Goal: Task Accomplishment & Management: Complete application form

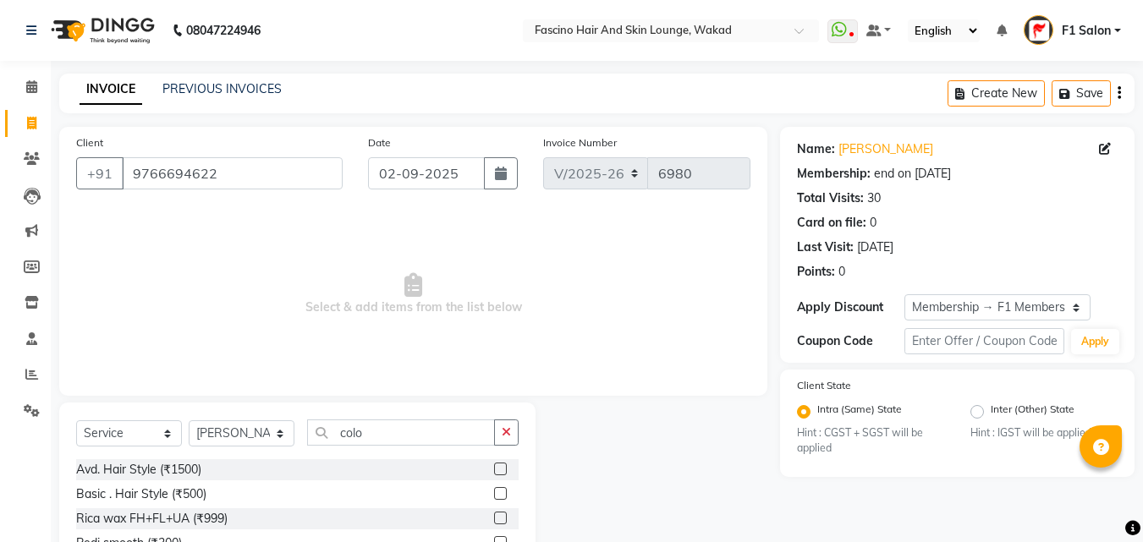
select select "126"
select select "service"
select select "4042"
select select "1: Object"
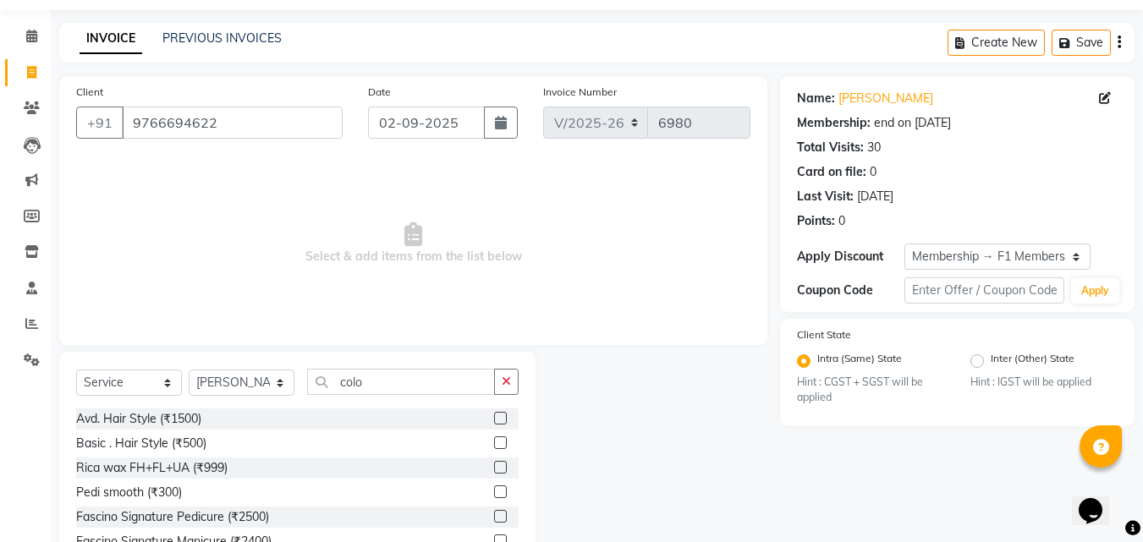
click at [363, 387] on input "colo" at bounding box center [401, 382] width 188 height 26
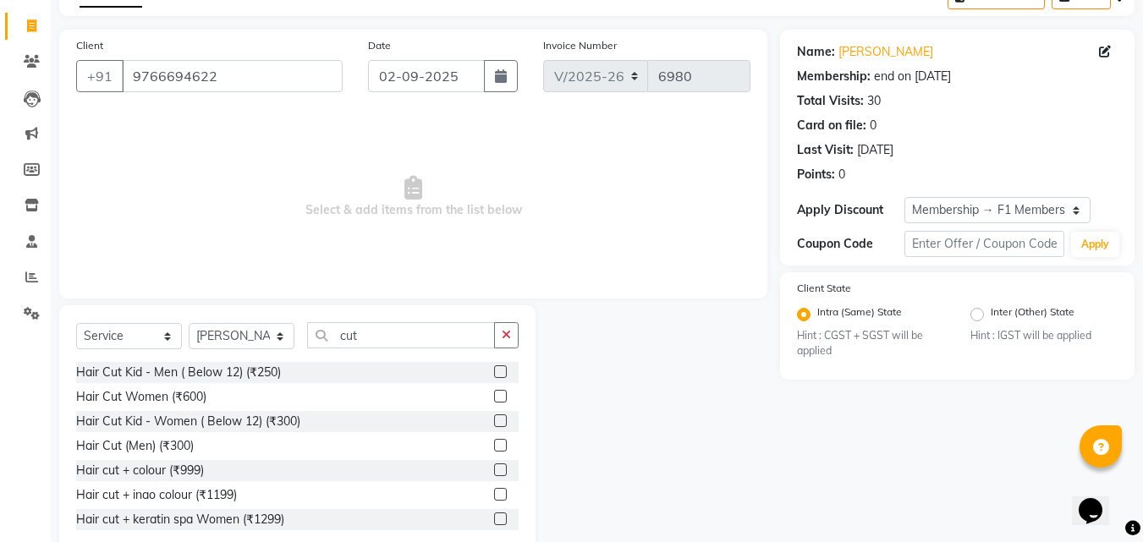
scroll to position [135, 0]
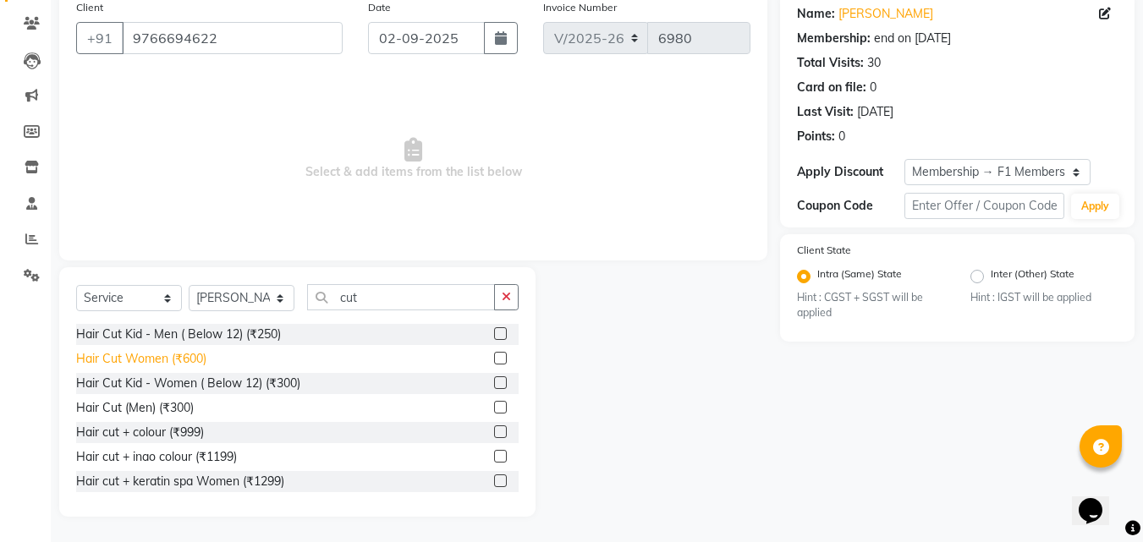
type input "cut"
click at [153, 359] on div "Hair Cut Women (₹600)" at bounding box center [141, 359] width 130 height 18
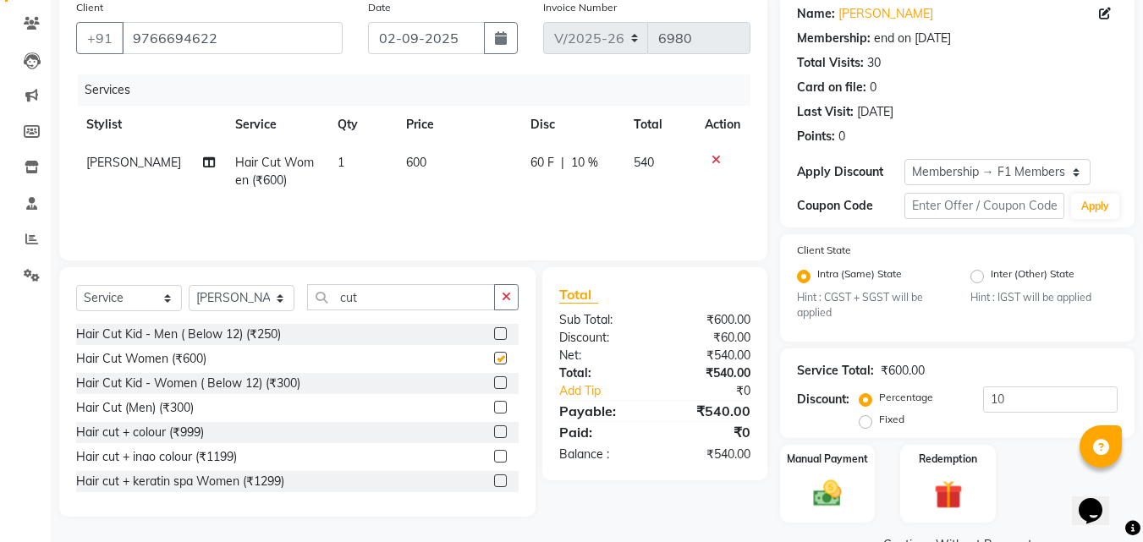
checkbox input "false"
click at [417, 172] on td "600" at bounding box center [458, 172] width 124 height 56
select select "4042"
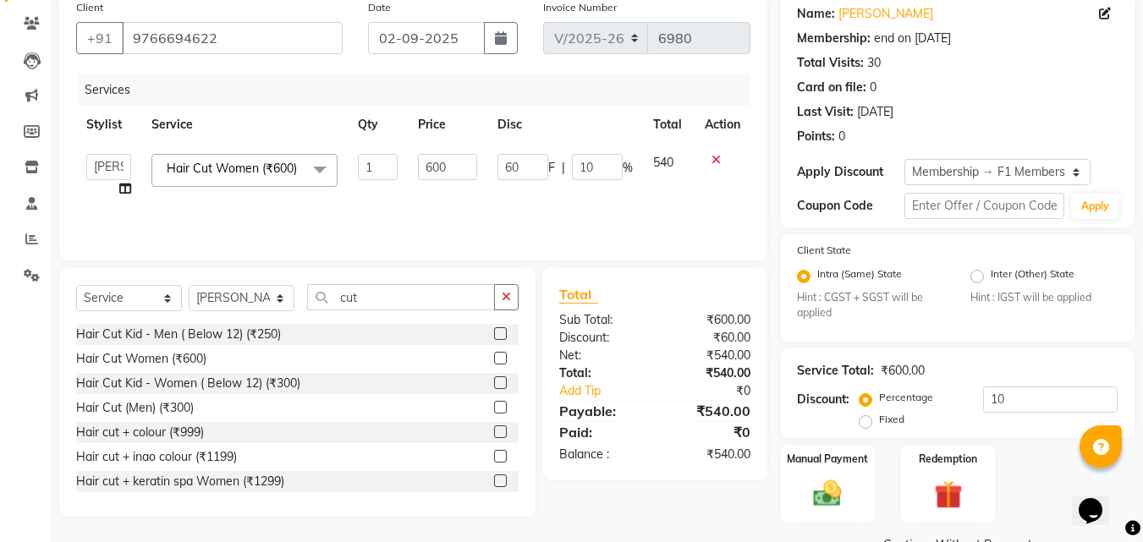
click at [417, 172] on td "600" at bounding box center [447, 176] width 79 height 64
click at [436, 167] on input "600" at bounding box center [447, 167] width 58 height 26
type input "500"
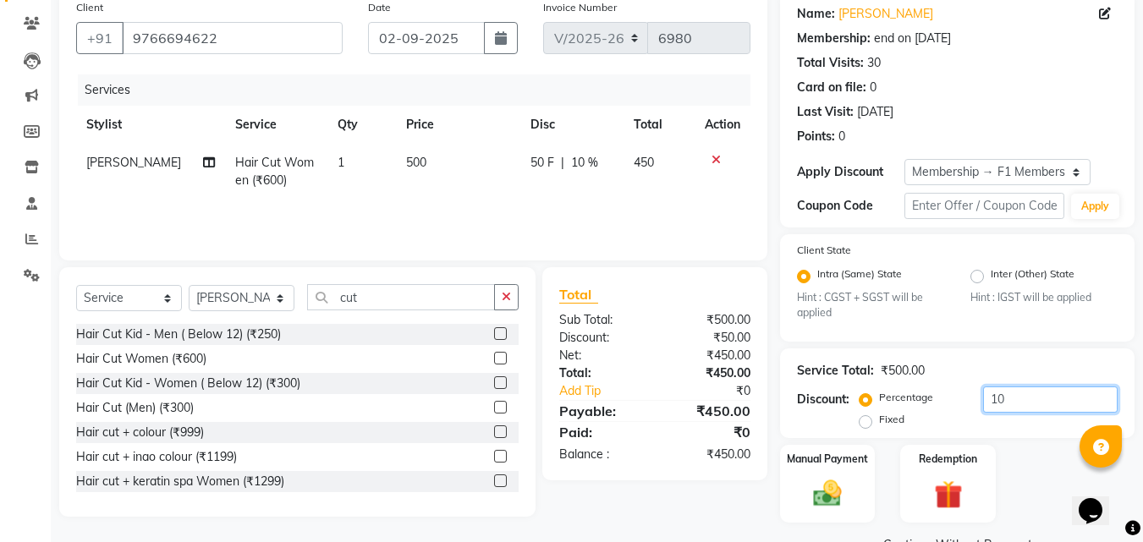
click at [1007, 403] on input "10" at bounding box center [1050, 400] width 135 height 26
type input "1"
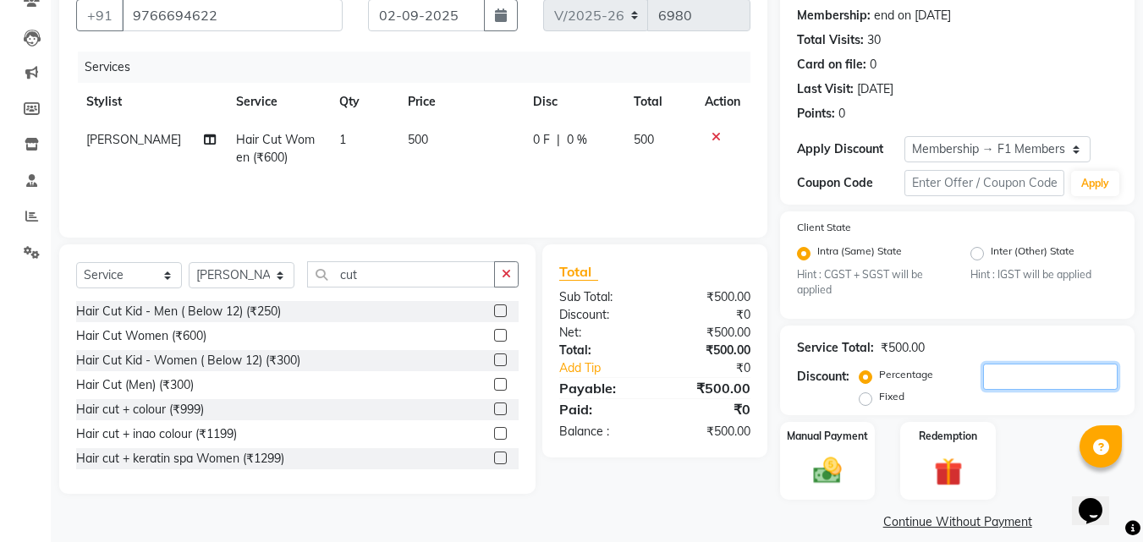
scroll to position [176, 0]
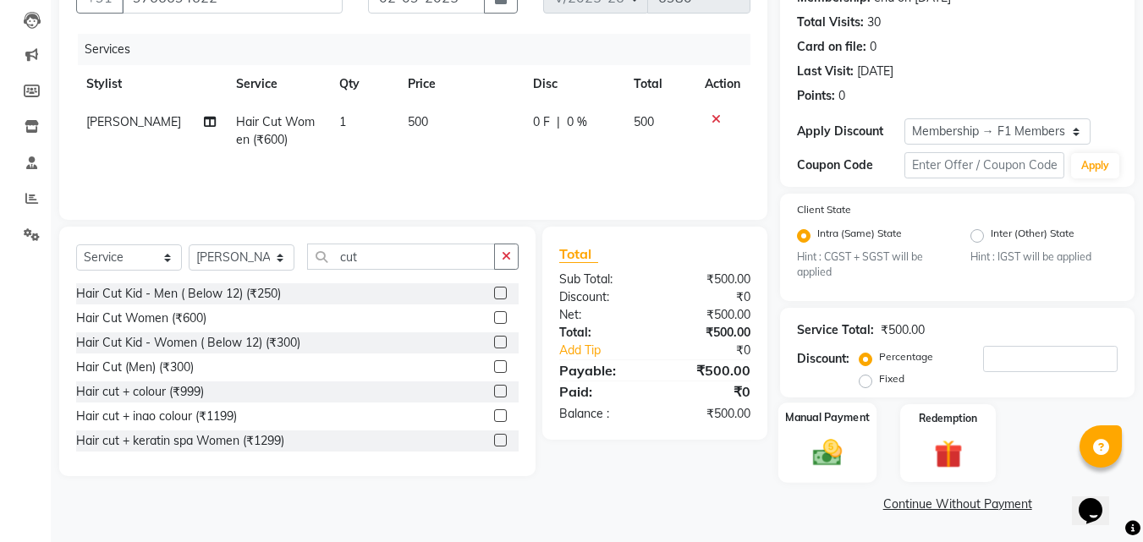
click at [822, 453] on img at bounding box center [827, 453] width 47 height 34
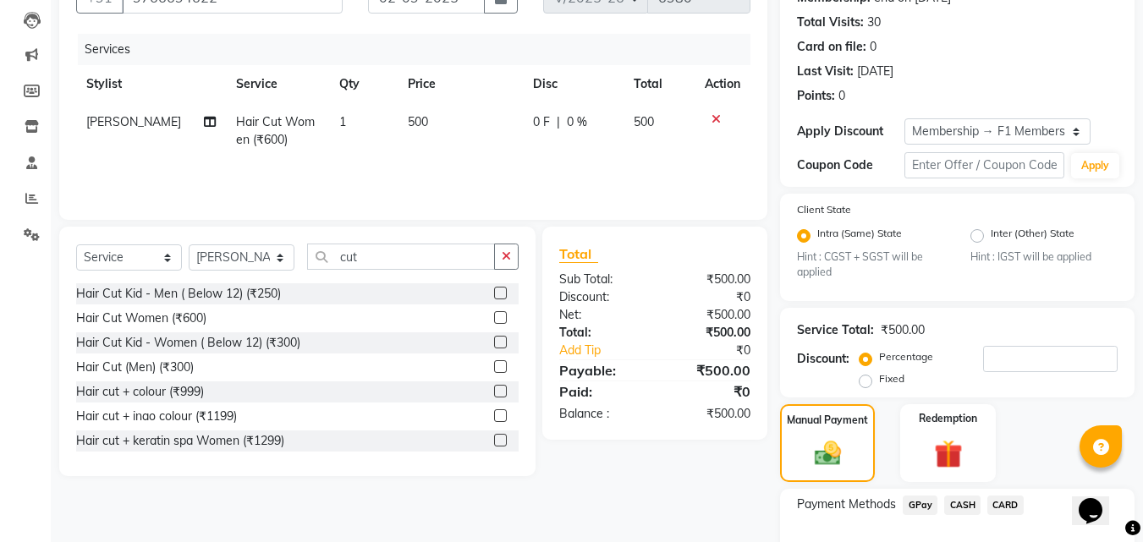
click at [914, 499] on span "GPay" at bounding box center [920, 505] width 35 height 19
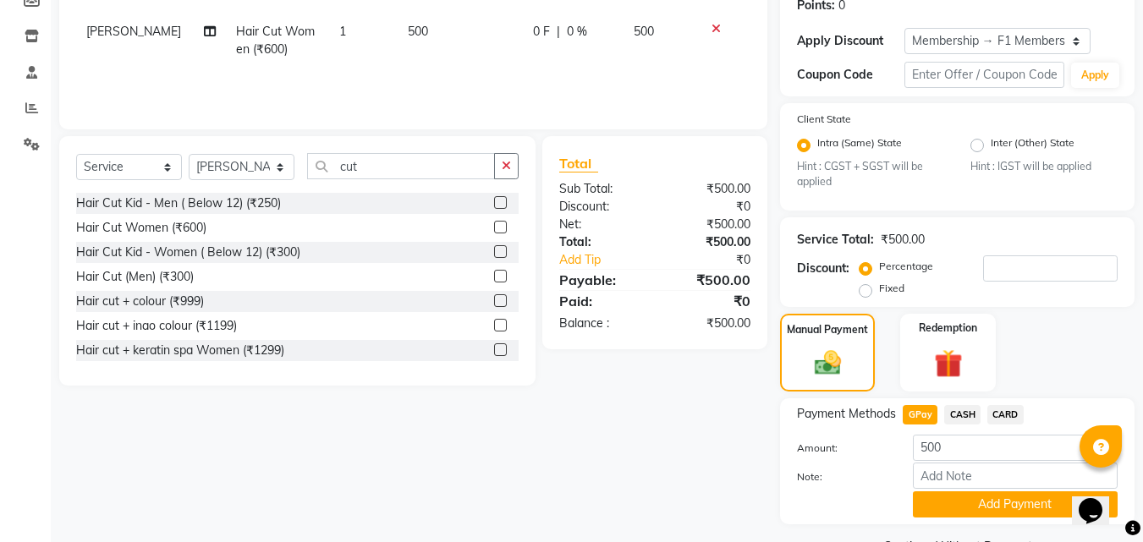
scroll to position [309, 0]
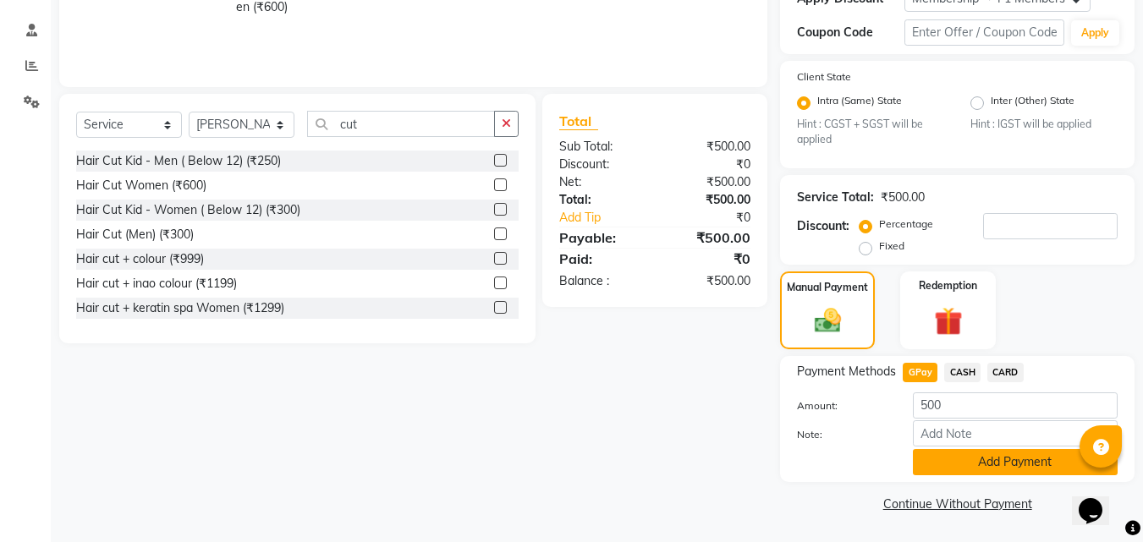
click at [975, 458] on button "Add Payment" at bounding box center [1015, 462] width 205 height 26
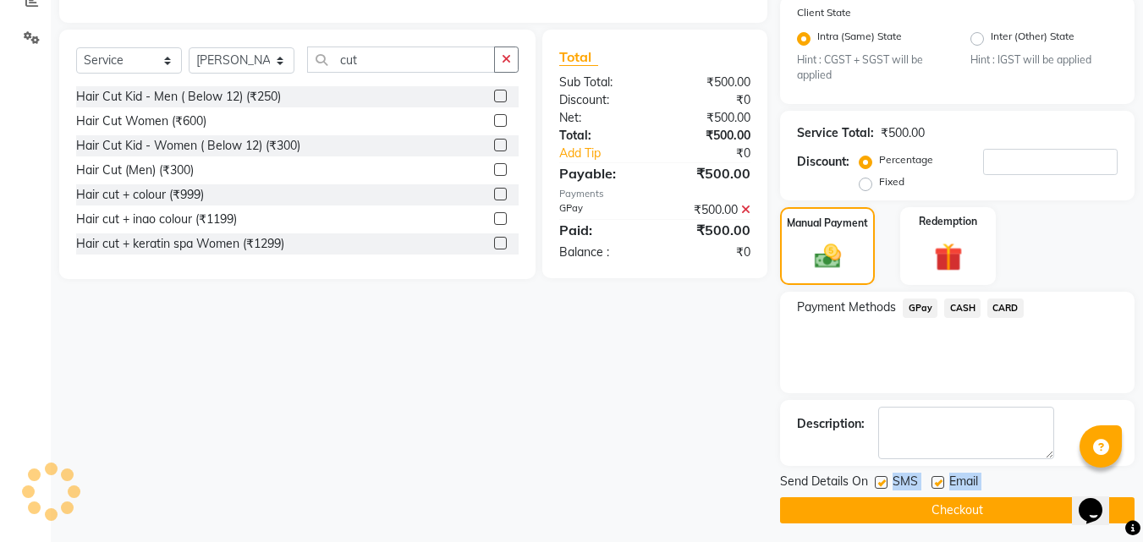
scroll to position [380, 0]
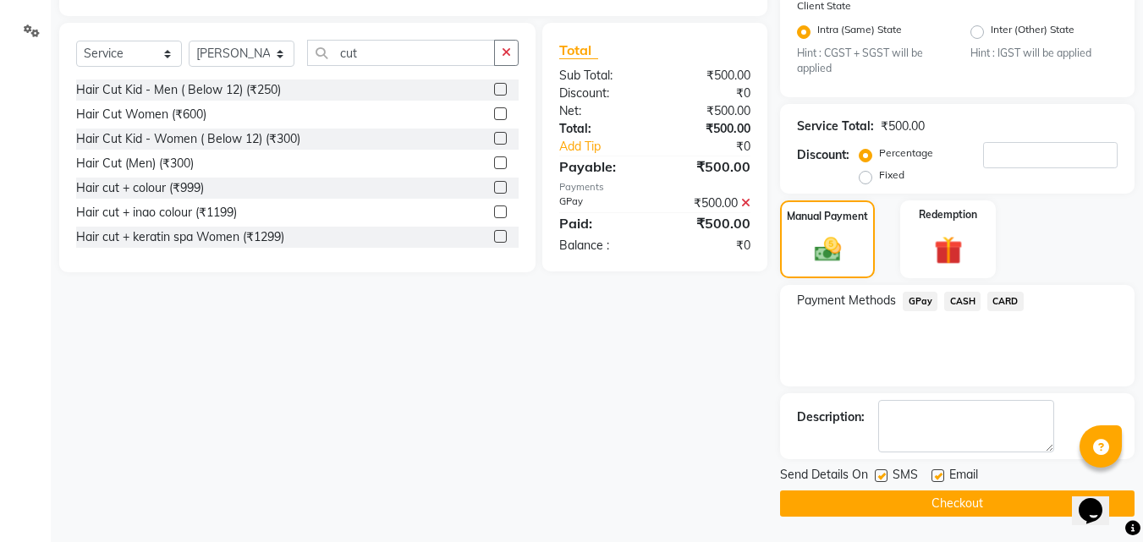
drag, startPoint x: 886, startPoint y: 514, endPoint x: 884, endPoint y: 473, distance: 41.5
click at [884, 473] on label at bounding box center [881, 475] width 13 height 13
click at [884, 473] on input "checkbox" at bounding box center [880, 476] width 11 height 11
click at [884, 473] on label at bounding box center [881, 475] width 13 height 13
click at [884, 473] on input "checkbox" at bounding box center [880, 476] width 11 height 11
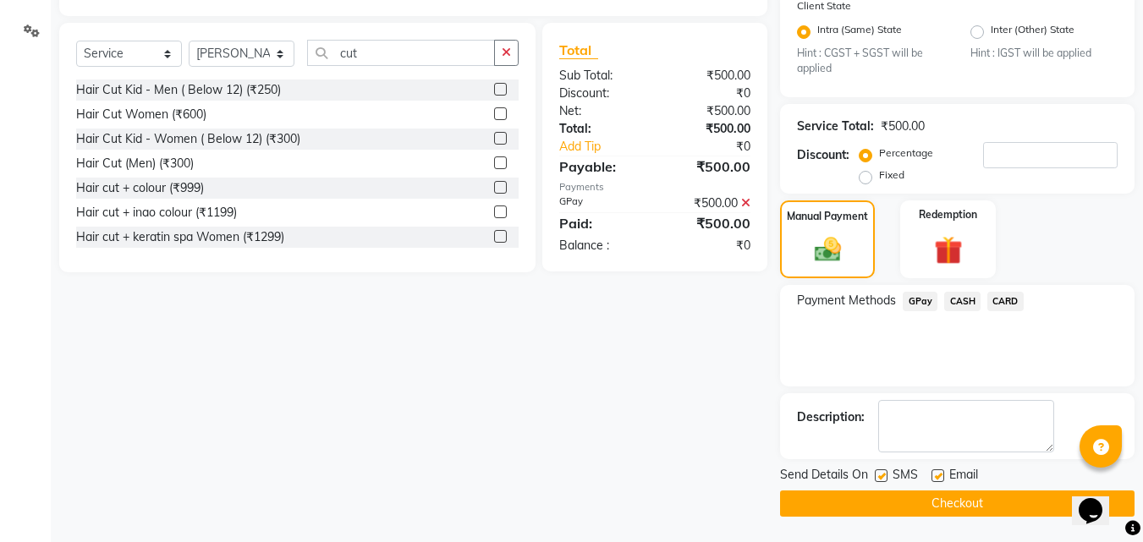
click at [883, 475] on label at bounding box center [881, 475] width 13 height 13
click at [883, 475] on input "checkbox" at bounding box center [880, 476] width 11 height 11
checkbox input "false"
click at [865, 503] on button "Checkout" at bounding box center [957, 504] width 354 height 26
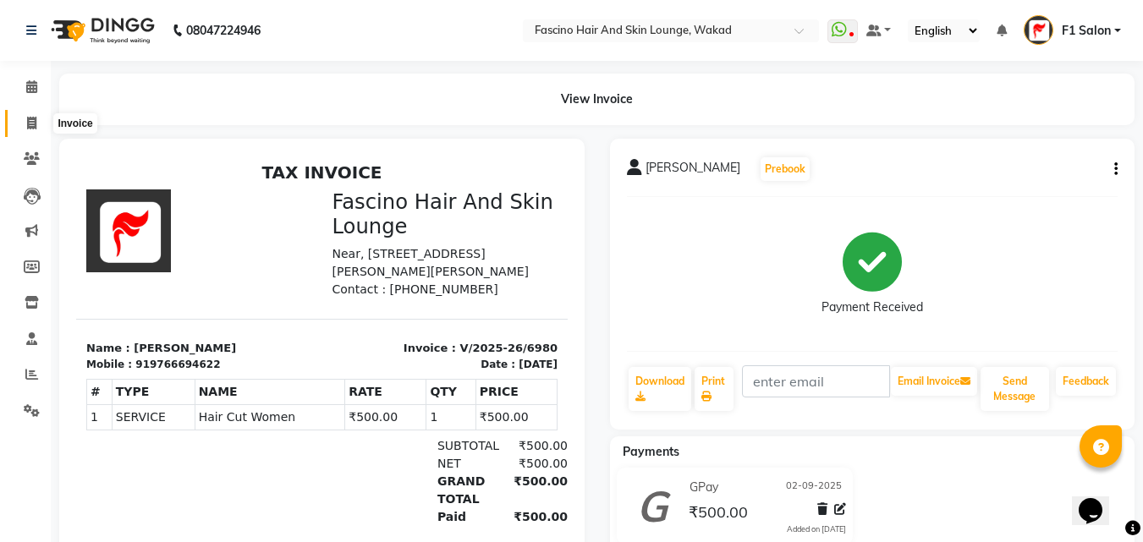
click at [28, 130] on span at bounding box center [32, 123] width 30 height 19
select select "service"
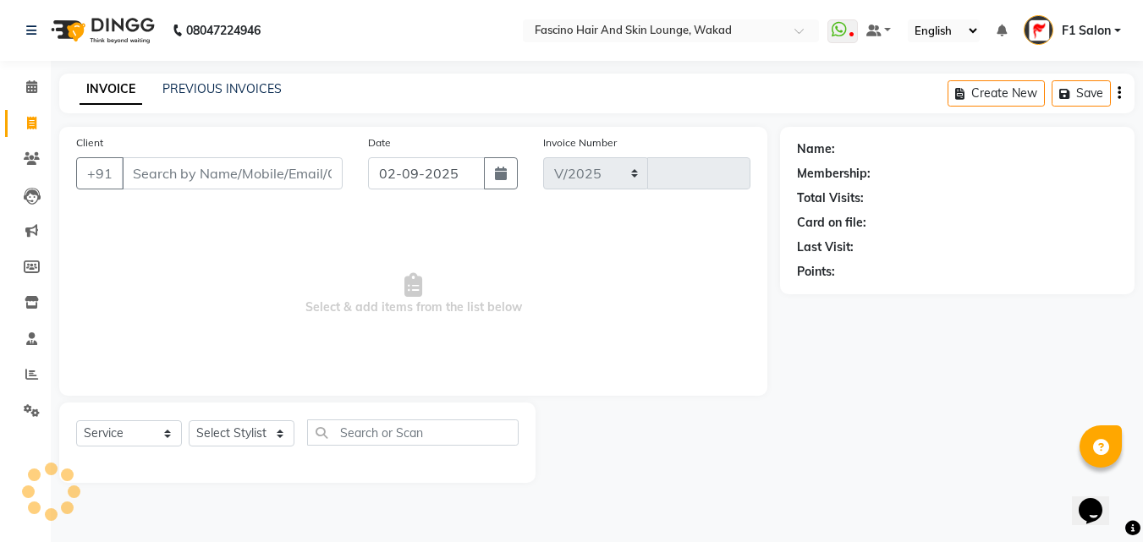
select select "126"
type input "6981"
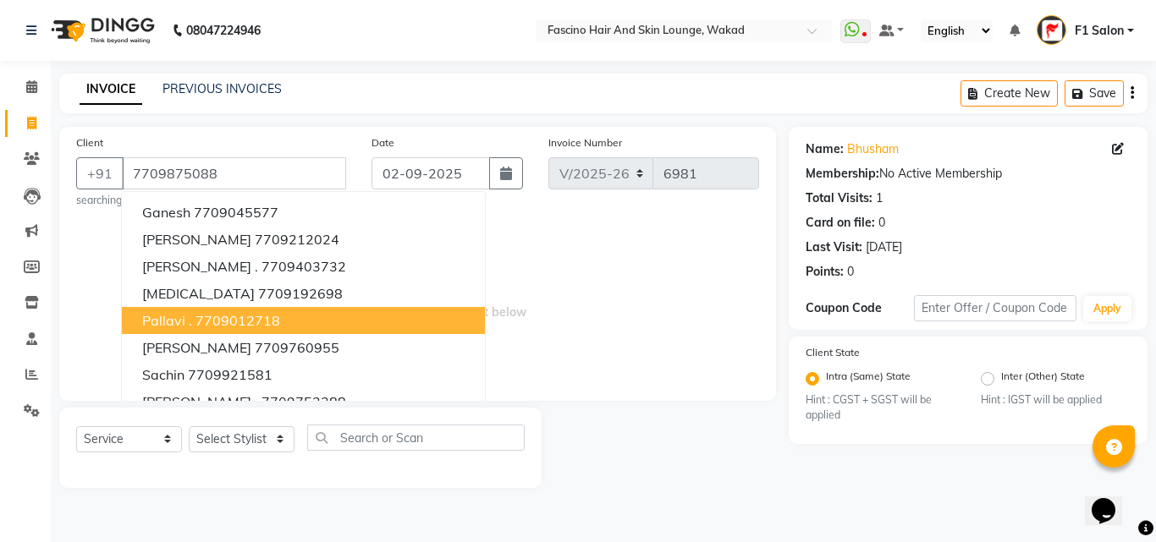
click at [449, 323] on button "Pallavi . 7709012718" at bounding box center [303, 320] width 363 height 27
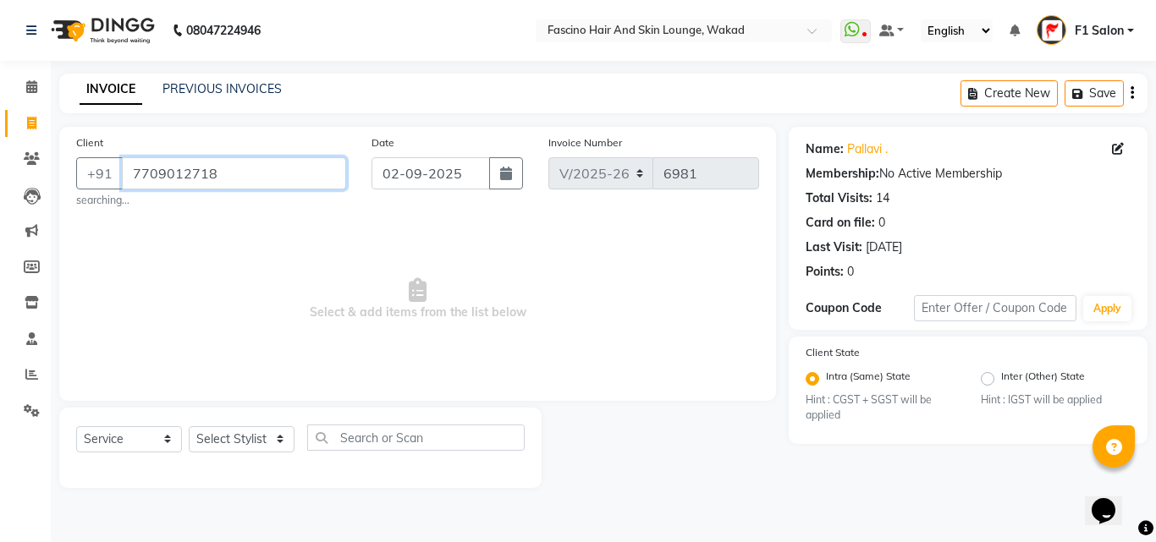
click at [283, 172] on input "7709012718" at bounding box center [234, 173] width 224 height 32
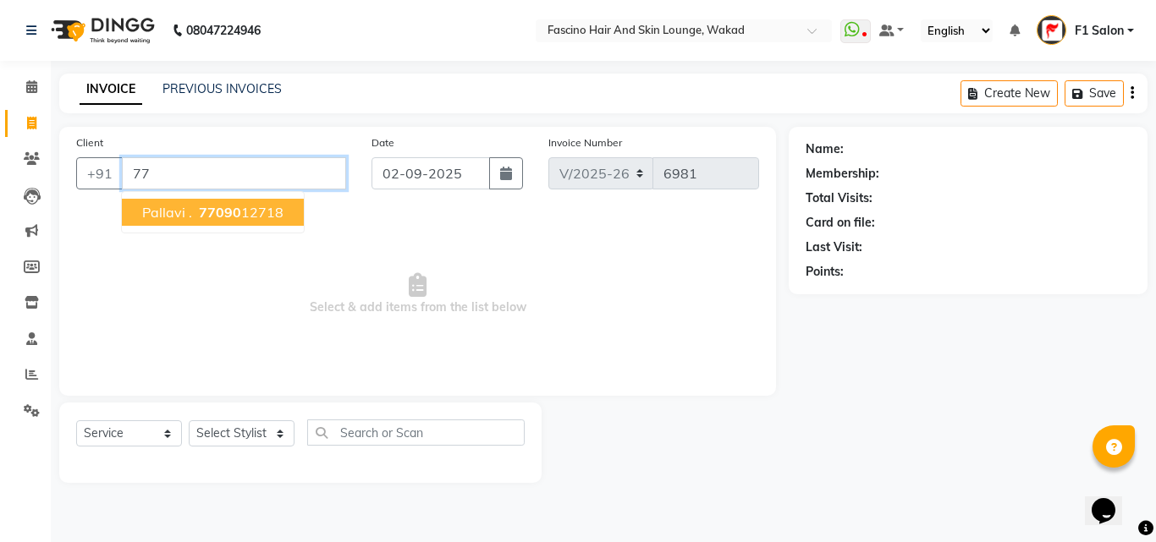
type input "7"
click at [237, 212] on span "77098750" at bounding box center [242, 212] width 68 height 17
type input "7709875088"
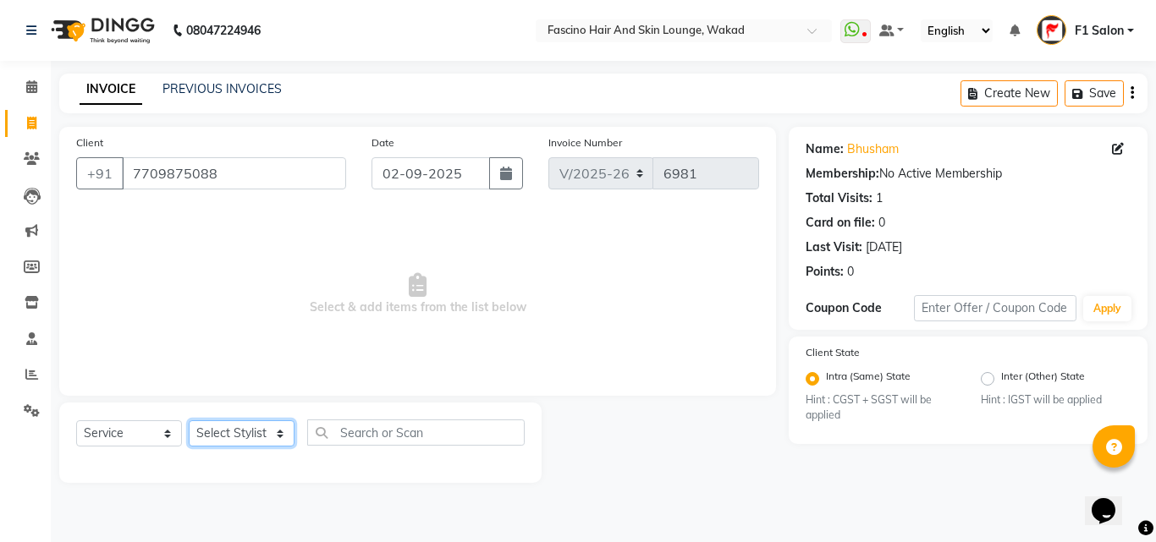
click at [217, 436] on select "Select Stylist 8805000650 Aarohi Chimu [PERSON_NAME] jh F1 Salon Ganesh F1 Gopa…" at bounding box center [242, 433] width 106 height 26
select select "71764"
click at [189, 420] on select "Select Stylist 8805000650 Aarohi Chimu [PERSON_NAME] jh F1 Salon Ganesh F1 Gopa…" at bounding box center [242, 433] width 106 height 26
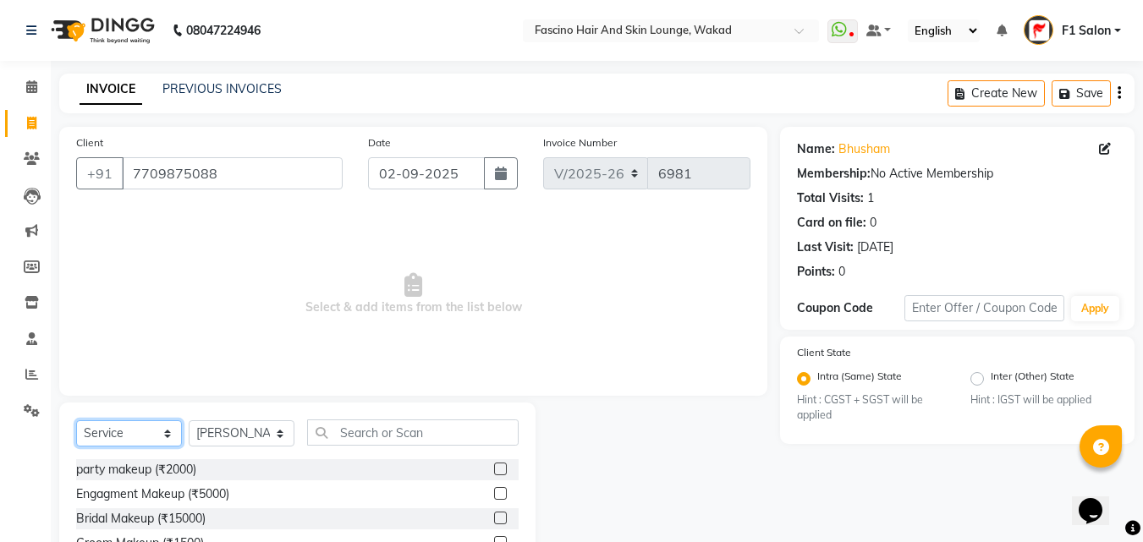
click at [107, 431] on select "Select Service Product Membership Package Voucher Prepaid Gift Card" at bounding box center [129, 433] width 106 height 26
click at [76, 420] on select "Select Service Product Membership Package Voucher Prepaid Gift Card" at bounding box center [129, 433] width 106 height 26
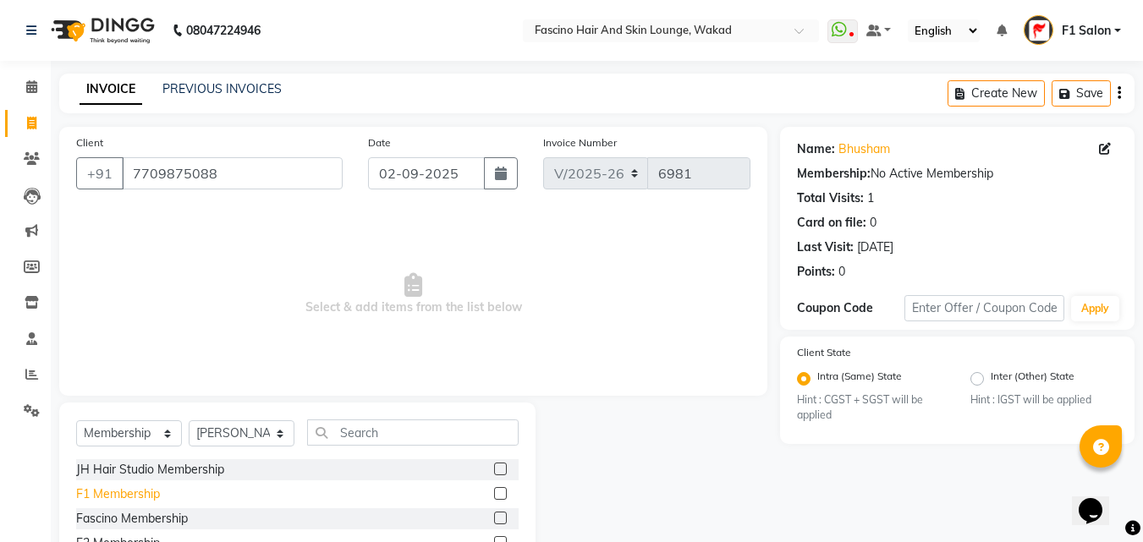
click at [95, 501] on div "F1 Membership" at bounding box center [118, 495] width 84 height 18
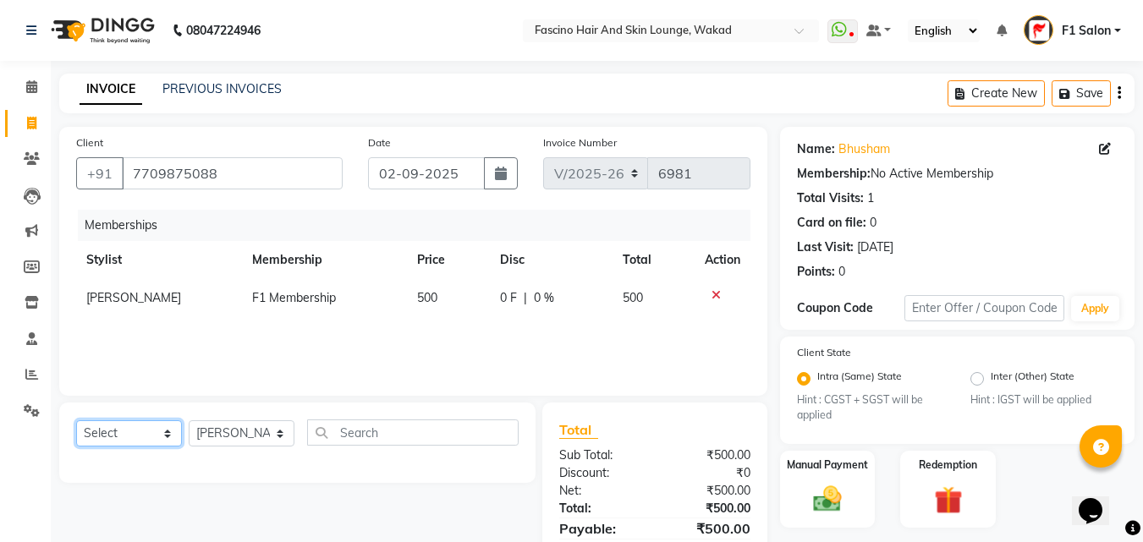
drag, startPoint x: 126, startPoint y: 432, endPoint x: 108, endPoint y: 297, distance: 136.5
click at [108, 297] on div "Client [PHONE_NUMBER] Date [DATE] Invoice Number V/2025 V/[PHONE_NUMBER] Member…" at bounding box center [413, 362] width 733 height 471
select select "service"
click at [76, 420] on select "Select Service Product Package Voucher Prepaid Gift Card" at bounding box center [129, 433] width 106 height 26
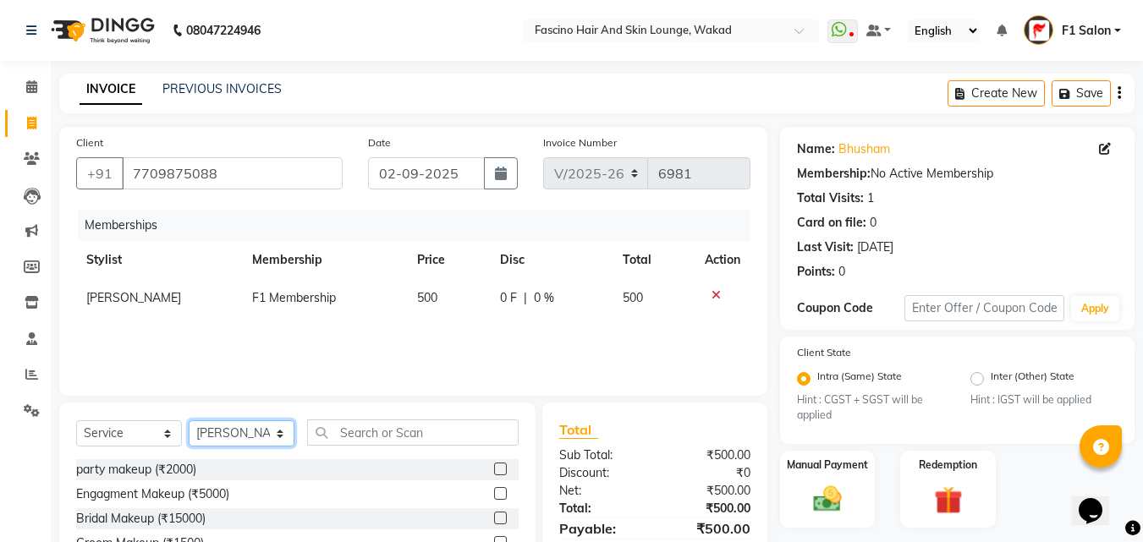
click at [223, 436] on select "Select Stylist 8805000650 Aarohi Chimu [PERSON_NAME] jh F1 Salon Ganesh F1 Gopa…" at bounding box center [242, 433] width 106 height 26
select select "32272"
click at [189, 420] on select "Select Stylist 8805000650 Aarohi Chimu [PERSON_NAME] jh F1 Salon Ganesh F1 Gopa…" at bounding box center [242, 433] width 106 height 26
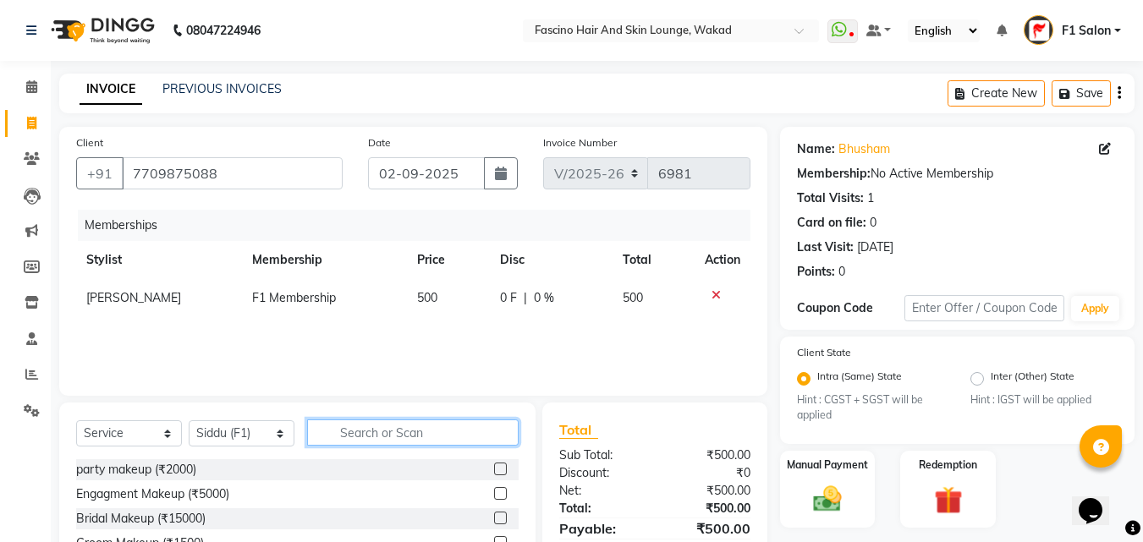
click at [346, 442] on input "text" at bounding box center [412, 433] width 211 height 26
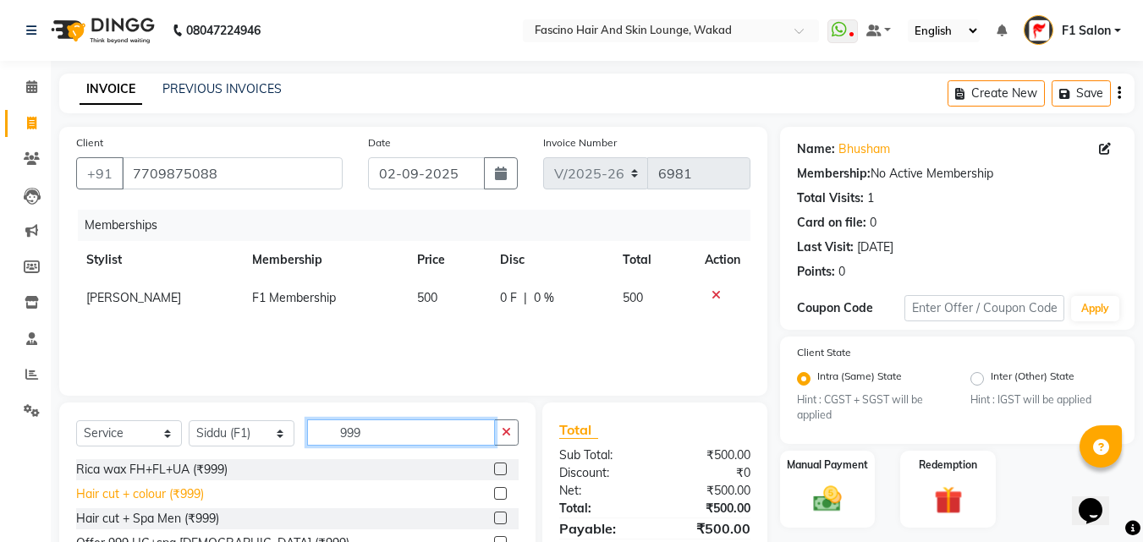
type input "999"
click at [182, 497] on div "Hair cut + colour (₹999)" at bounding box center [140, 495] width 128 height 18
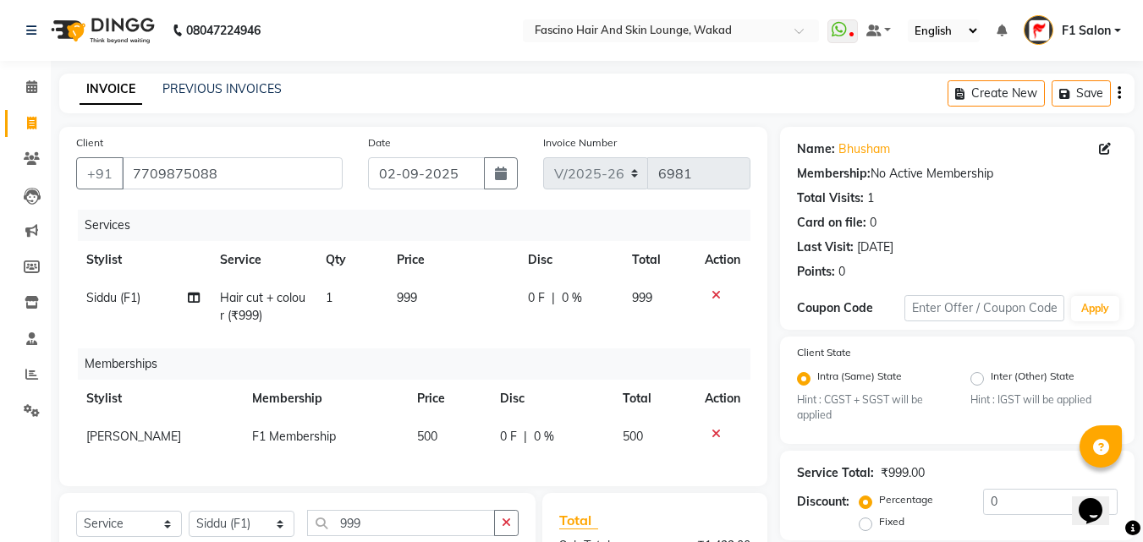
checkbox input "false"
click at [427, 313] on td "999" at bounding box center [452, 307] width 131 height 56
select select "32272"
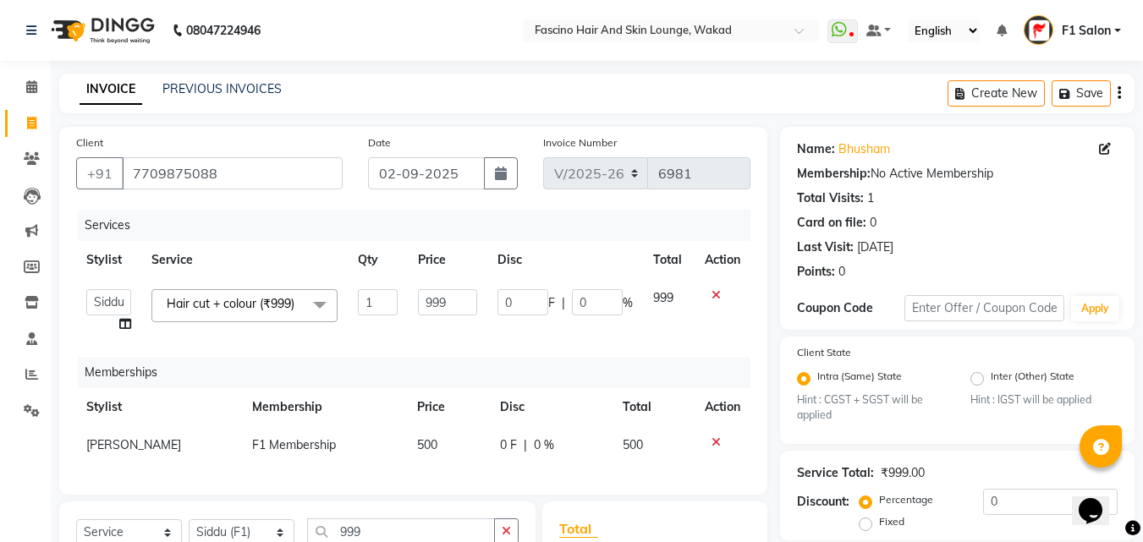
click at [427, 313] on input "999" at bounding box center [447, 302] width 58 height 26
type input "1200"
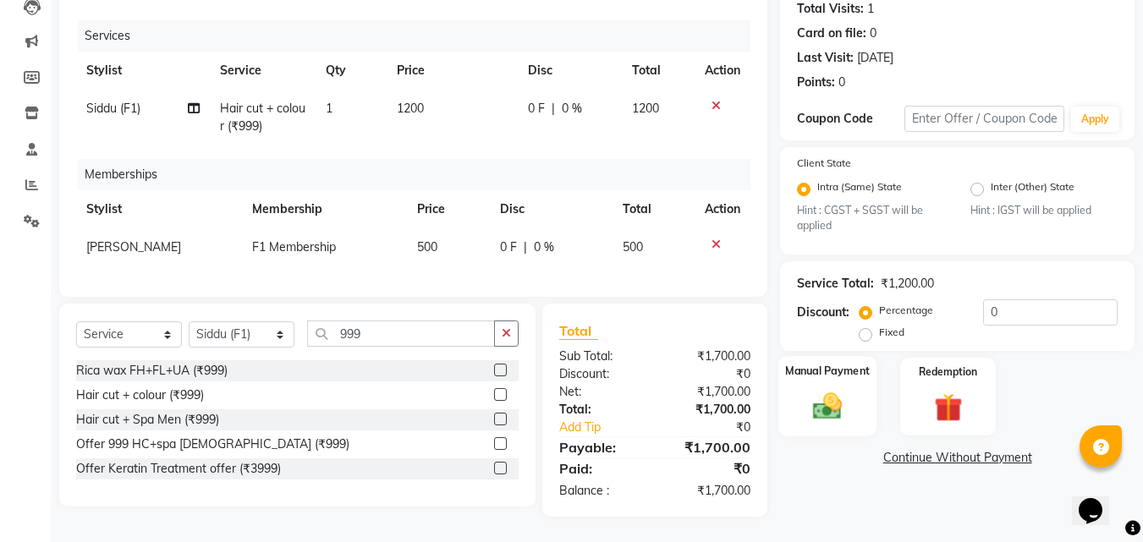
click at [816, 390] on img at bounding box center [827, 407] width 47 height 34
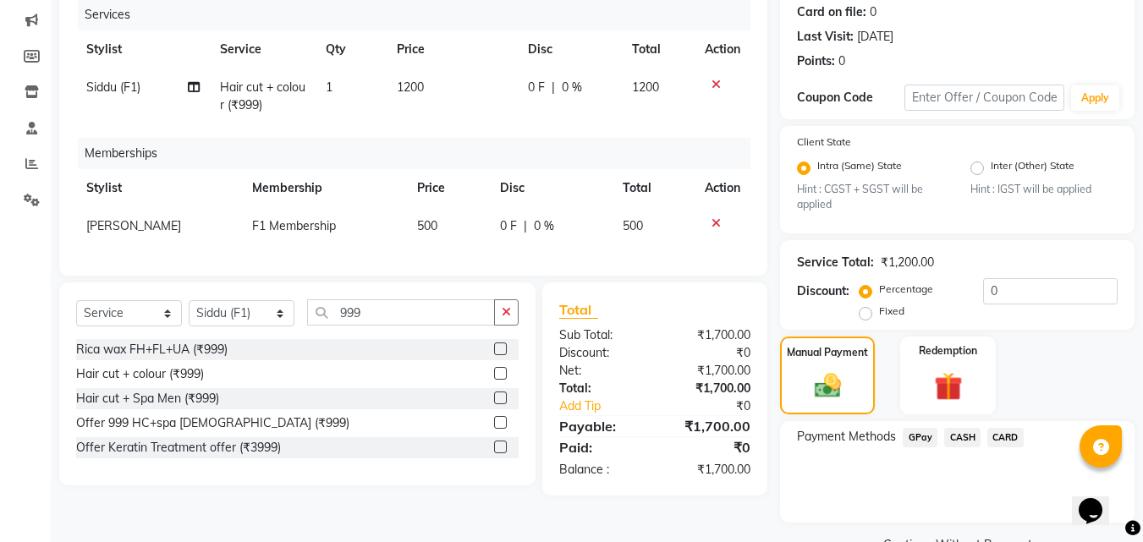
click at [923, 438] on span "GPay" at bounding box center [920, 437] width 35 height 19
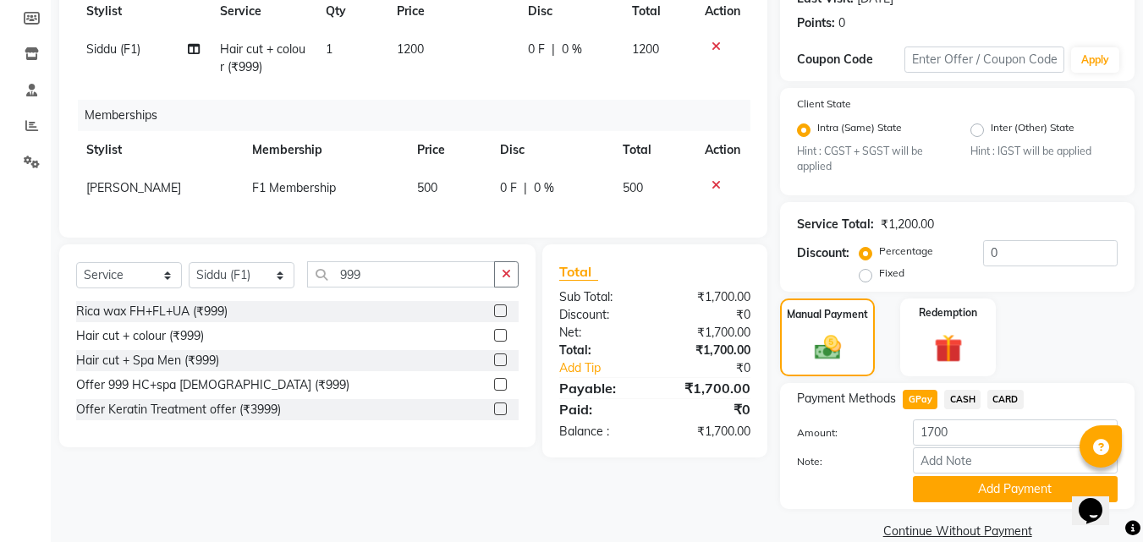
scroll to position [276, 0]
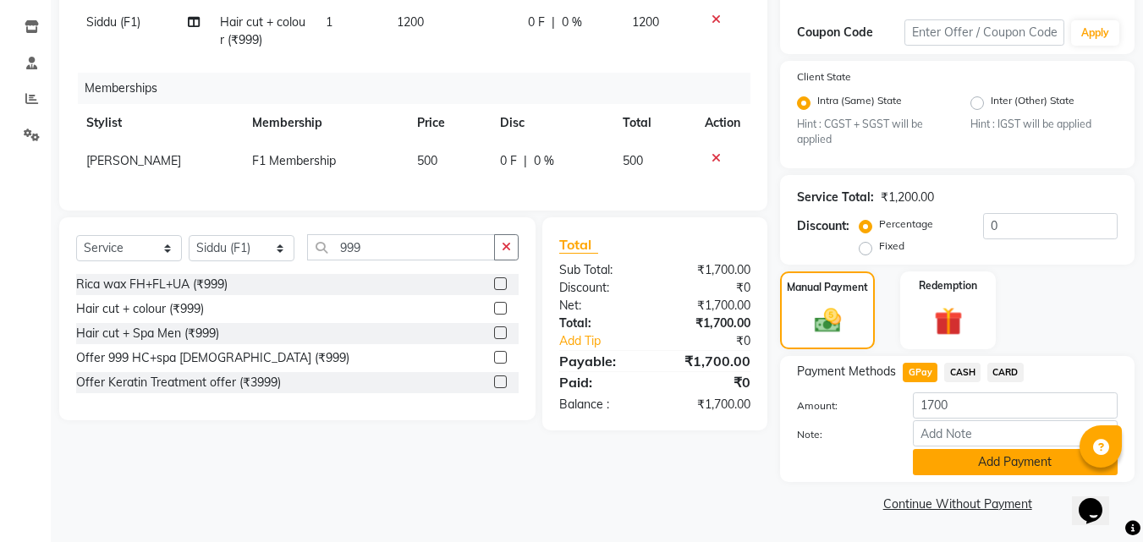
click at [996, 460] on button "Add Payment" at bounding box center [1015, 462] width 205 height 26
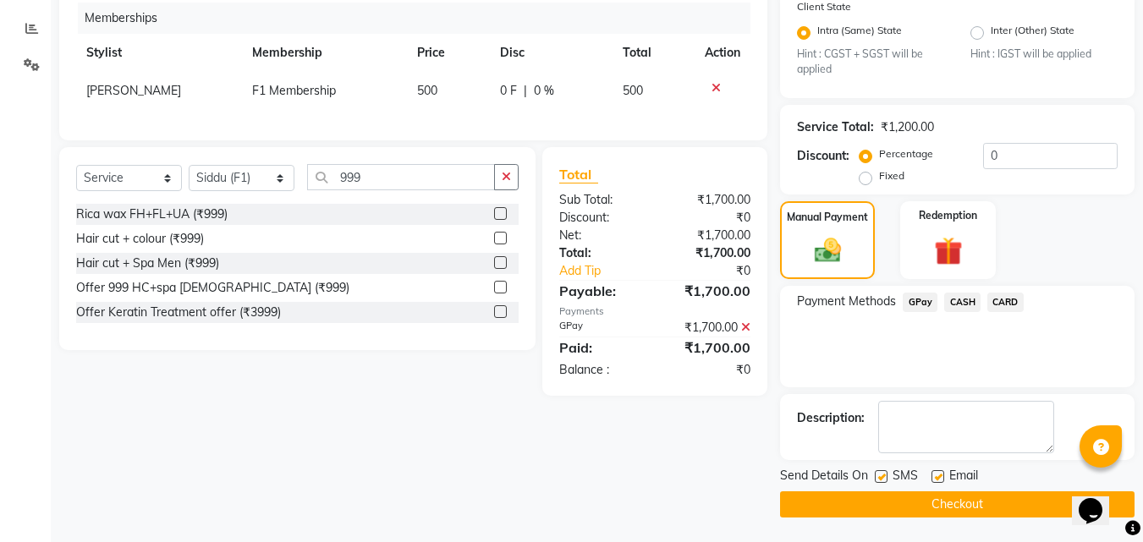
scroll to position [347, 0]
click at [879, 476] on label at bounding box center [881, 475] width 13 height 13
click at [879, 476] on input "checkbox" at bounding box center [880, 476] width 11 height 11
checkbox input "false"
click at [864, 513] on button "Checkout" at bounding box center [957, 504] width 354 height 26
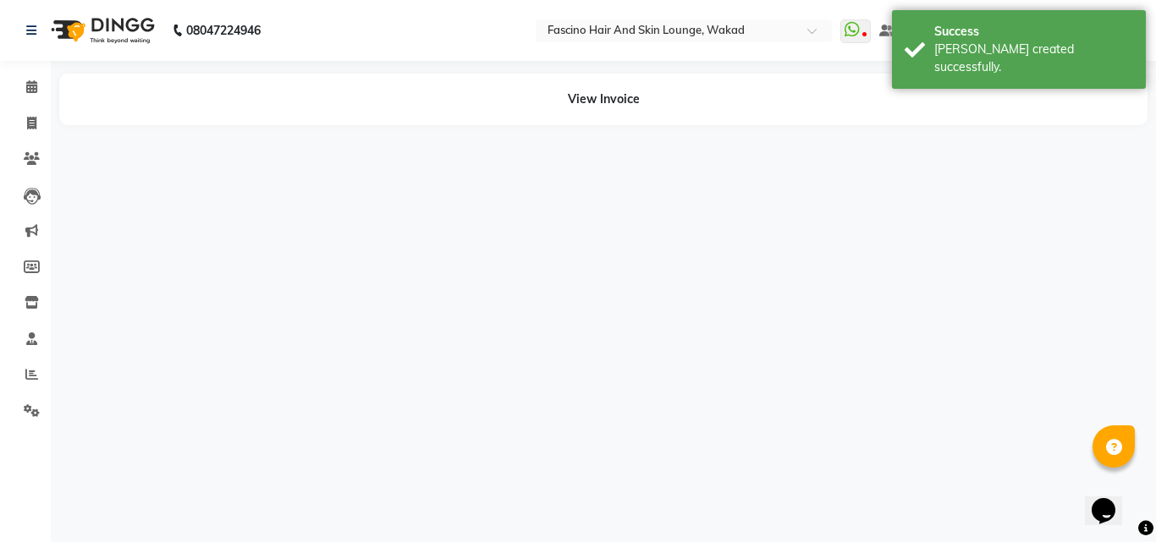
click at [864, 513] on div "08047224946 Select Location × Fascino Hair And Skin Lounge, Wakad WhatsApp Stat…" at bounding box center [578, 271] width 1156 height 542
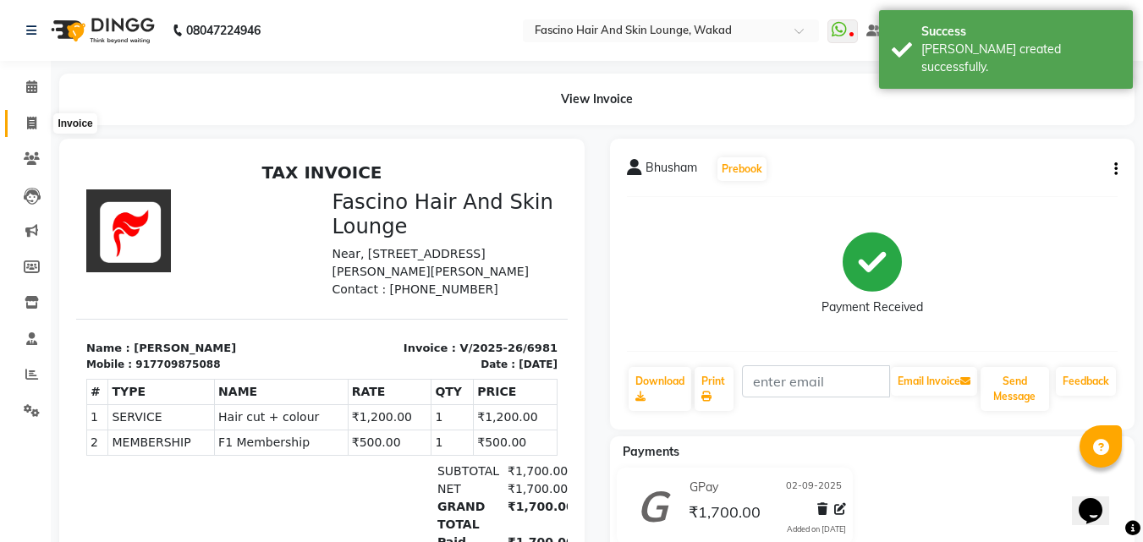
click at [37, 124] on span at bounding box center [32, 123] width 30 height 19
select select "126"
select select "service"
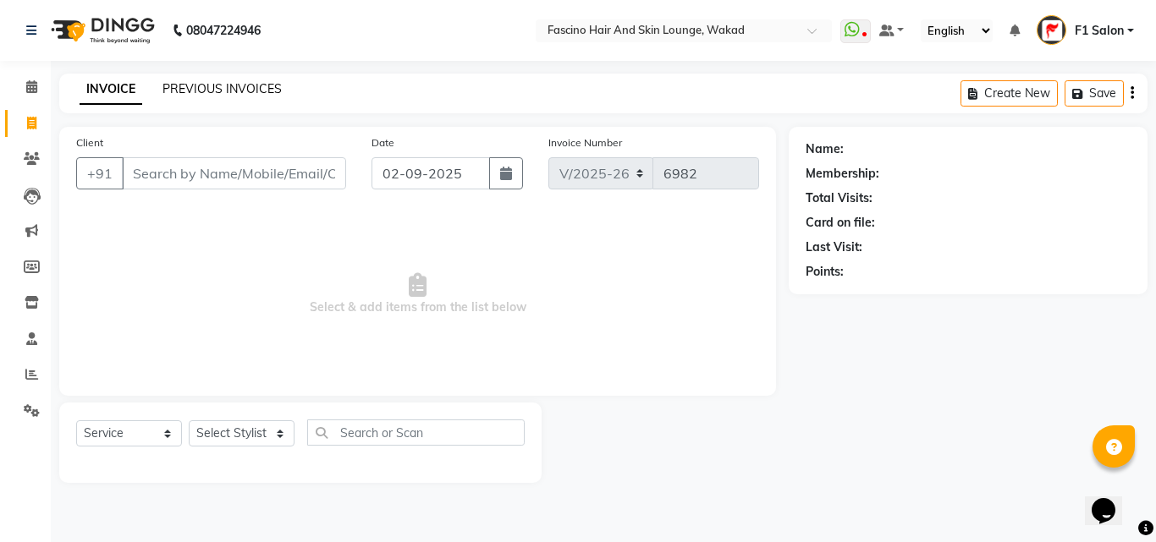
click at [211, 89] on link "PREVIOUS INVOICES" at bounding box center [221, 88] width 119 height 15
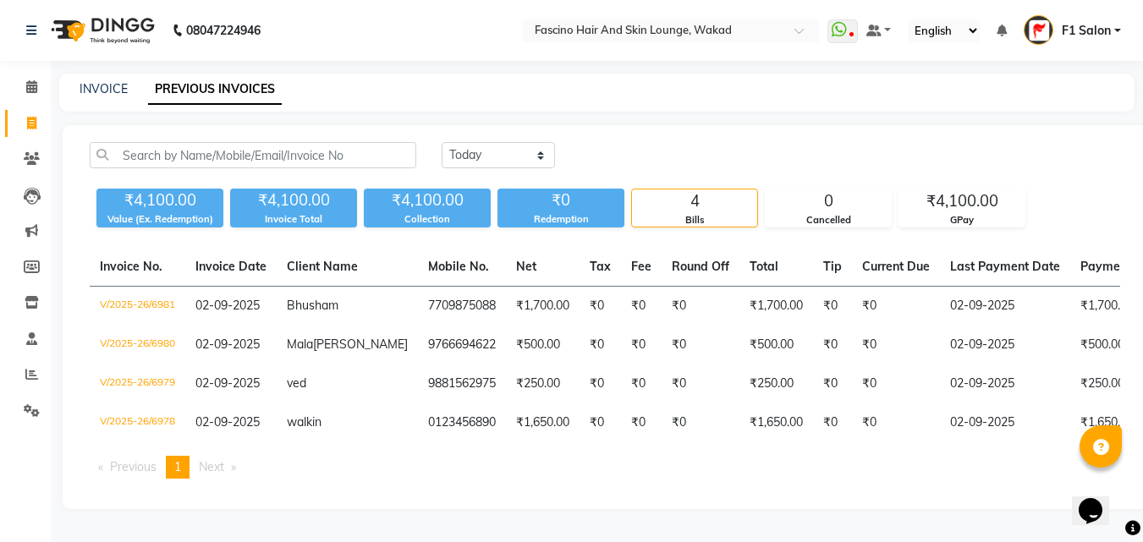
click at [104, 101] on div "INVOICE PREVIOUS INVOICES" at bounding box center [596, 93] width 1075 height 38
click at [97, 93] on link "INVOICE" at bounding box center [104, 88] width 48 height 15
select select "service"
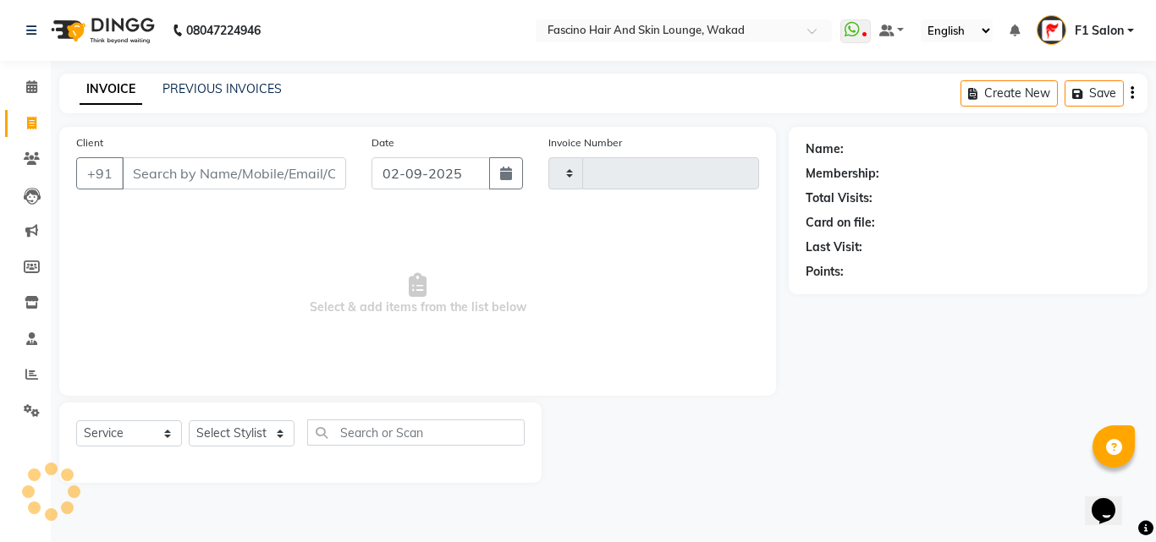
type input "6982"
select select "126"
click at [32, 300] on icon at bounding box center [32, 302] width 14 height 13
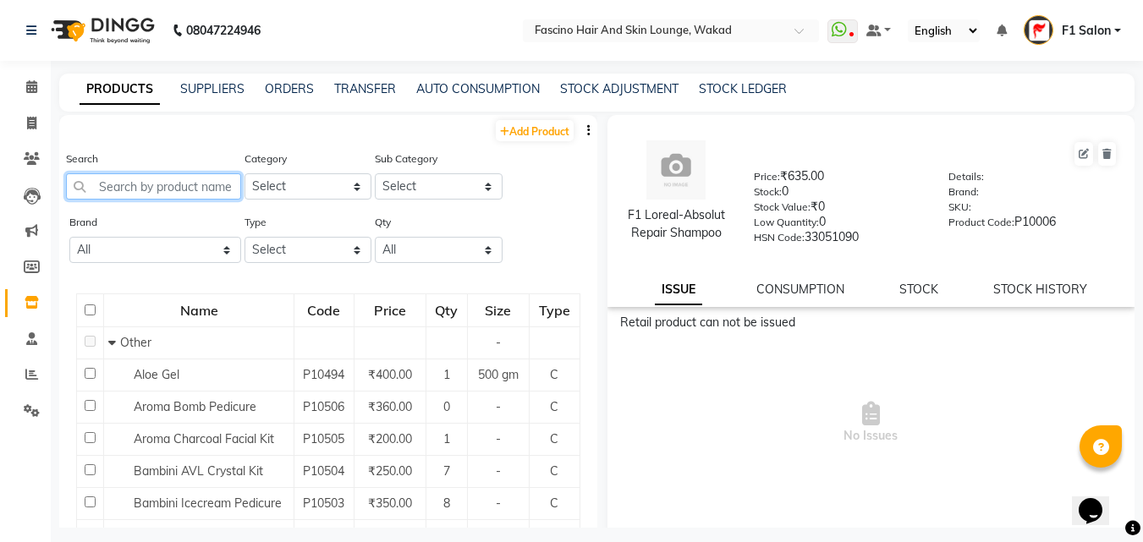
click at [178, 195] on input "text" at bounding box center [153, 186] width 175 height 26
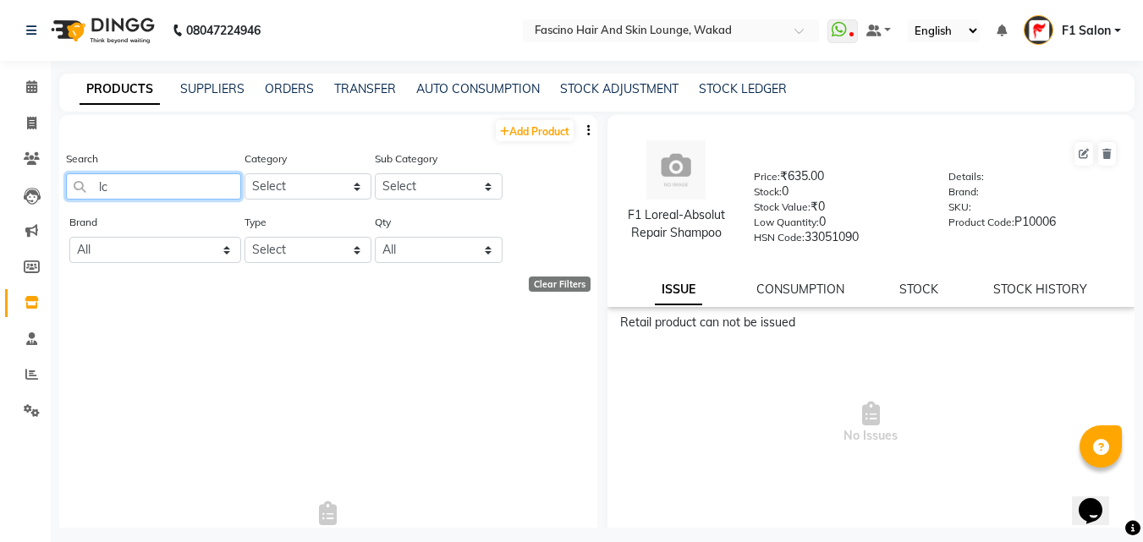
type input "l"
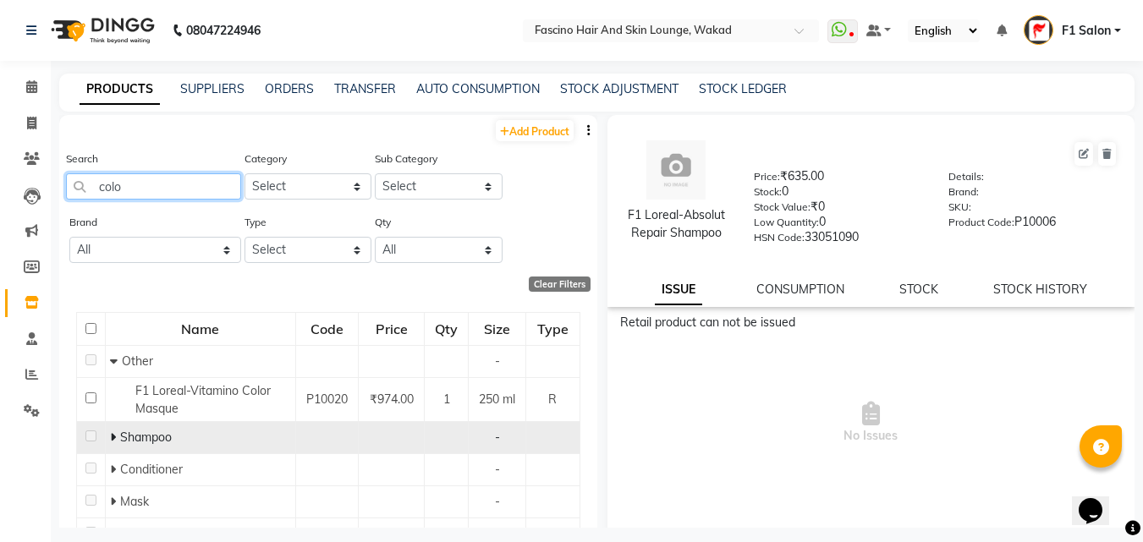
type input "colo"
click at [112, 436] on icon at bounding box center [113, 437] width 6 height 12
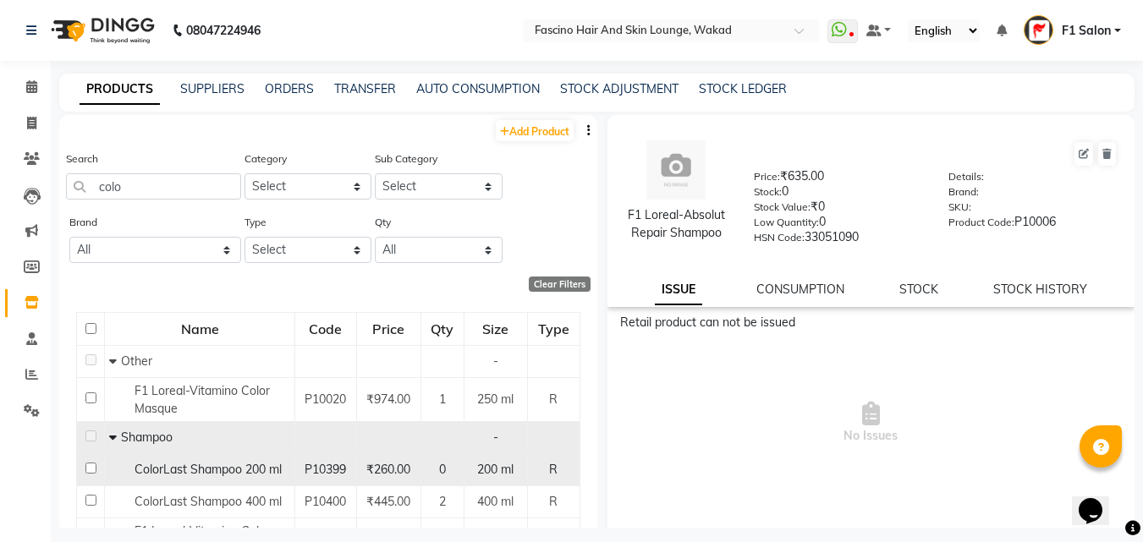
click at [226, 468] on span "ColorLast Shampoo 200 ml" at bounding box center [208, 469] width 147 height 15
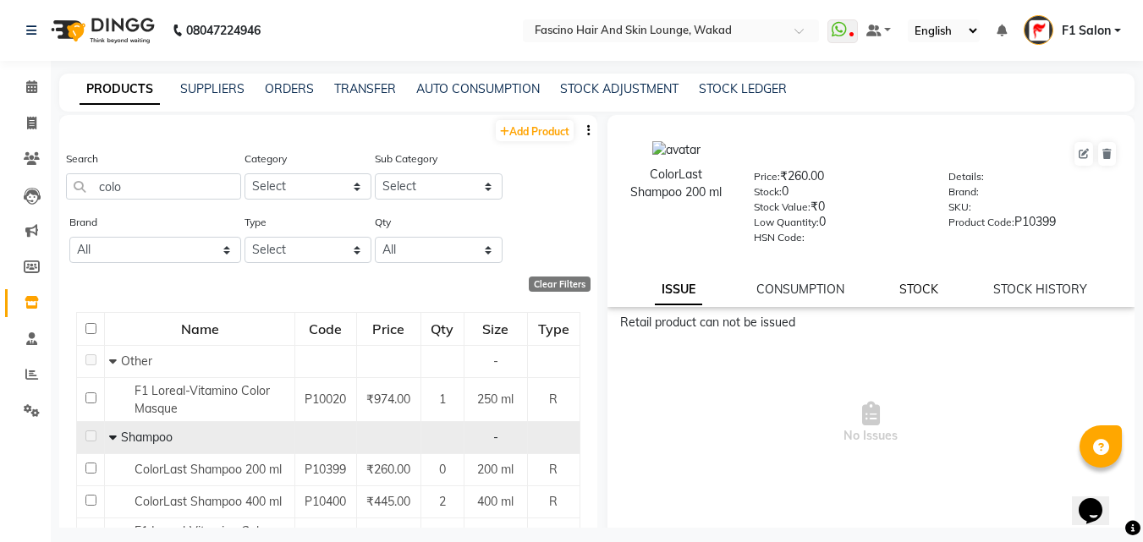
click at [909, 291] on link "STOCK" at bounding box center [918, 289] width 39 height 15
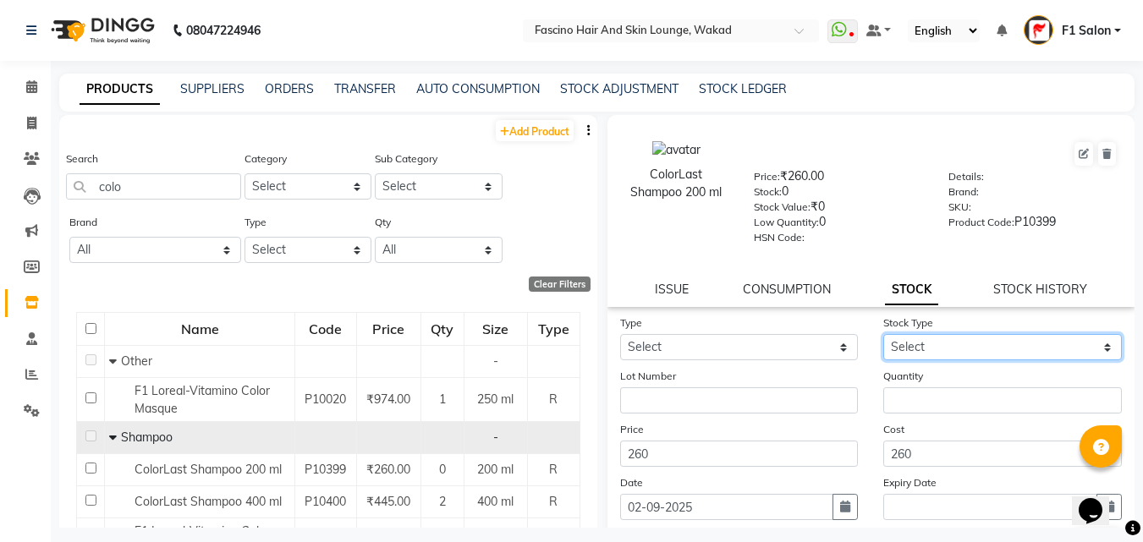
click at [900, 341] on select "Select" at bounding box center [1002, 347] width 239 height 26
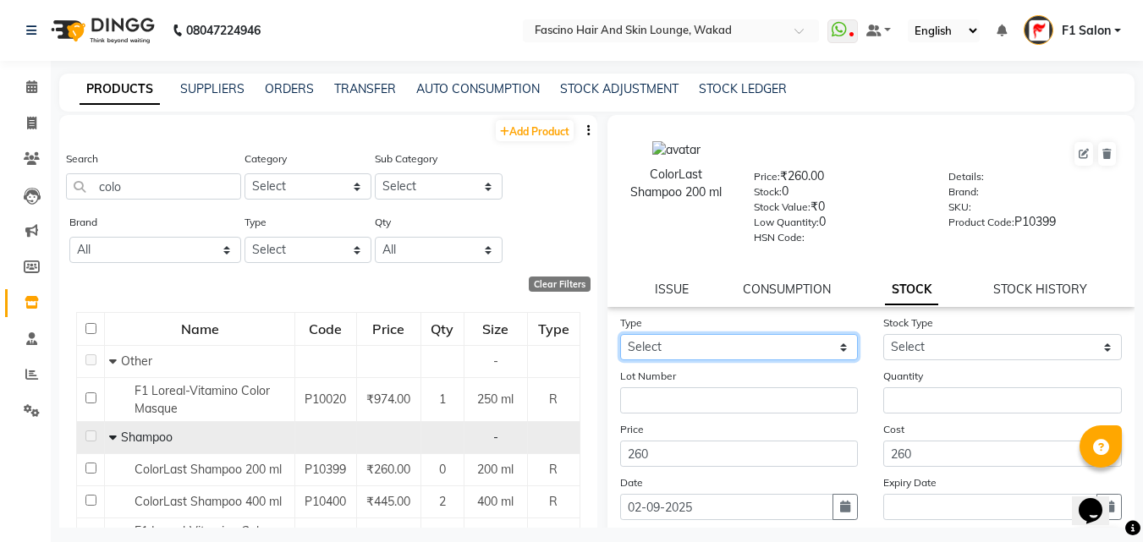
click at [786, 345] on select "Select In Out" at bounding box center [739, 347] width 239 height 26
select select "in"
click at [620, 334] on select "Select In Out" at bounding box center [739, 347] width 239 height 26
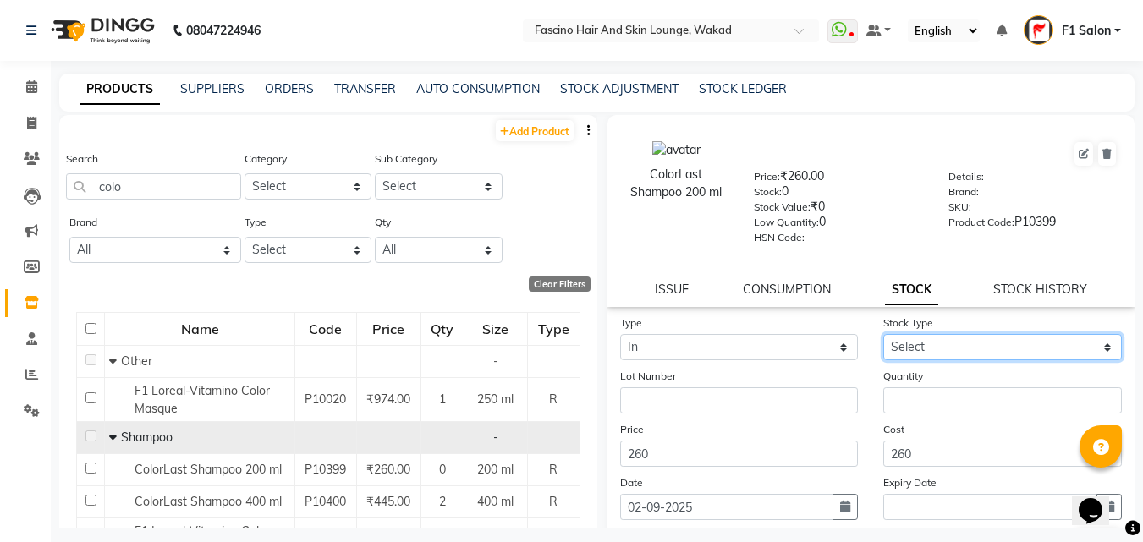
click at [907, 344] on select "Select New Stock Adjustment Return Other" at bounding box center [1002, 347] width 239 height 26
select select "new stock"
click at [883, 334] on select "Select New Stock Adjustment Return Other" at bounding box center [1002, 347] width 239 height 26
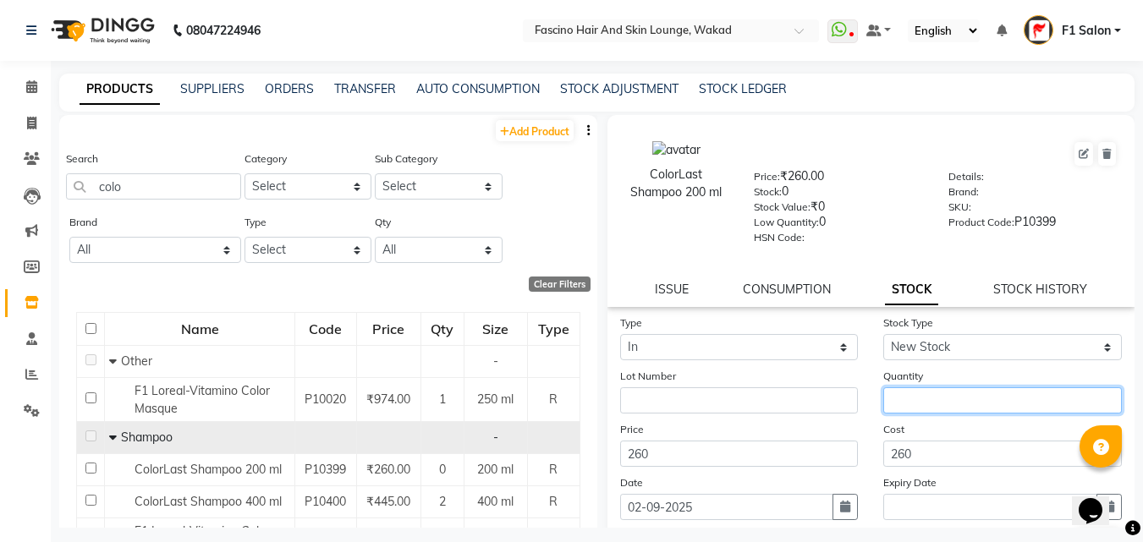
click at [906, 398] on input "number" at bounding box center [1002, 400] width 239 height 26
type input "1"
click at [1134, 486] on main "PRODUCTS SUPPLIERS ORDERS TRANSFER AUTO CONSUMPTION STOCK ADJUSTMENT STOCK LEDG…" at bounding box center [597, 314] width 1092 height 480
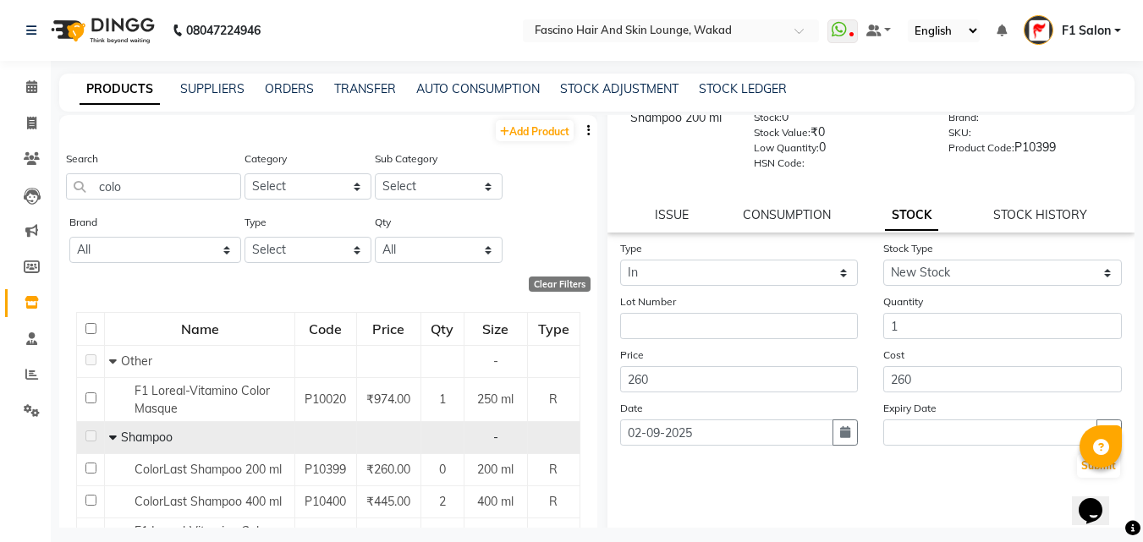
scroll to position [124, 0]
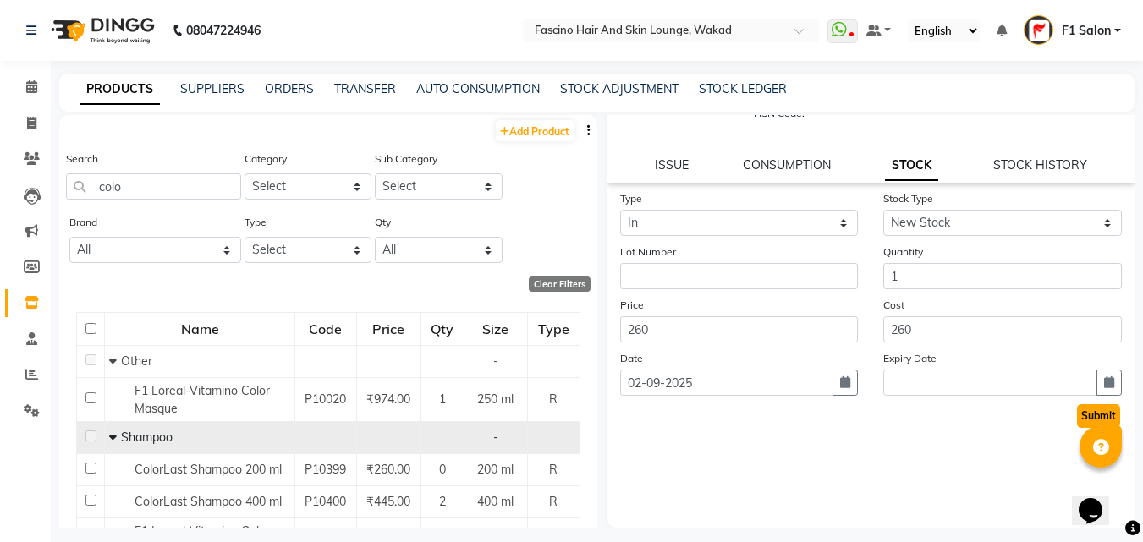
click at [1077, 411] on button "Submit" at bounding box center [1098, 416] width 43 height 24
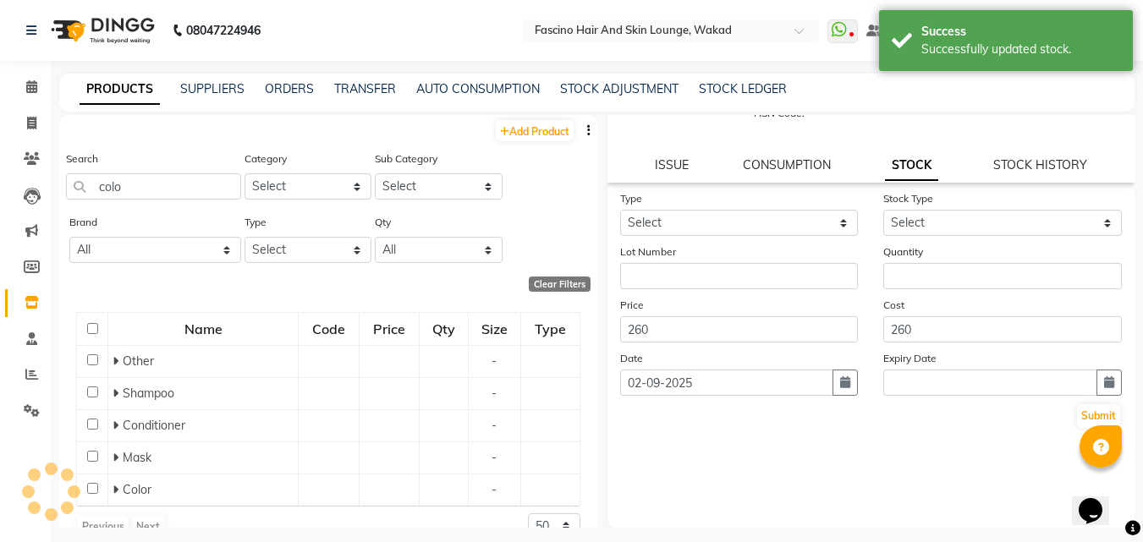
scroll to position [0, 0]
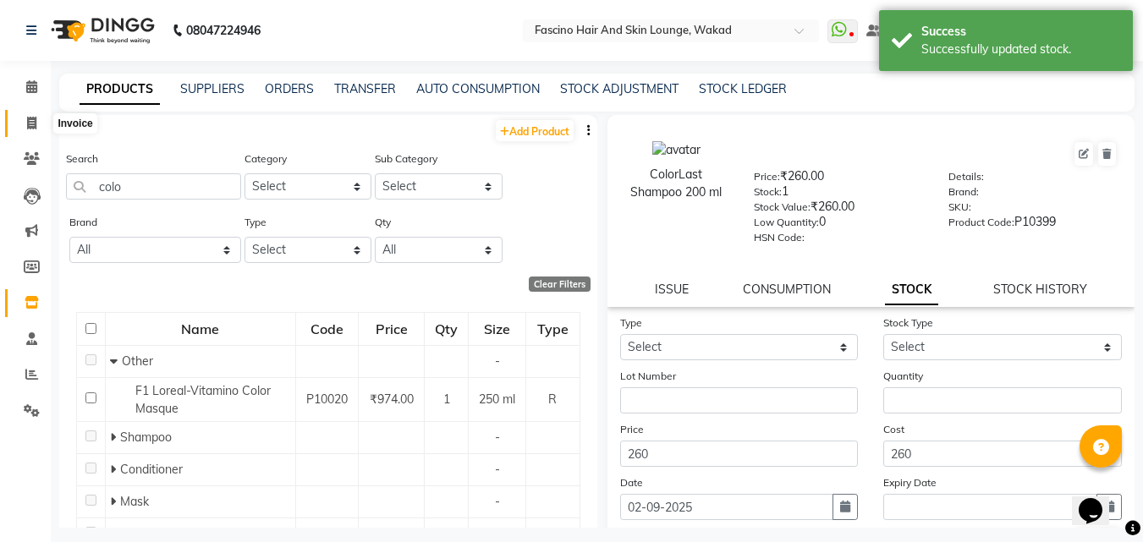
click at [36, 121] on icon at bounding box center [31, 123] width 9 height 13
select select "126"
select select "service"
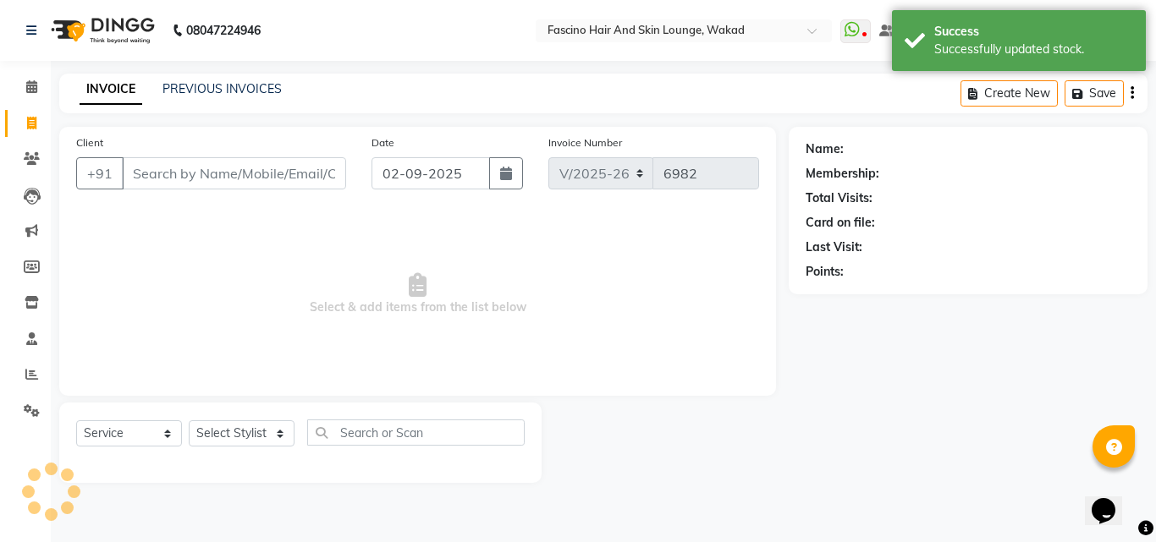
click at [167, 178] on input "Client" at bounding box center [234, 173] width 224 height 32
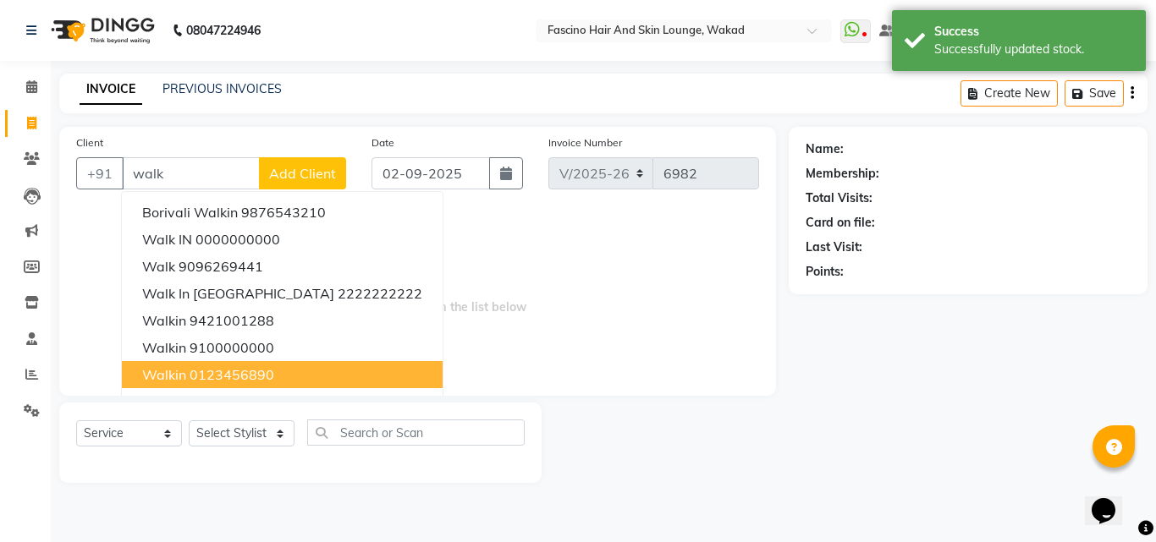
click at [173, 376] on span "walkin" at bounding box center [164, 374] width 44 height 17
type input "0123456890"
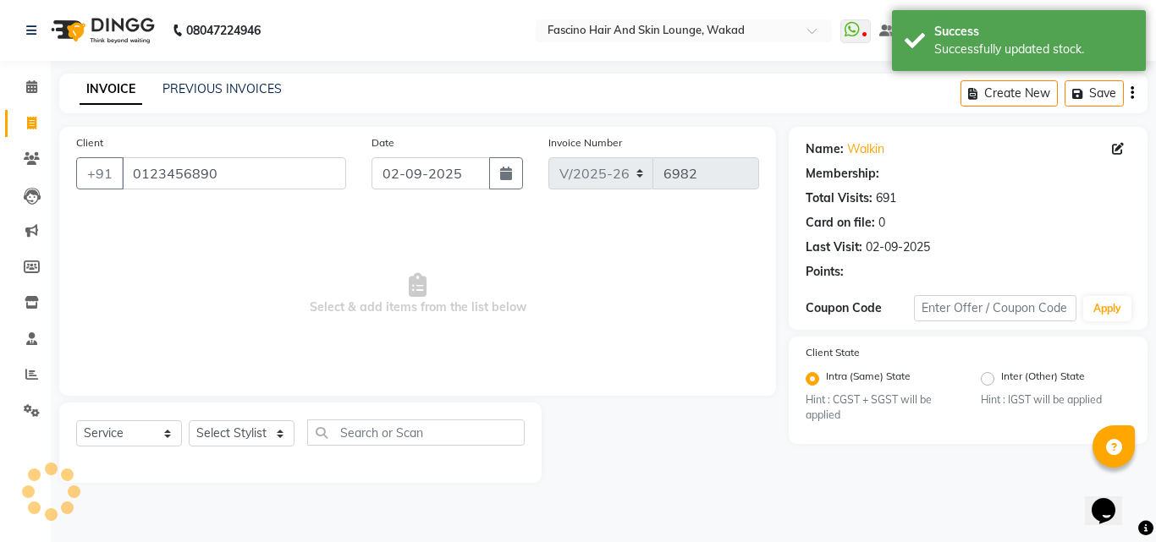
select select "1: Object"
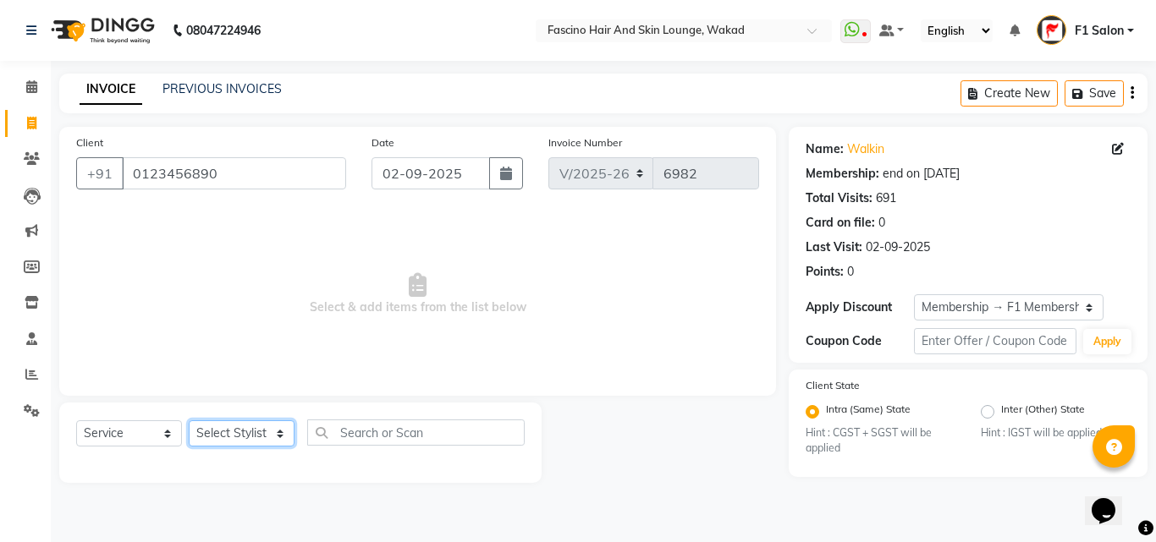
click at [205, 440] on select "Select Stylist 8805000650 Aarohi Chimu [PERSON_NAME] jh F1 Salon Ganesh F1 Gopa…" at bounding box center [242, 433] width 106 height 26
select select "71764"
click at [189, 420] on select "Select Stylist 8805000650 Aarohi Chimu [PERSON_NAME] jh F1 Salon Ganesh F1 Gopa…" at bounding box center [242, 433] width 106 height 26
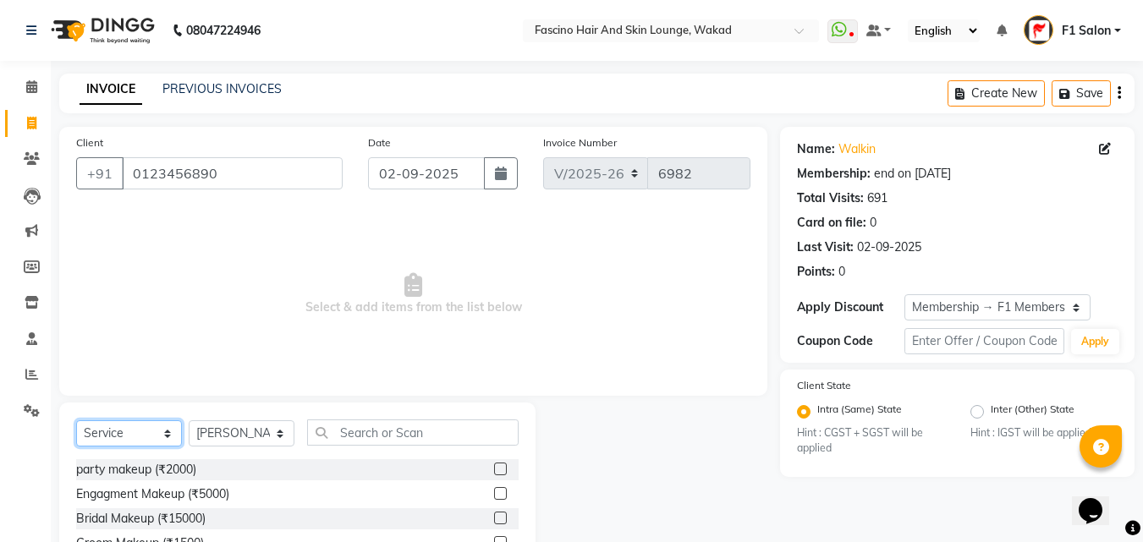
click at [126, 429] on select "Select Service Product Membership Package Voucher Prepaid Gift Card" at bounding box center [129, 433] width 106 height 26
select select "product"
click at [76, 420] on select "Select Service Product Membership Package Voucher Prepaid Gift Card" at bounding box center [129, 433] width 106 height 26
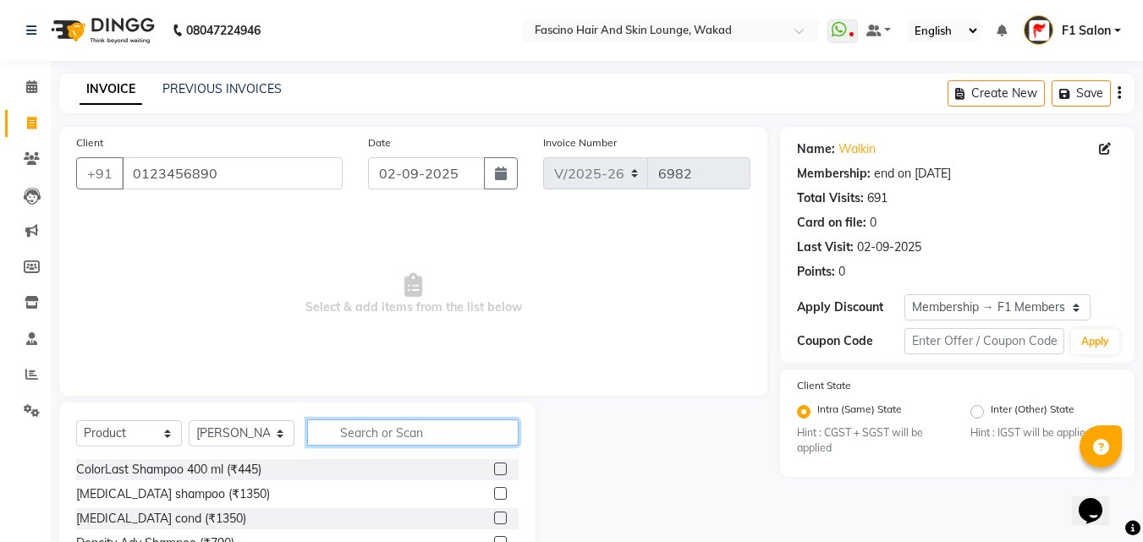
click at [355, 434] on input "text" at bounding box center [412, 433] width 211 height 26
type input "colo"
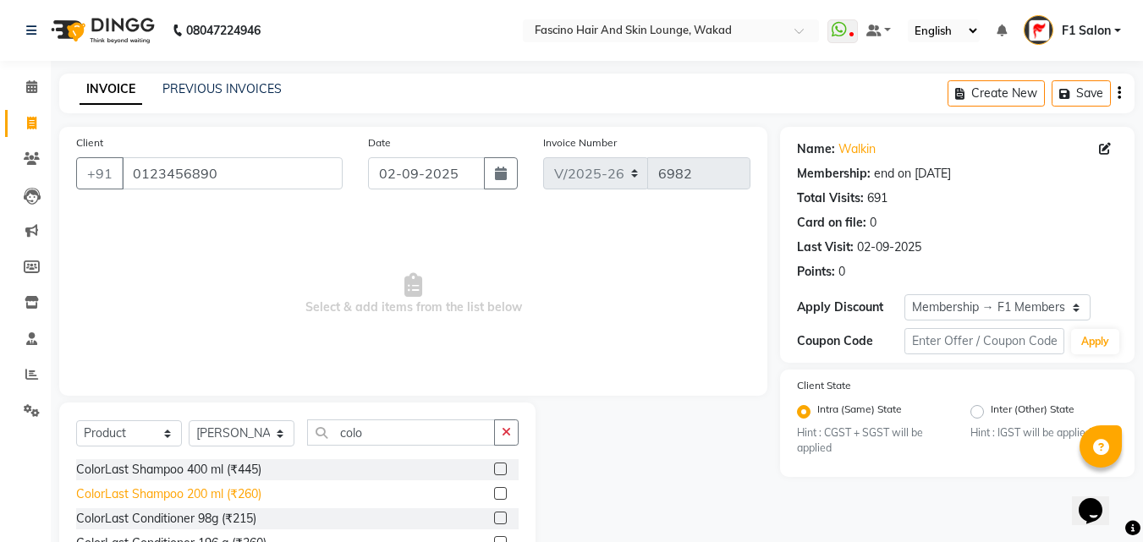
click at [246, 492] on div "ColorLast Shampoo 200 ml (₹260)" at bounding box center [168, 495] width 185 height 18
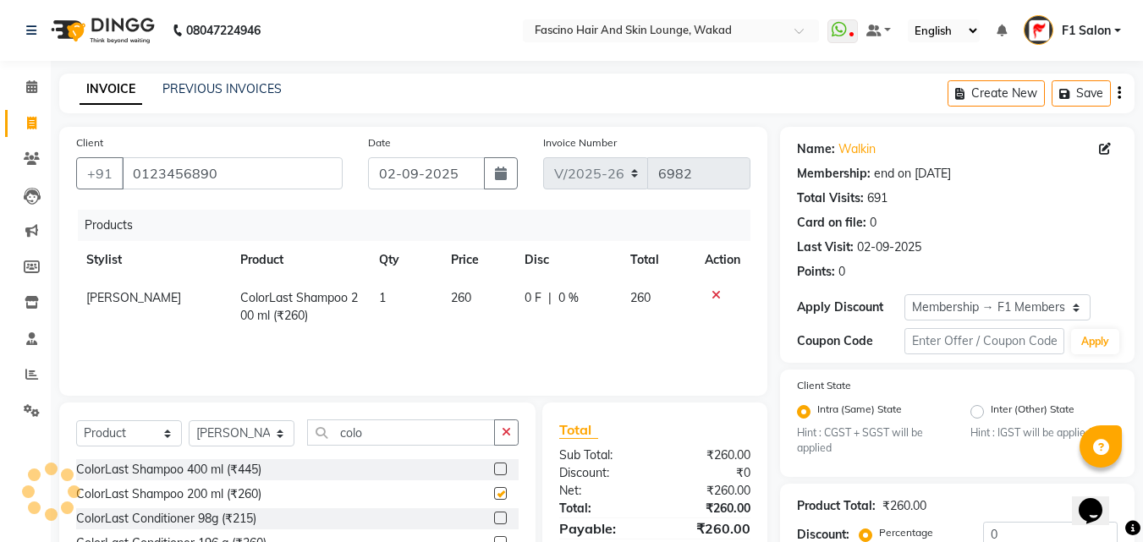
checkbox input "false"
click at [483, 296] on td "260" at bounding box center [478, 307] width 74 height 56
select select "71764"
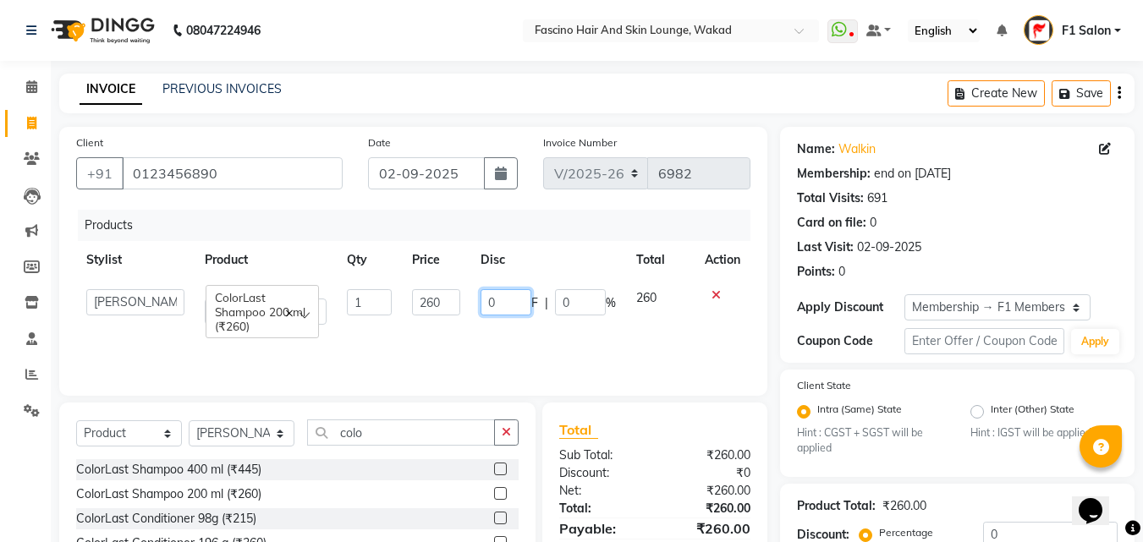
click at [483, 296] on input "0" at bounding box center [505, 302] width 51 height 26
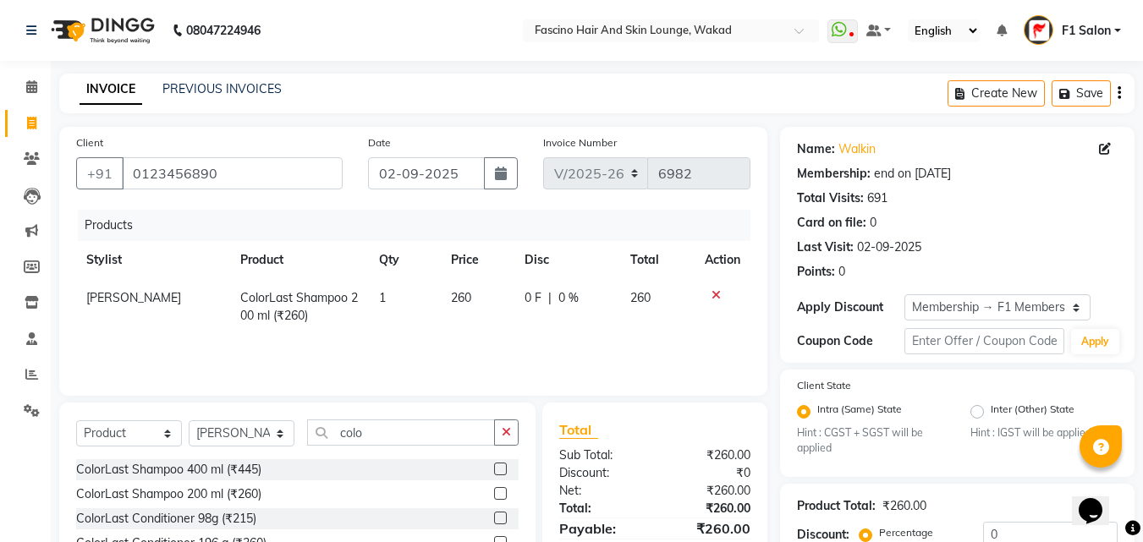
click at [455, 299] on span "260" at bounding box center [461, 297] width 20 height 15
select select "71764"
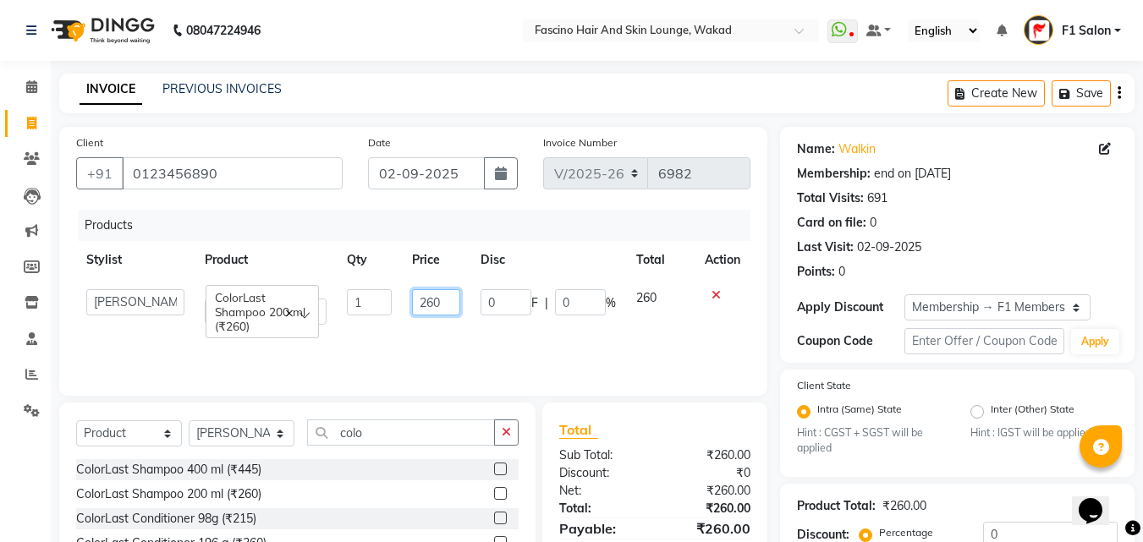
click at [455, 299] on input "260" at bounding box center [436, 302] width 48 height 26
click at [239, 473] on div "ColorLast Shampoo 400 ml (₹445)" at bounding box center [168, 470] width 185 height 18
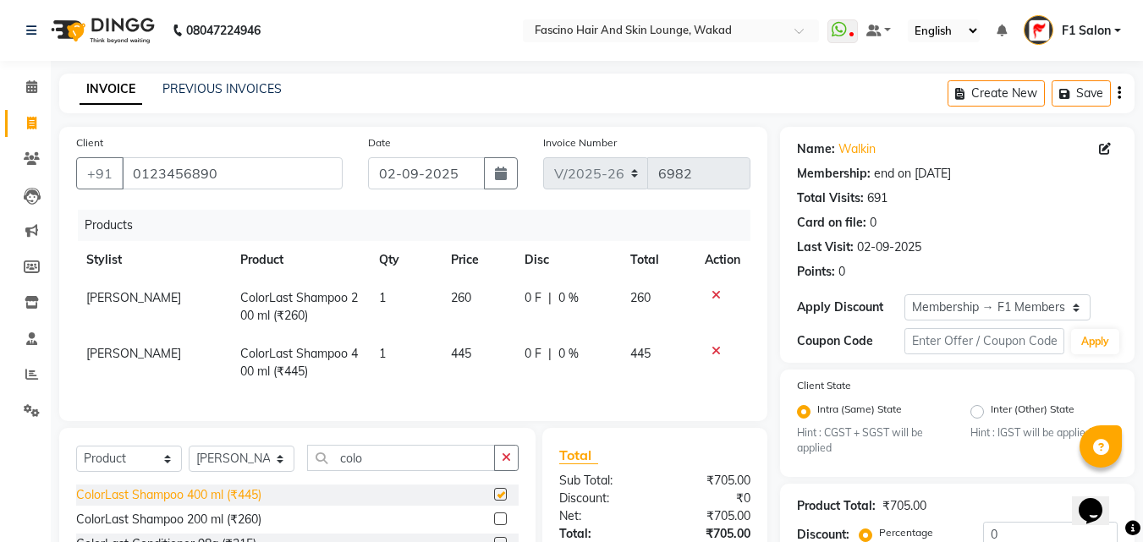
checkbox input "false"
click at [715, 292] on icon at bounding box center [715, 295] width 9 height 12
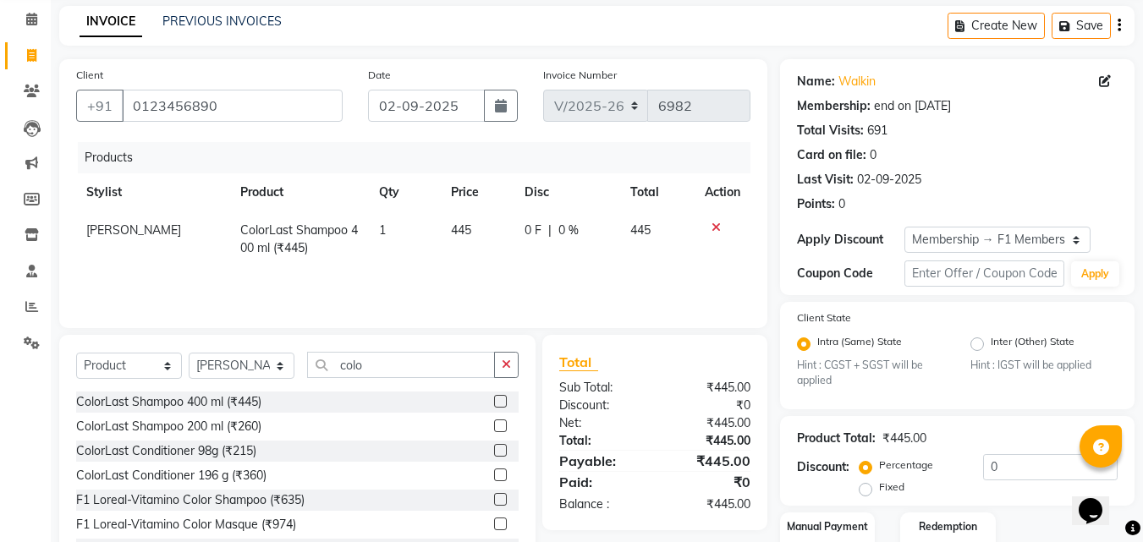
scroll to position [176, 0]
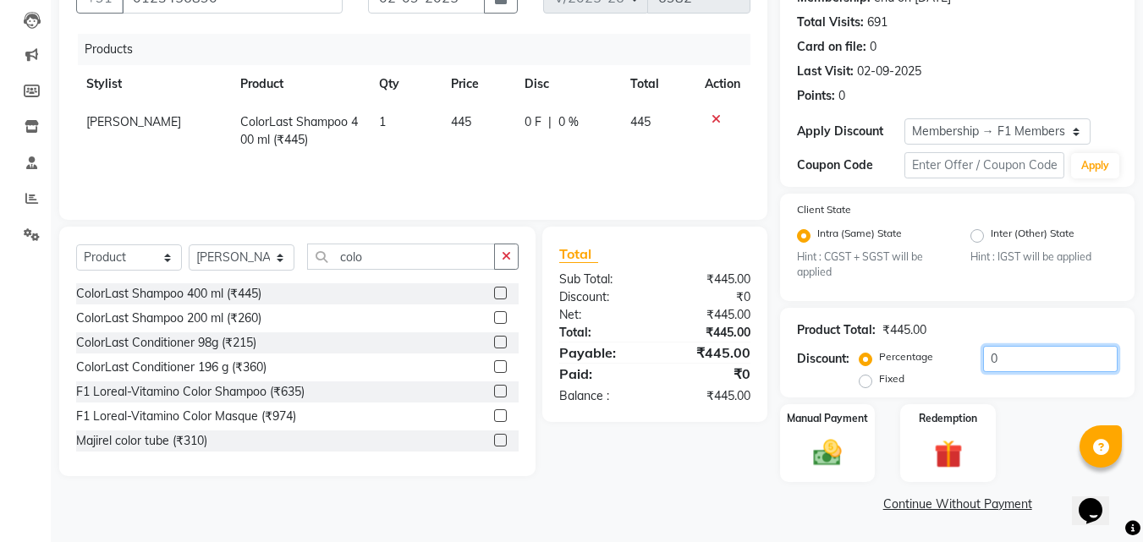
click at [1021, 357] on input "0" at bounding box center [1050, 359] width 135 height 26
click at [479, 115] on td "445" at bounding box center [478, 131] width 74 height 56
select select "71764"
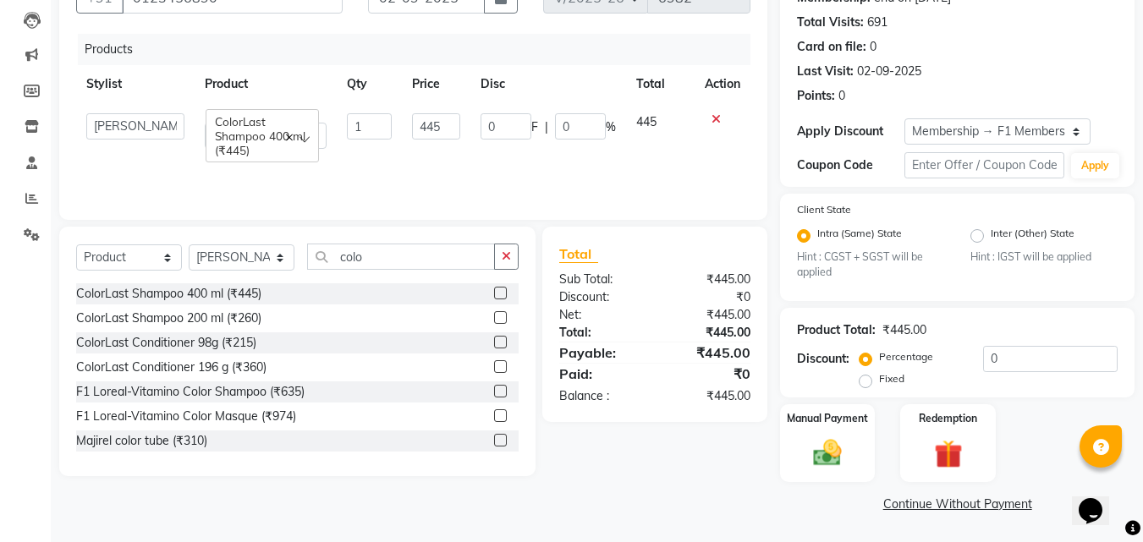
click at [479, 115] on td "0 F | 0 %" at bounding box center [548, 131] width 156 height 56
click at [436, 127] on input "445" at bounding box center [436, 126] width 48 height 26
type input "435"
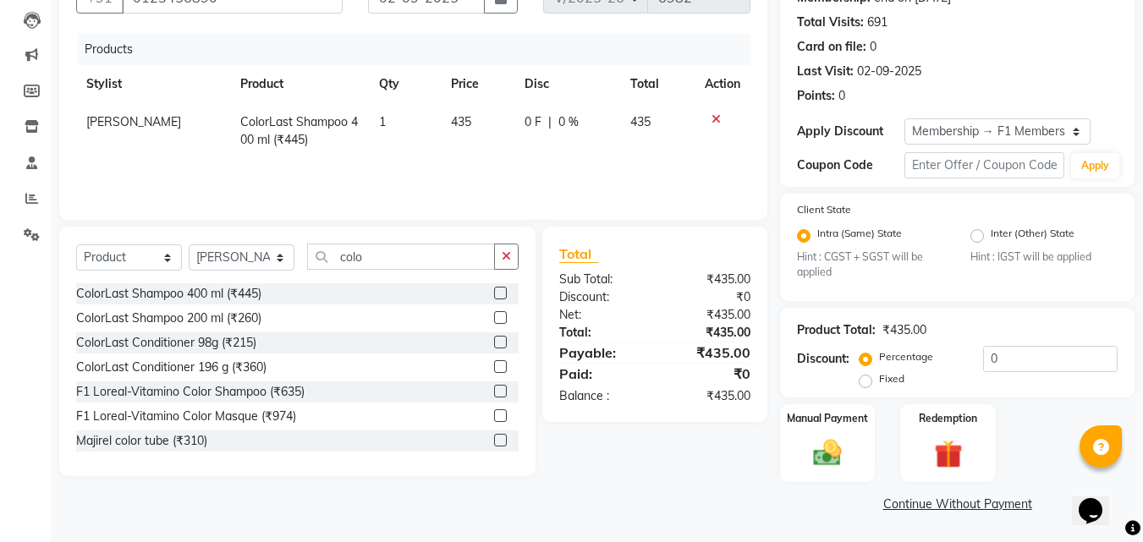
click at [436, 173] on div "Products Stylist Product Qty Price Disc Total Action Sukanya Sadiyan ColorLast …" at bounding box center [413, 118] width 674 height 169
click at [822, 447] on img at bounding box center [827, 453] width 47 height 34
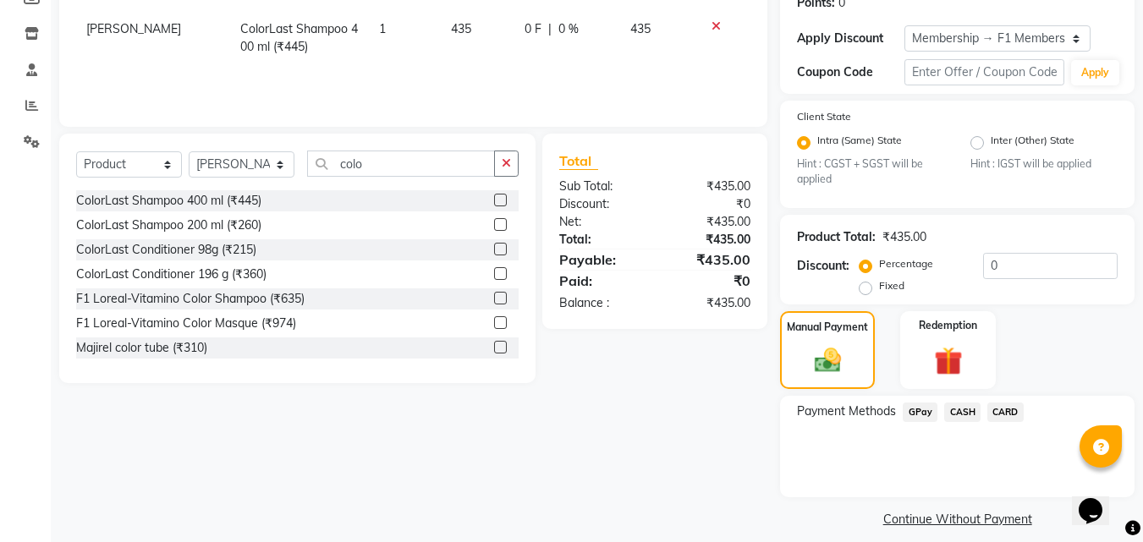
scroll to position [284, 0]
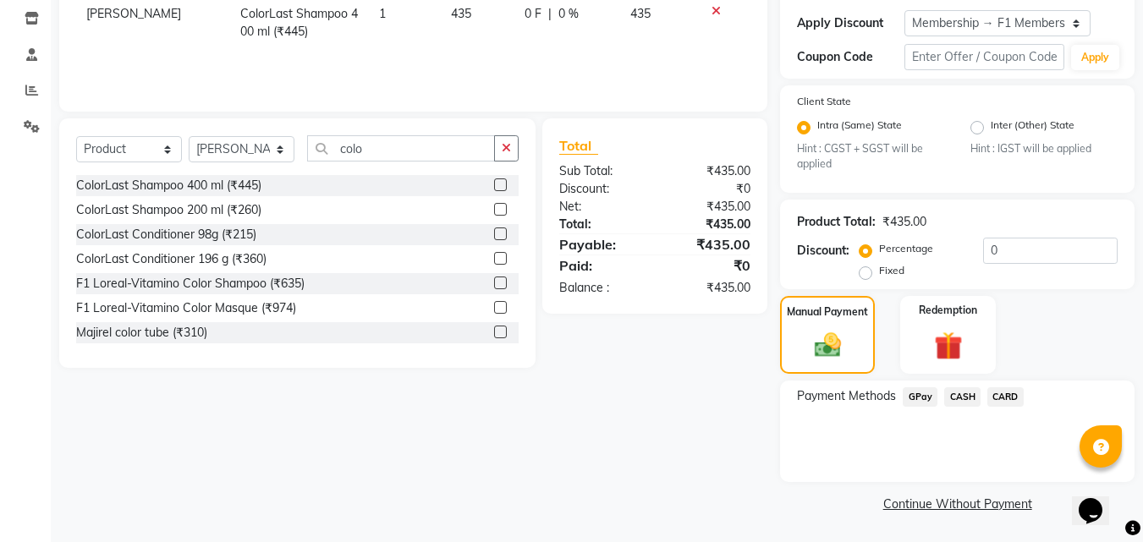
click at [919, 395] on span "GPay" at bounding box center [920, 396] width 35 height 19
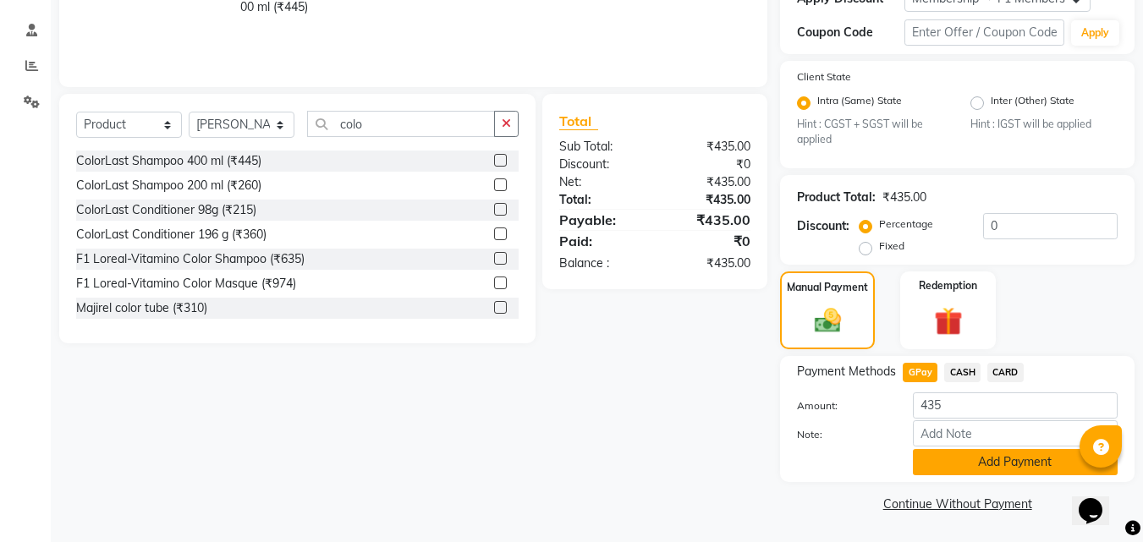
click at [940, 464] on button "Add Payment" at bounding box center [1015, 462] width 205 height 26
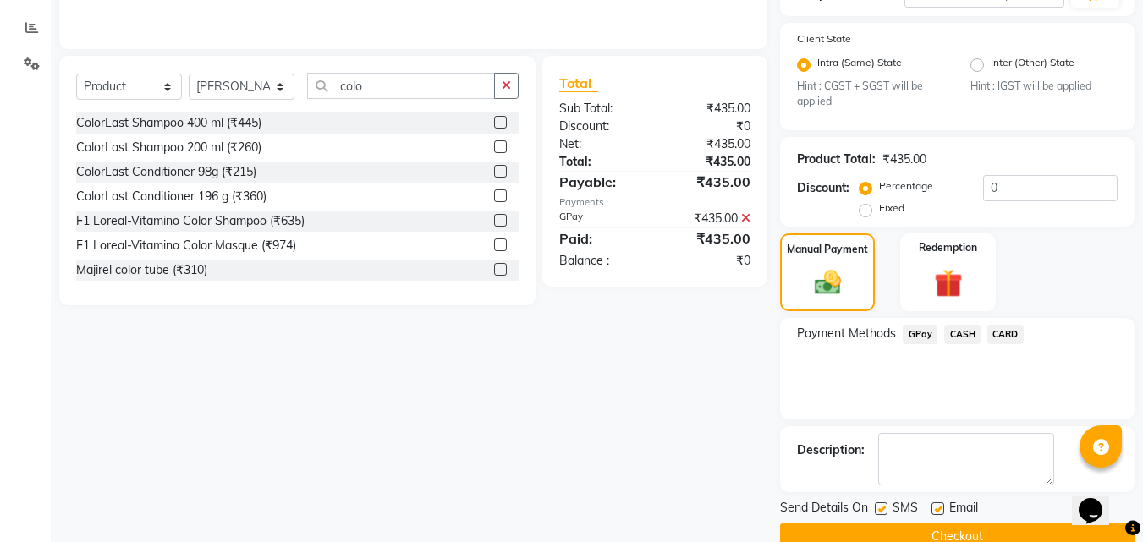
scroll to position [380, 0]
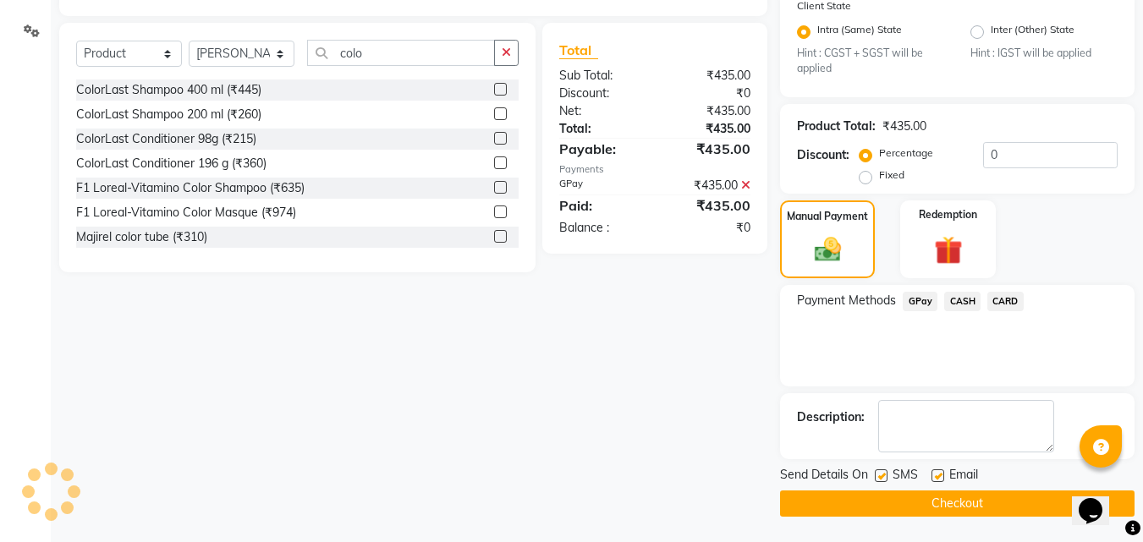
click at [884, 475] on label at bounding box center [881, 475] width 13 height 13
click at [884, 475] on input "checkbox" at bounding box center [880, 476] width 11 height 11
checkbox input "false"
click at [889, 500] on button "Checkout" at bounding box center [957, 504] width 354 height 26
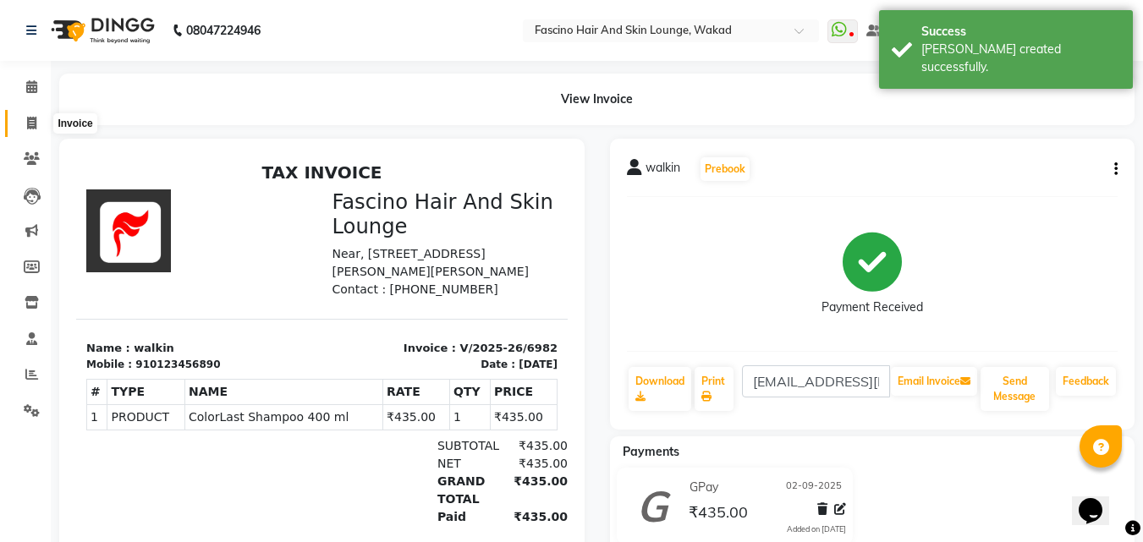
click at [41, 116] on span at bounding box center [32, 123] width 30 height 19
select select "service"
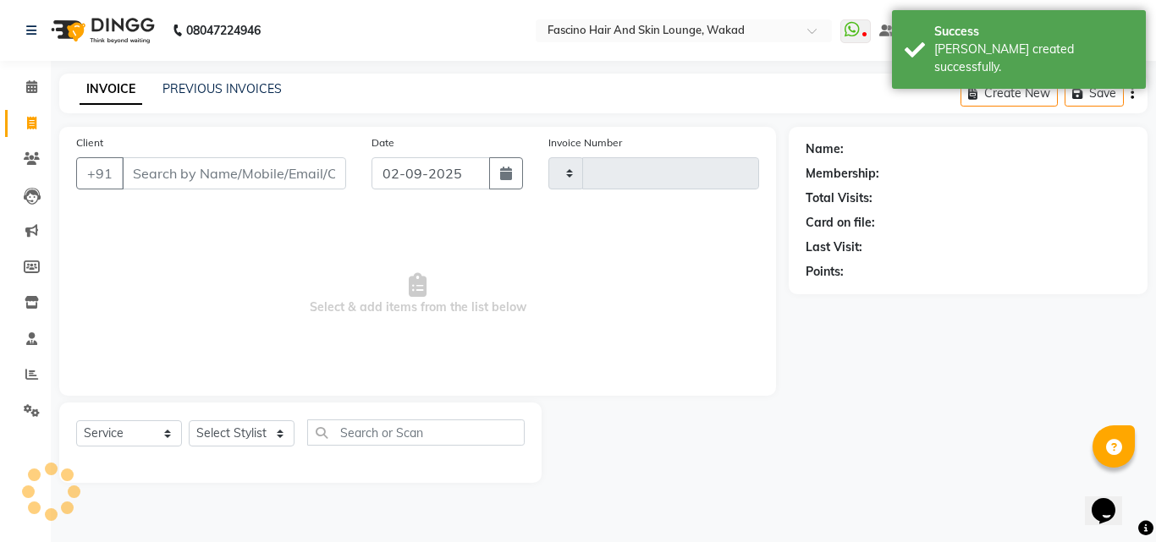
type input "6983"
select select "126"
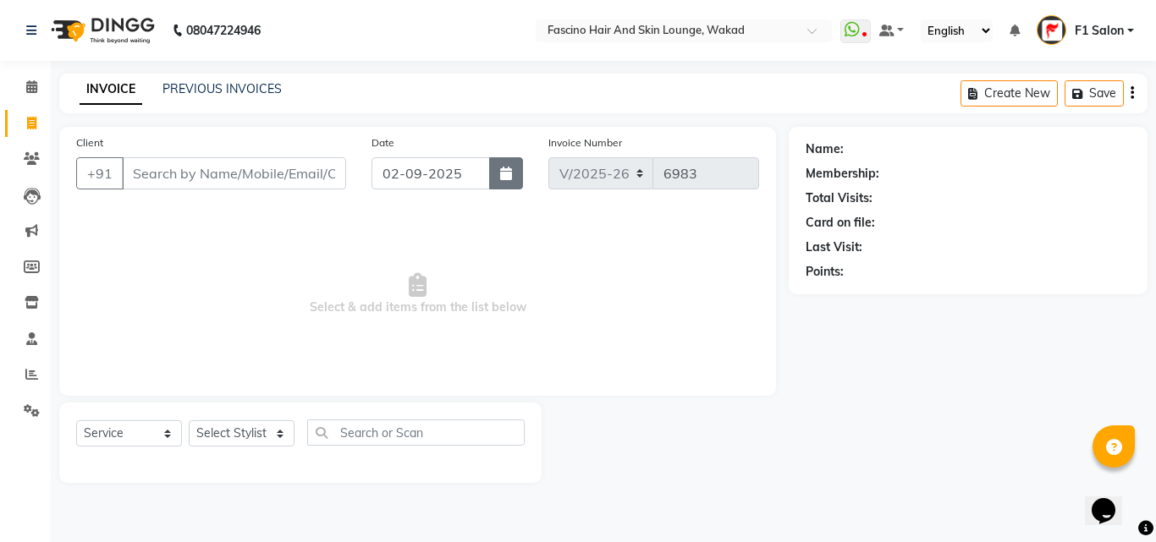
click at [503, 175] on icon "button" at bounding box center [506, 174] width 12 height 14
select select "9"
select select "2025"
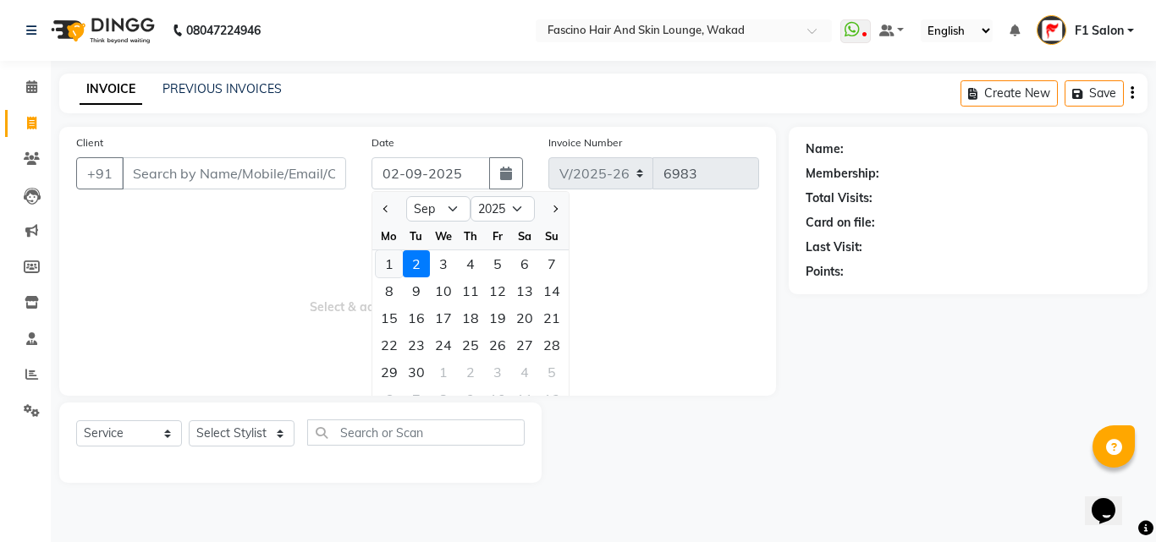
click at [394, 260] on div "1" at bounding box center [389, 263] width 27 height 27
type input "01-09-2025"
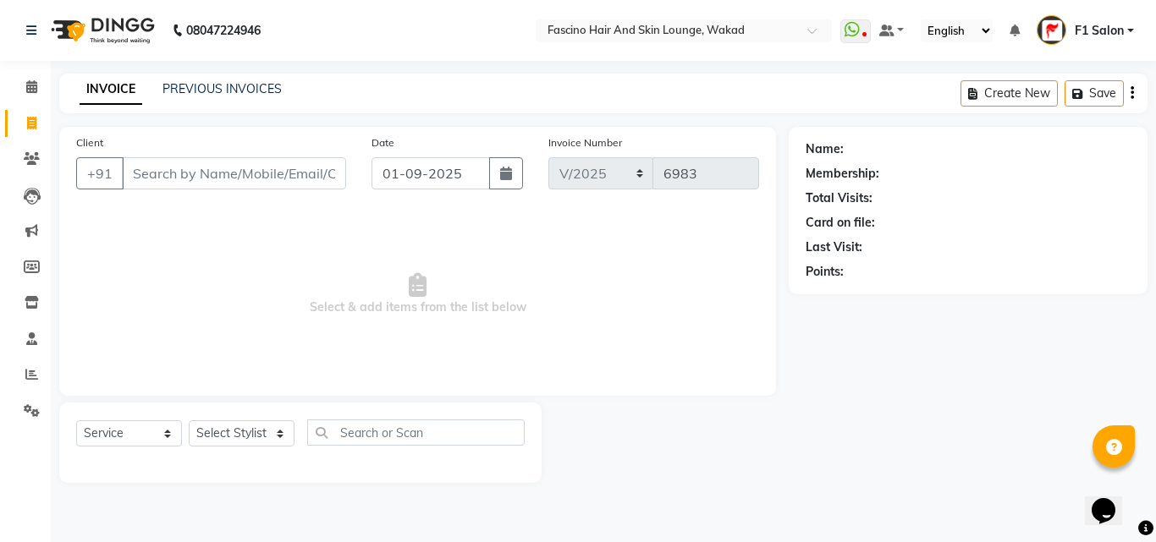
click at [248, 156] on div "Client +91" at bounding box center [210, 168] width 295 height 69
click at [234, 178] on input "Client" at bounding box center [234, 173] width 224 height 32
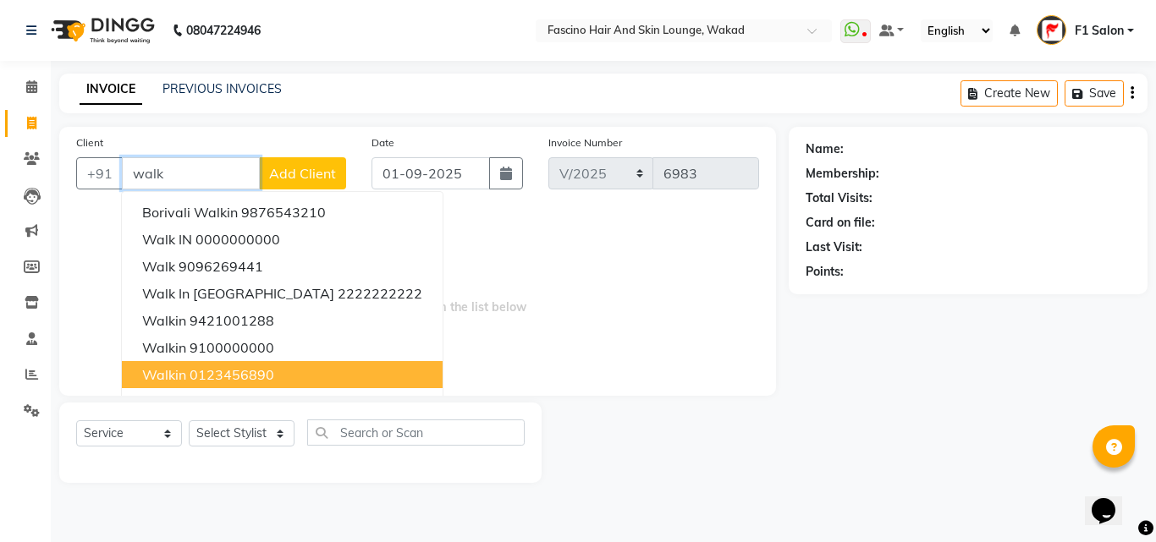
click at [224, 377] on ngb-highlight "0123456890" at bounding box center [231, 374] width 85 height 17
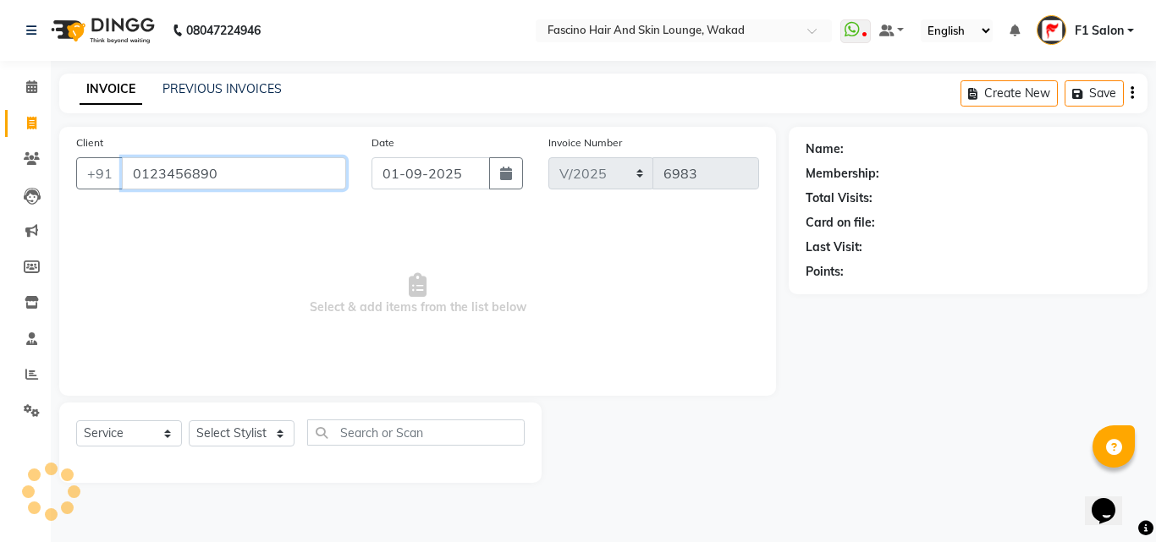
type input "0123456890"
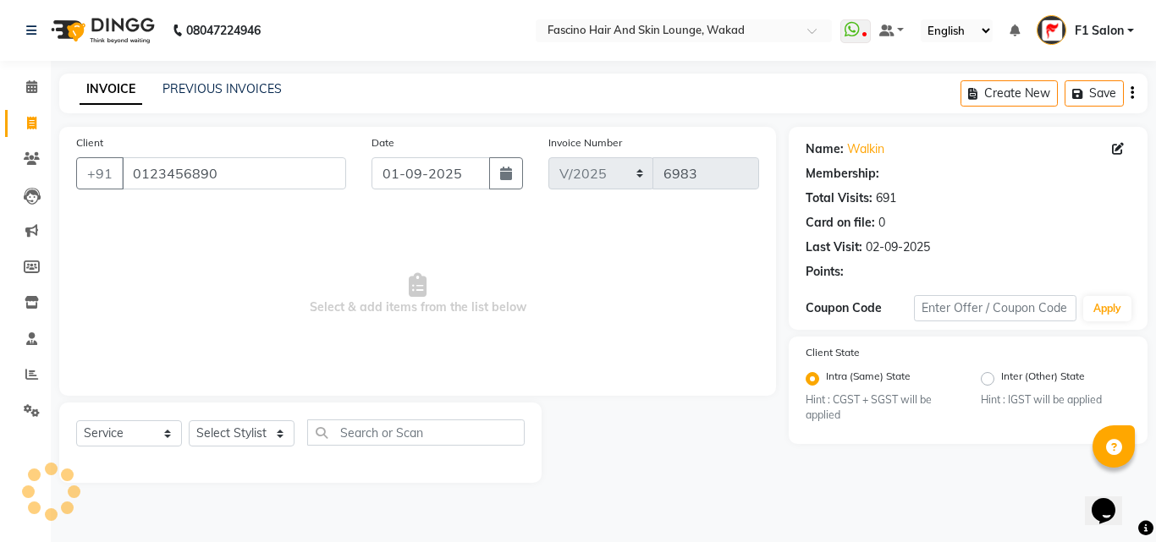
select select "1: Object"
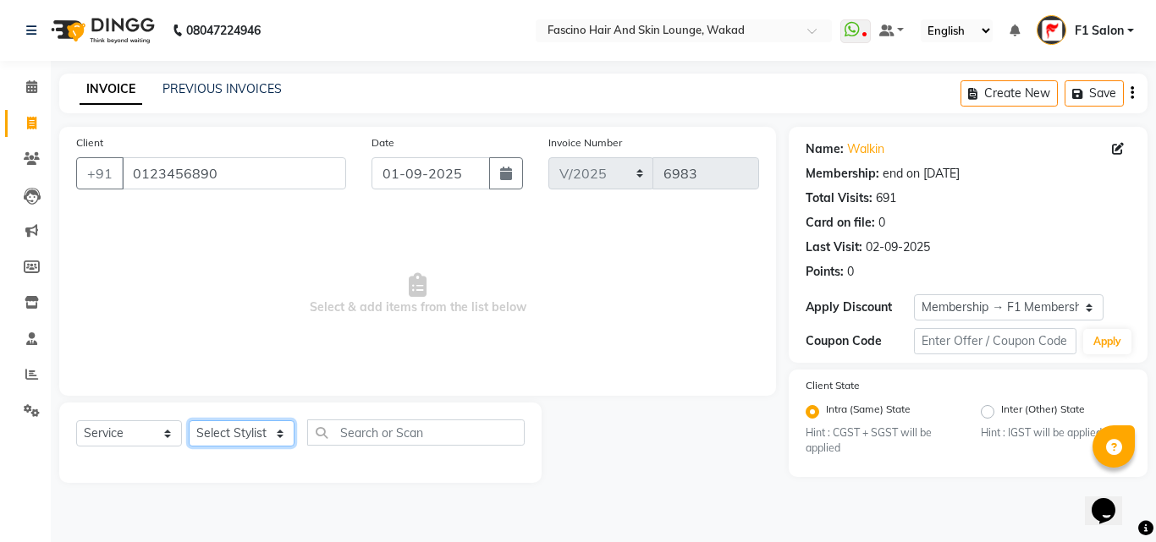
click at [202, 433] on select "Select Stylist 8805000650 Aarohi Chimu [PERSON_NAME] jh F1 Salon Ganesh F1 Gopa…" at bounding box center [242, 433] width 106 height 26
select select "71764"
click at [189, 420] on select "Select Stylist 8805000650 Aarohi Chimu [PERSON_NAME] jh F1 Salon Ganesh F1 Gopa…" at bounding box center [242, 433] width 106 height 26
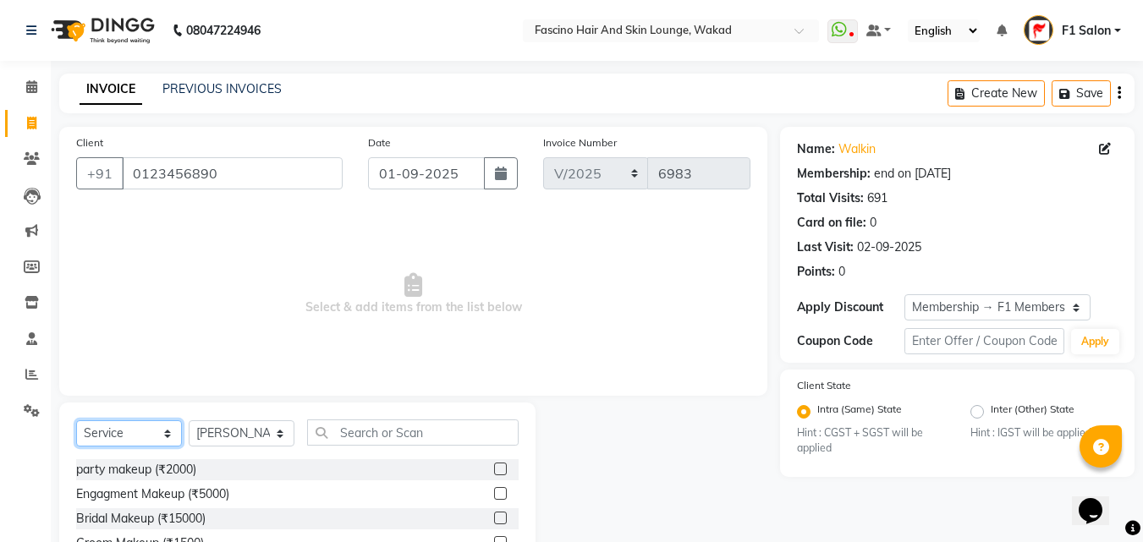
click at [120, 431] on select "Select Service Product Membership Package Voucher Prepaid Gift Card" at bounding box center [129, 433] width 106 height 26
select select "product"
click at [76, 420] on select "Select Service Product Membership Package Voucher Prepaid Gift Card" at bounding box center [129, 433] width 106 height 26
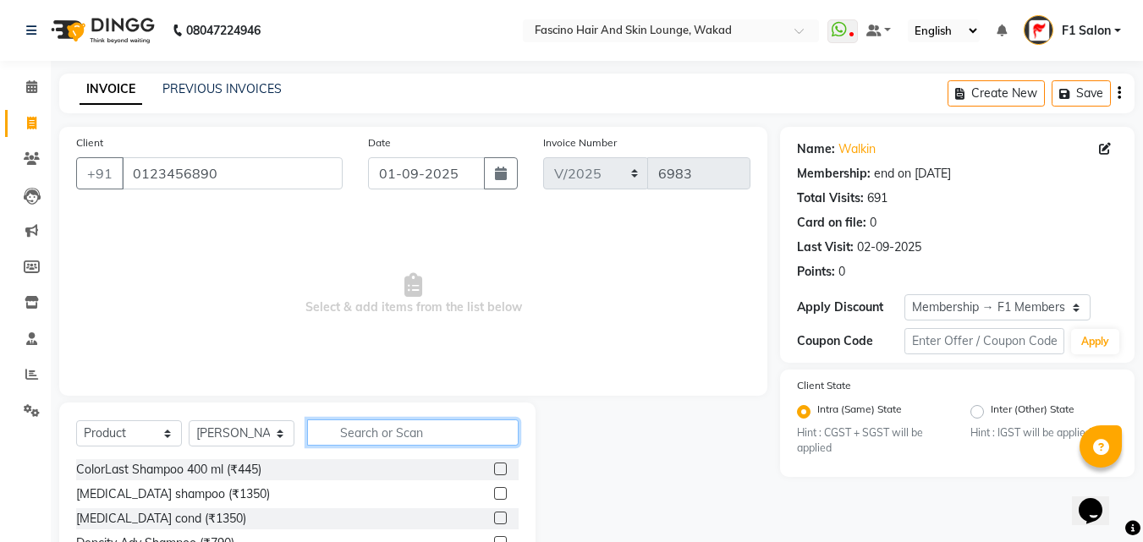
click at [360, 443] on input "text" at bounding box center [412, 433] width 211 height 26
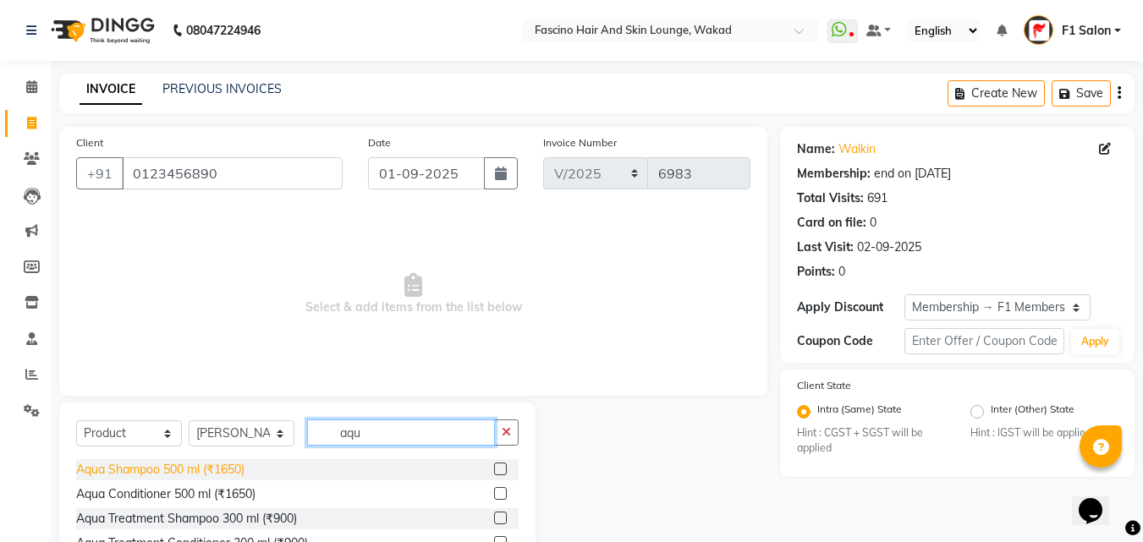
type input "aqu"
click at [227, 461] on div "Aqua Shampoo 500 ml (₹1650)" at bounding box center [160, 470] width 168 height 18
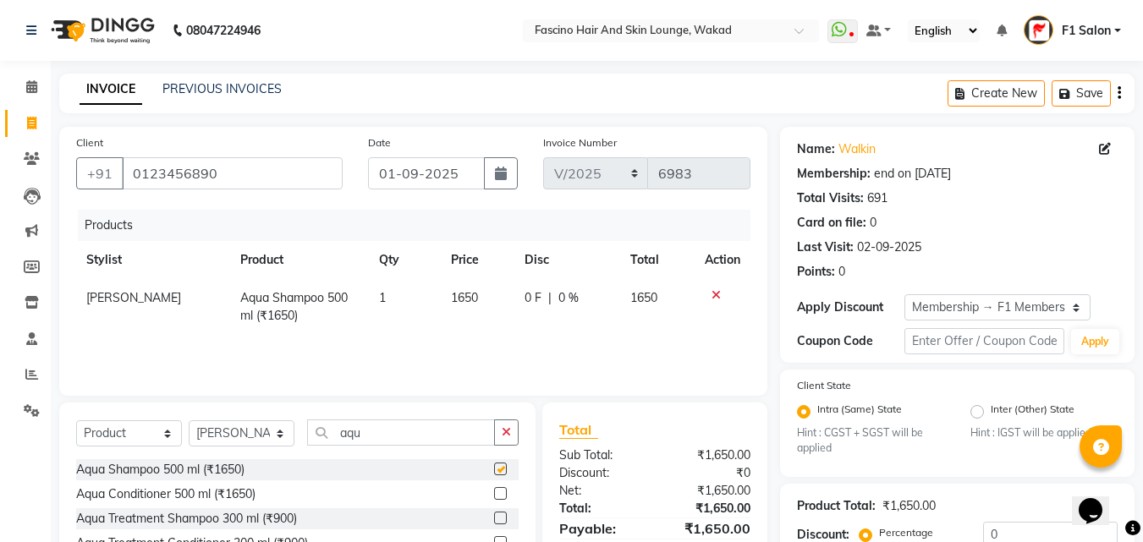
checkbox input "false"
click at [238, 489] on div "Aqua Conditioner 500 ml (₹1650)" at bounding box center [165, 495] width 179 height 18
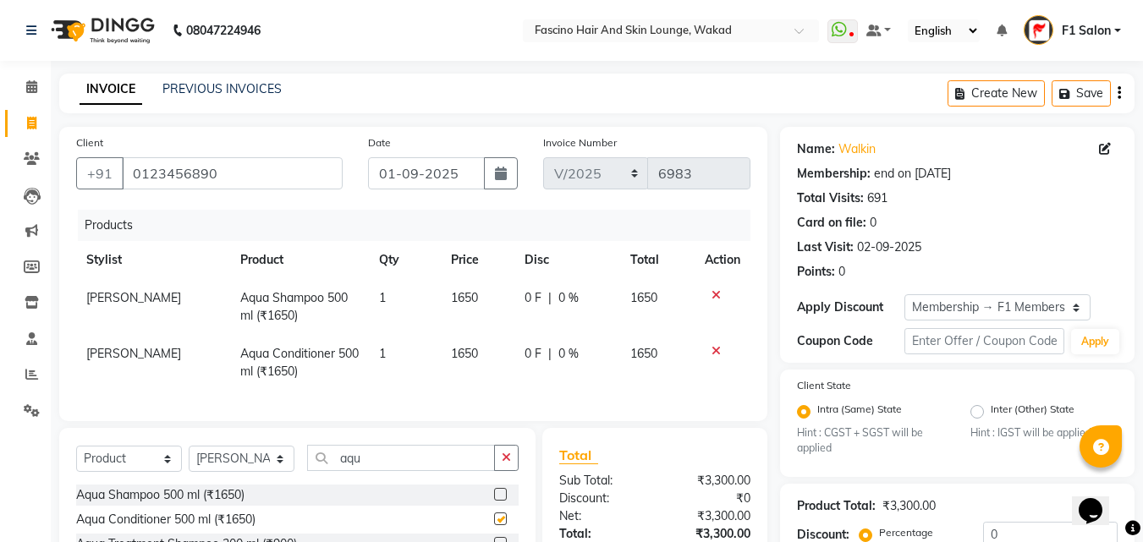
checkbox input "false"
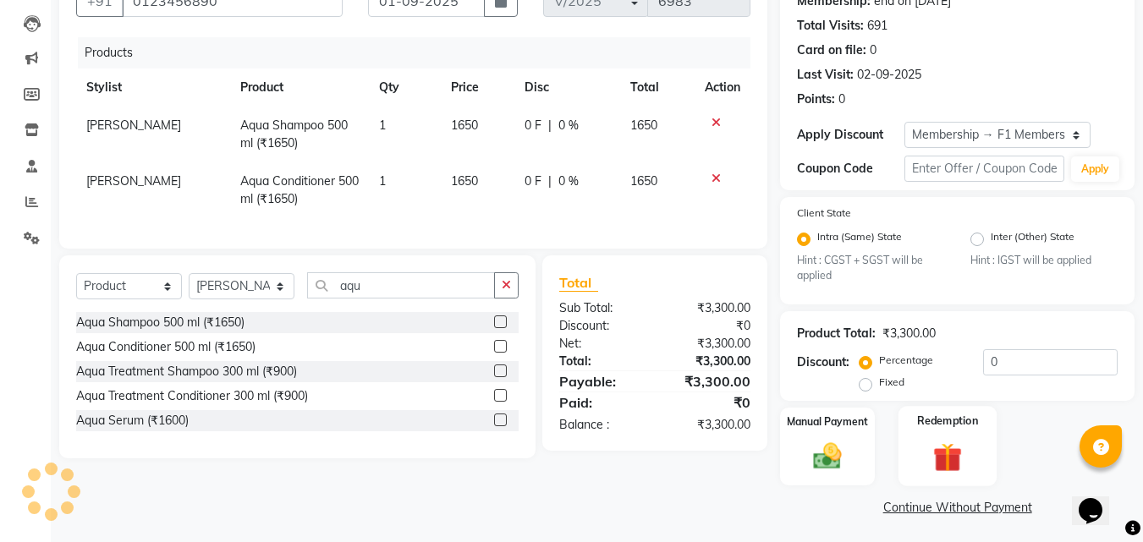
scroll to position [176, 0]
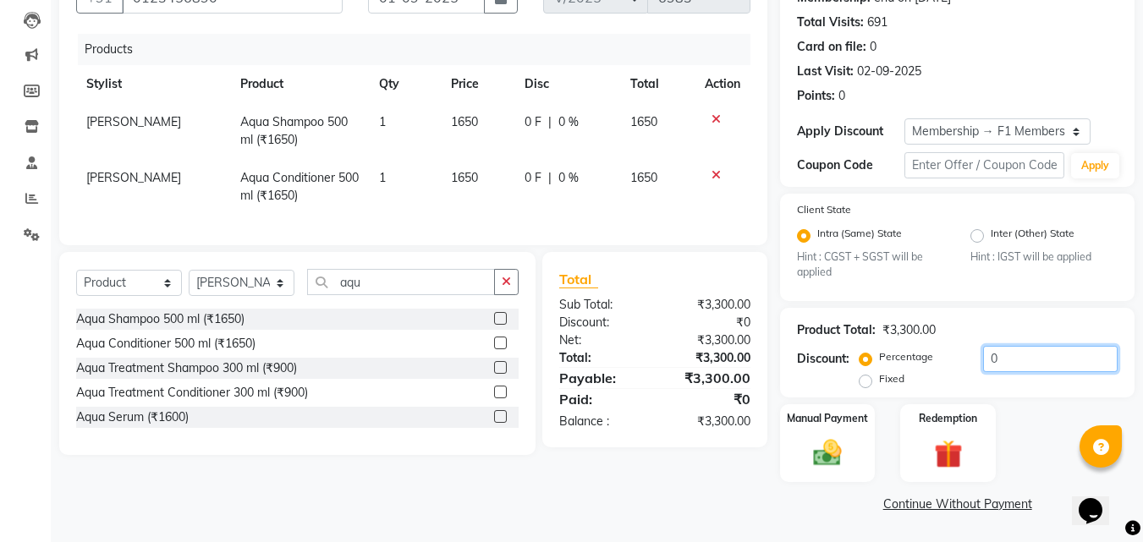
click at [1011, 360] on input "0" at bounding box center [1050, 359] width 135 height 26
type input "20"
click at [817, 456] on img at bounding box center [827, 453] width 47 height 34
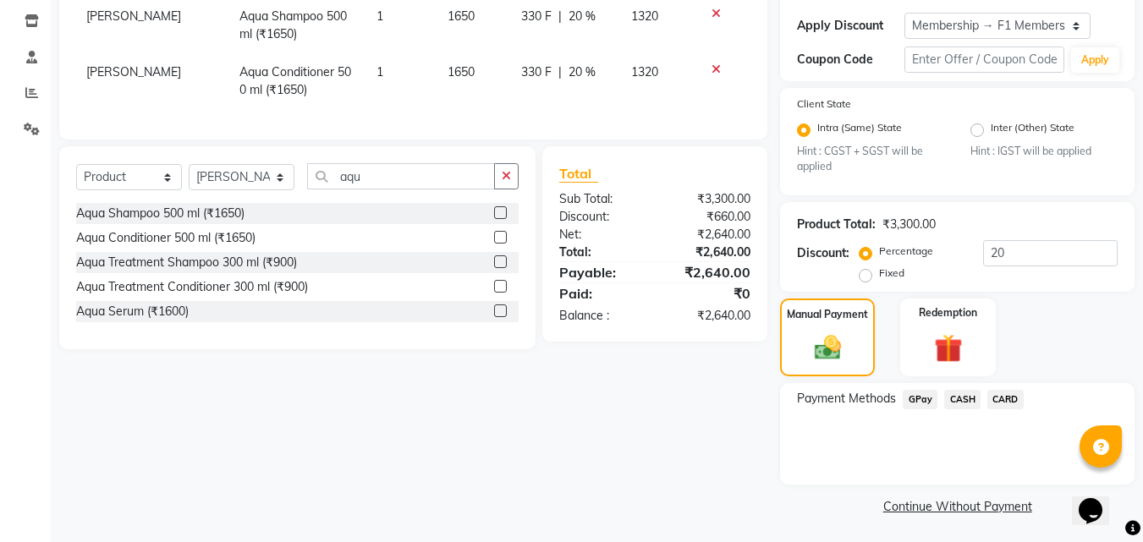
scroll to position [284, 0]
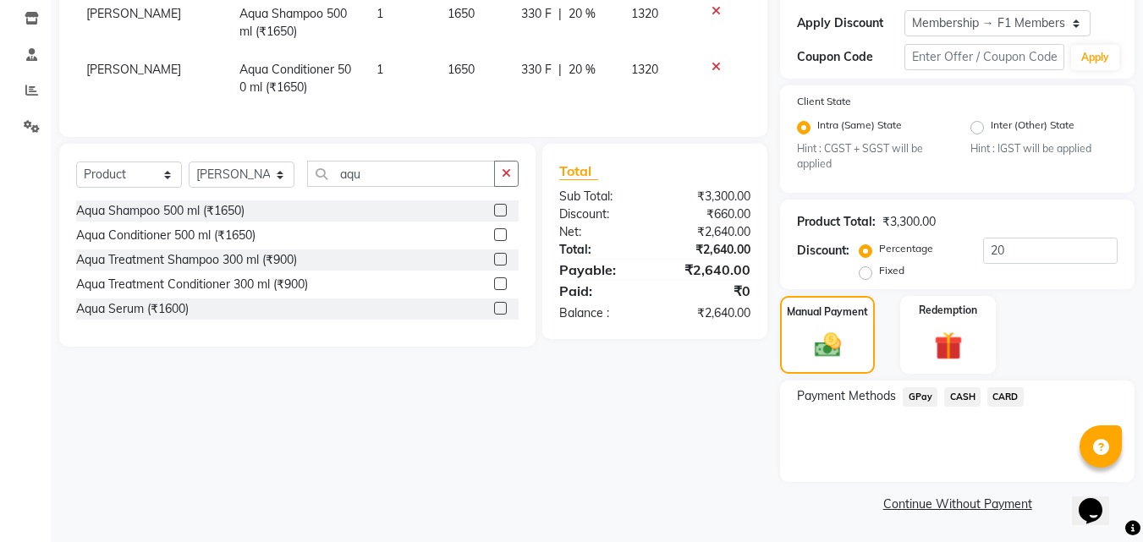
click at [925, 396] on span "GPay" at bounding box center [920, 396] width 35 height 19
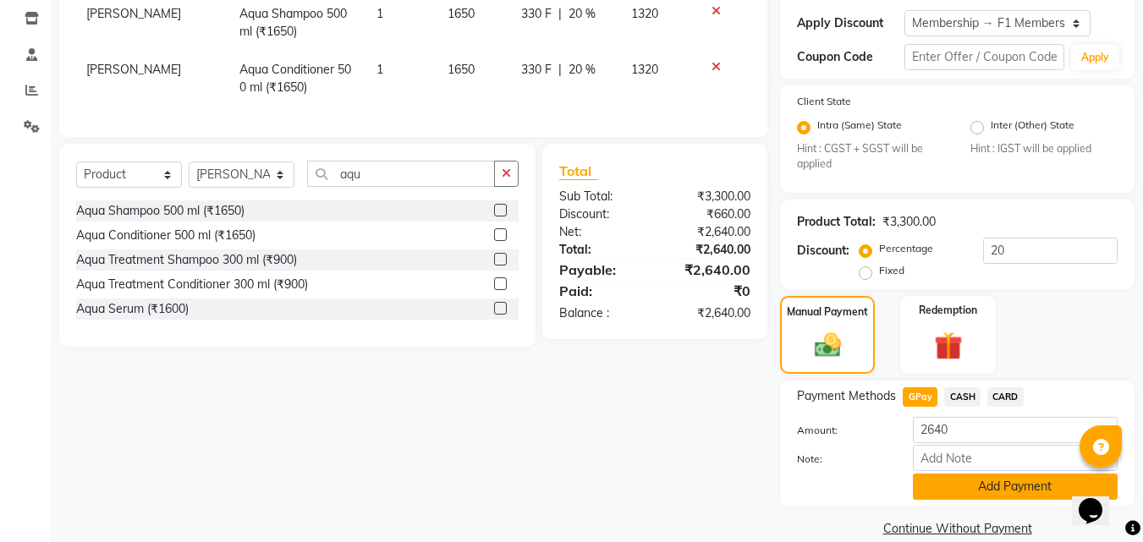
click at [960, 481] on button "Add Payment" at bounding box center [1015, 487] width 205 height 26
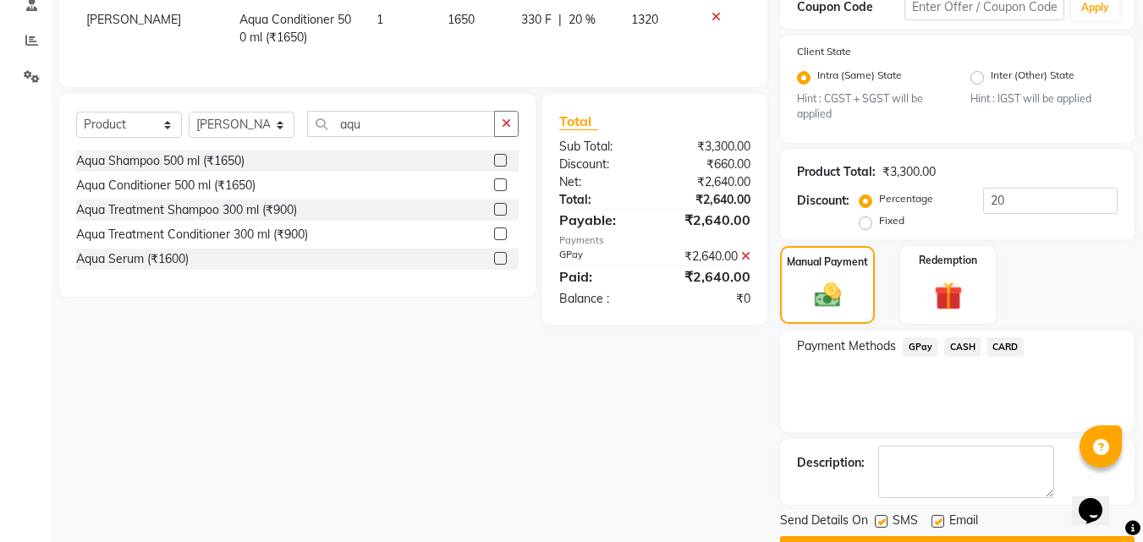
scroll to position [380, 0]
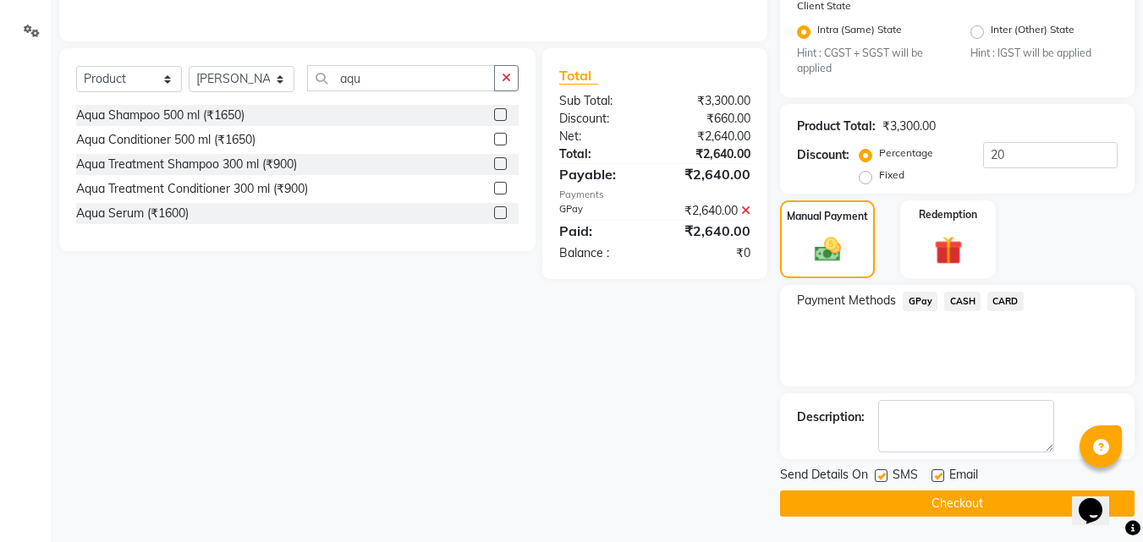
click at [881, 477] on label at bounding box center [881, 475] width 13 height 13
click at [881, 477] on input "checkbox" at bounding box center [880, 476] width 11 height 11
checkbox input "false"
click at [873, 506] on button "Checkout" at bounding box center [957, 504] width 354 height 26
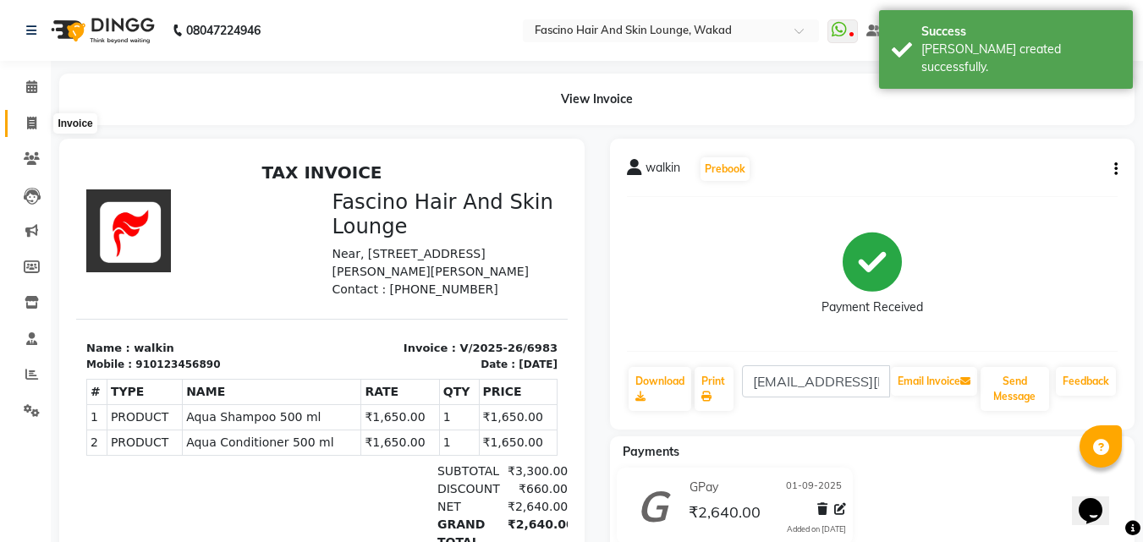
click at [35, 120] on icon at bounding box center [31, 123] width 9 height 13
select select "126"
select select "service"
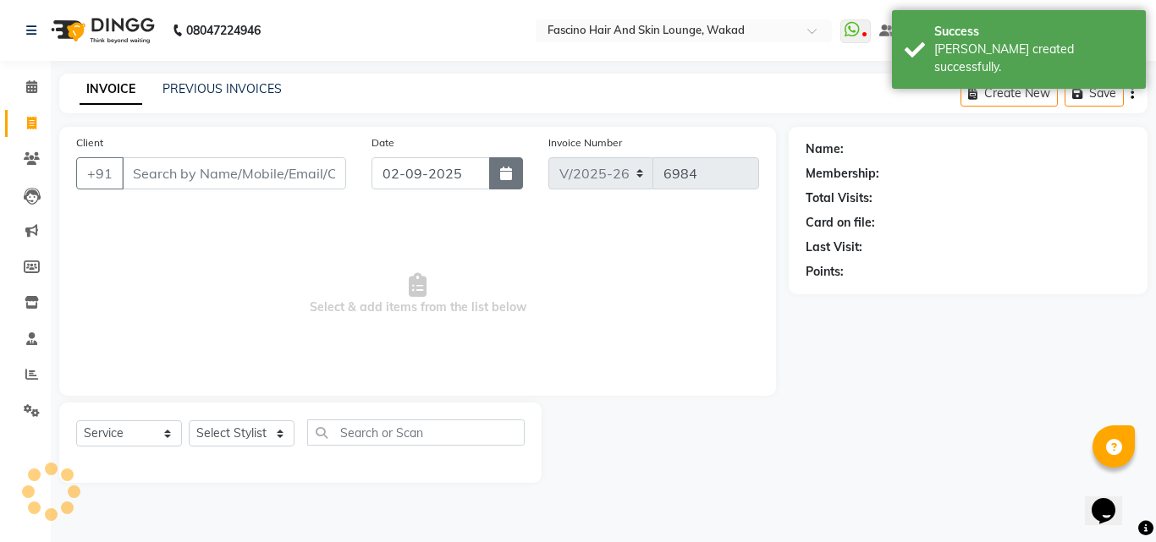
click at [508, 178] on icon "button" at bounding box center [506, 174] width 12 height 14
select select "9"
select select "2025"
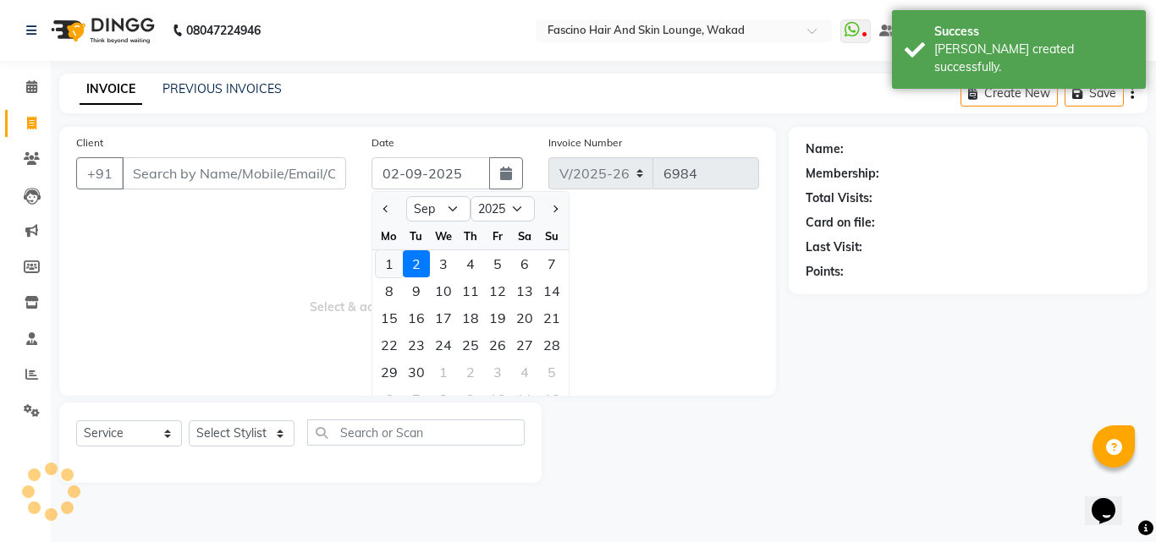
click at [393, 264] on div "1" at bounding box center [389, 263] width 27 height 27
type input "01-09-2025"
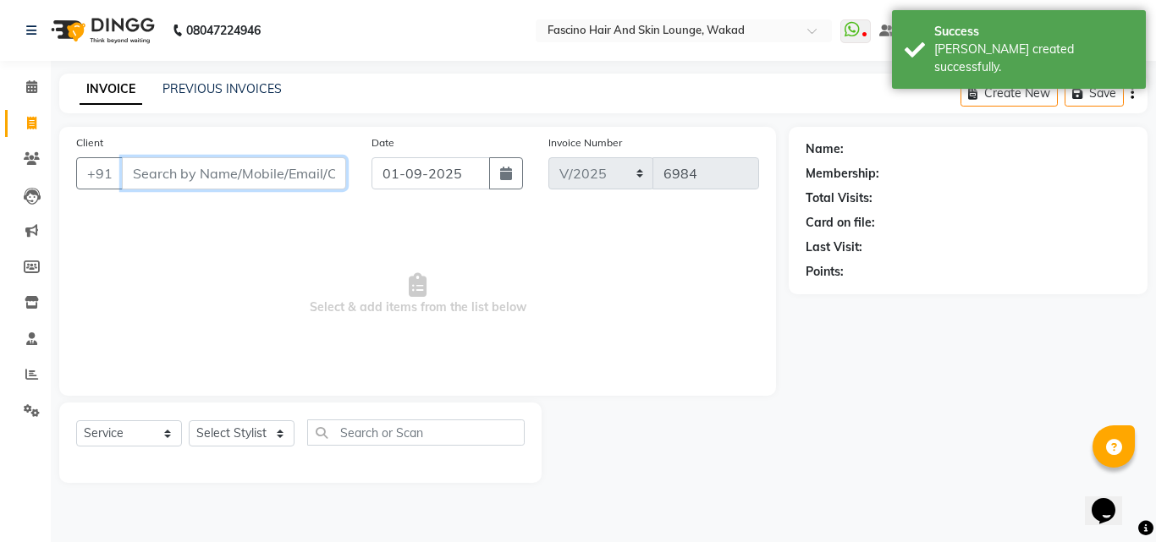
click at [283, 178] on input "Client" at bounding box center [234, 173] width 224 height 32
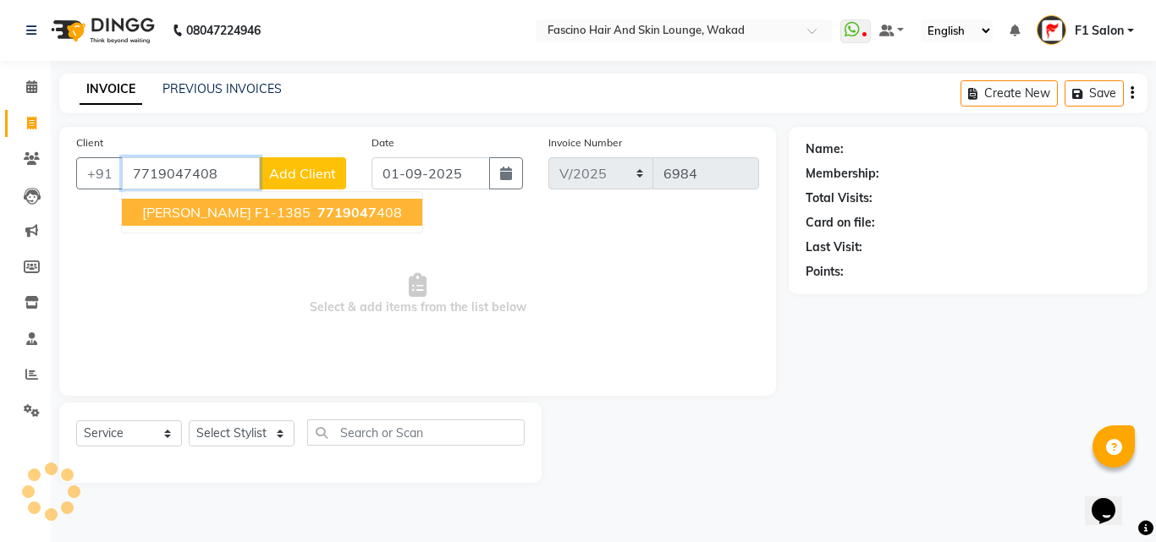
type input "7719047408"
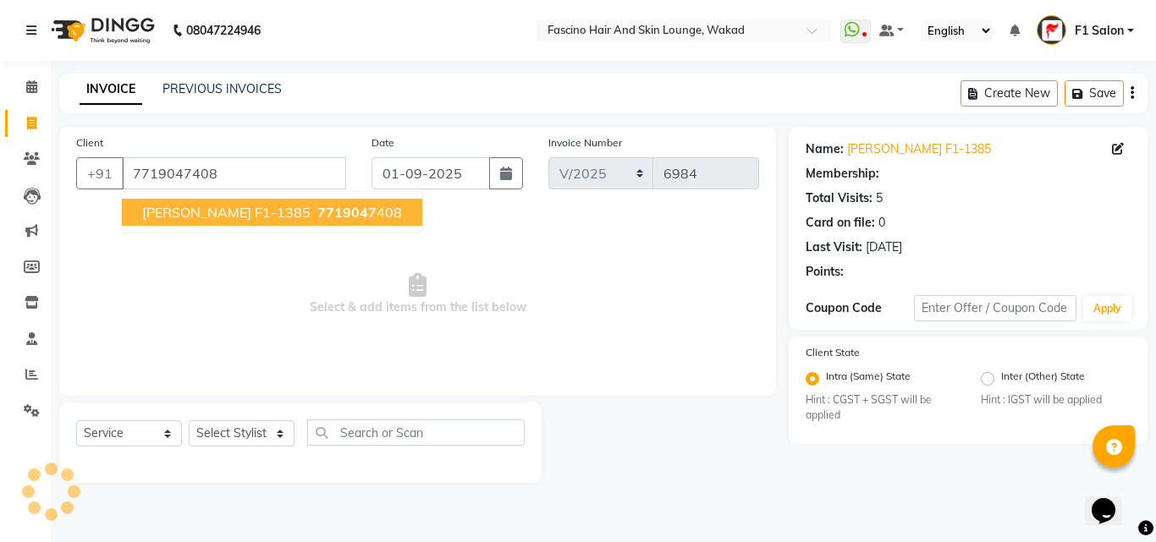
select select "1: Object"
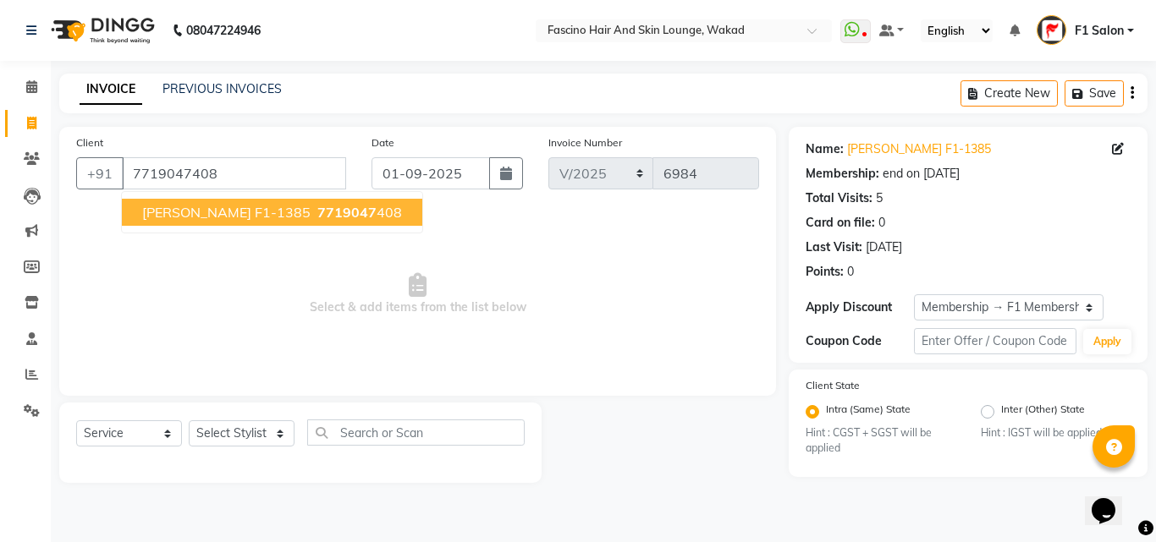
click at [317, 213] on span "7719047" at bounding box center [346, 212] width 59 height 17
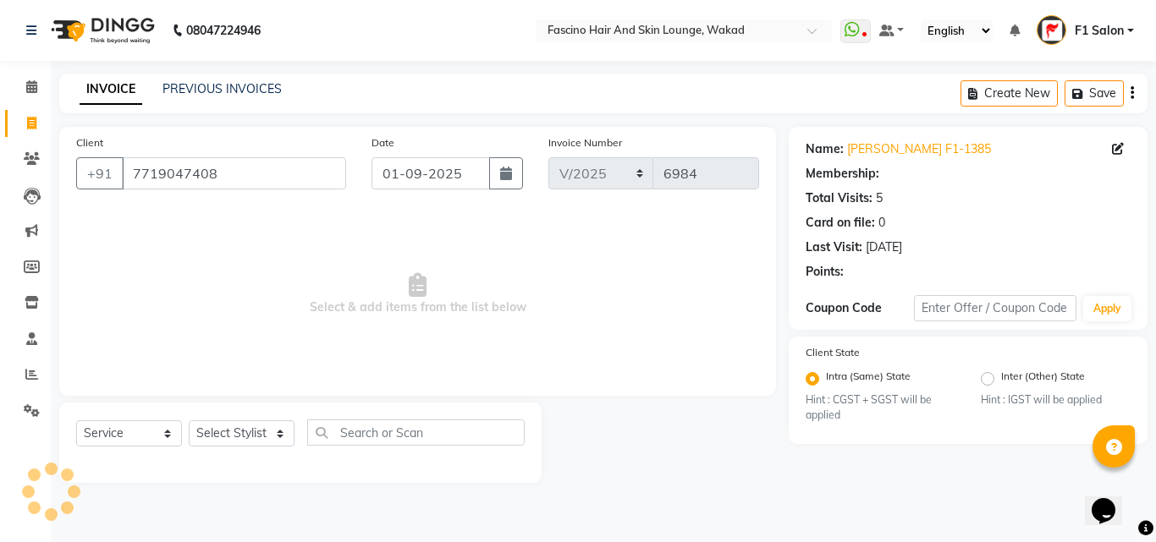
select select "1: Object"
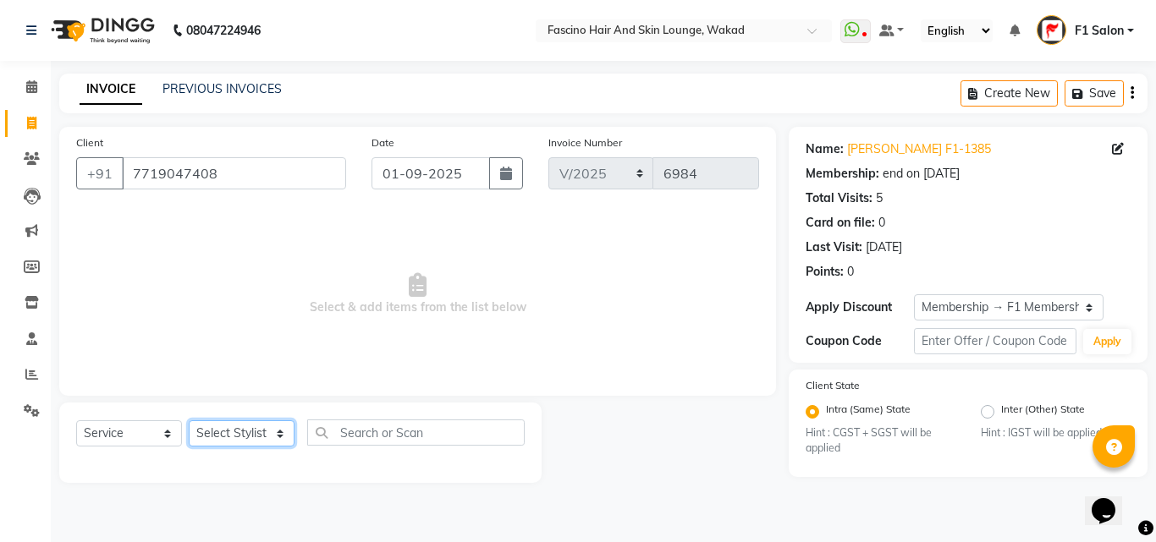
click at [223, 436] on select "Select Stylist 8805000650 Aarohi Chimu [PERSON_NAME] jh F1 Salon Ganesh F1 Gopa…" at bounding box center [242, 433] width 106 height 26
select select "83546"
click at [189, 420] on select "Select Stylist 8805000650 Aarohi Chimu [PERSON_NAME] jh F1 Salon Ganesh F1 Gopa…" at bounding box center [242, 433] width 106 height 26
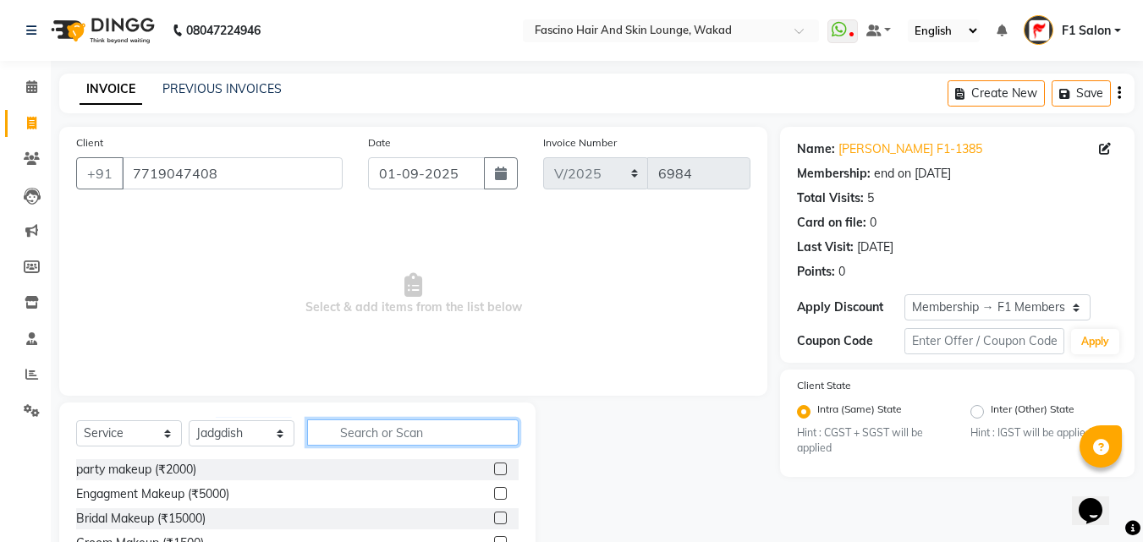
click at [344, 430] on input "text" at bounding box center [412, 433] width 211 height 26
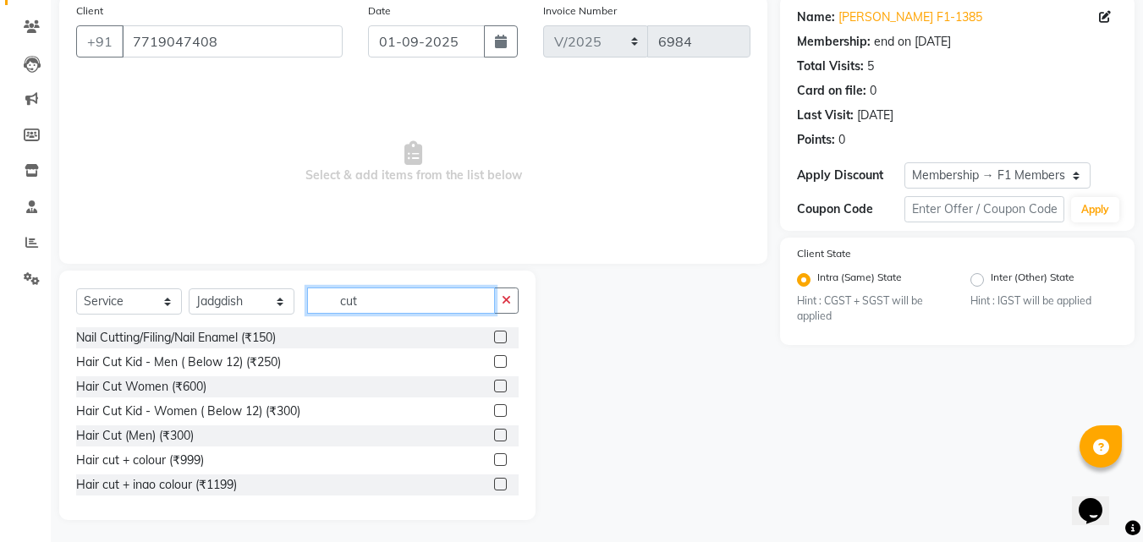
scroll to position [135, 0]
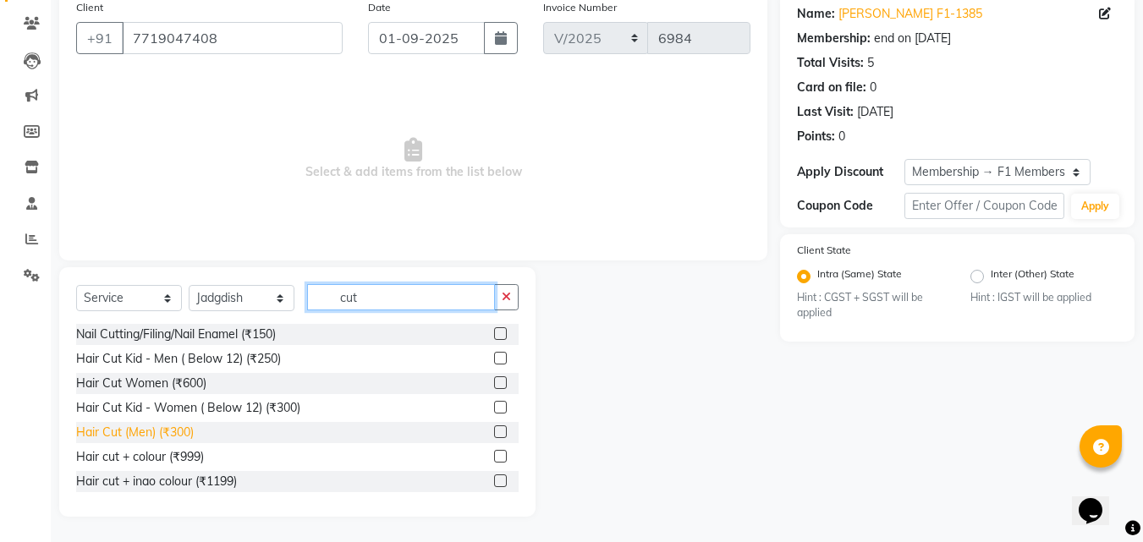
type input "cut"
drag, startPoint x: 143, startPoint y: 428, endPoint x: 152, endPoint y: 420, distance: 12.0
click at [144, 428] on div "Hair Cut (Men) (₹300)" at bounding box center [135, 433] width 118 height 18
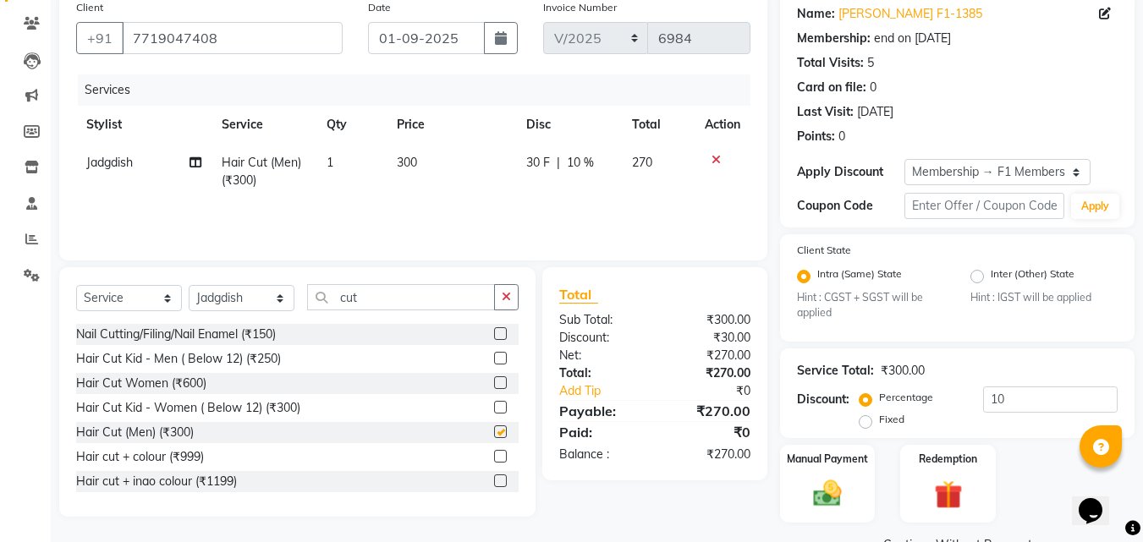
checkbox input "false"
click at [458, 175] on td "300" at bounding box center [451, 172] width 129 height 56
select select "83546"
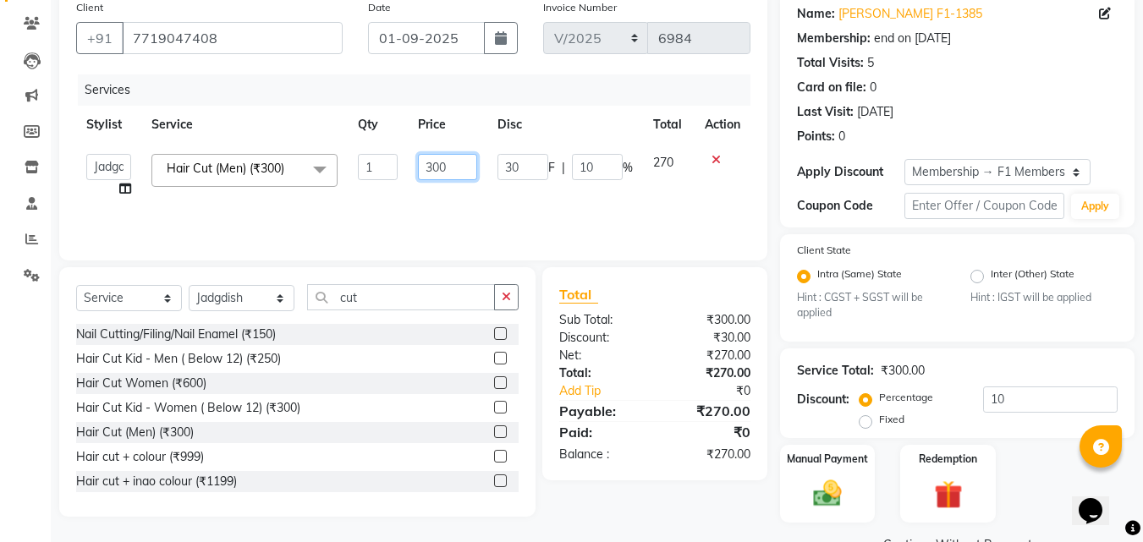
click at [458, 175] on input "300" at bounding box center [447, 167] width 58 height 26
type input "3"
type input "250"
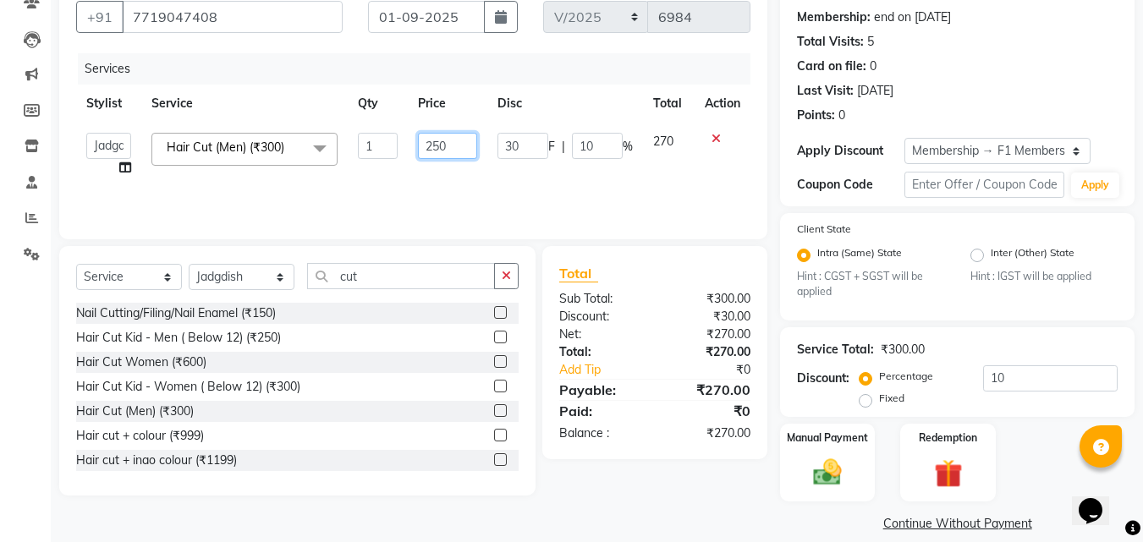
scroll to position [176, 0]
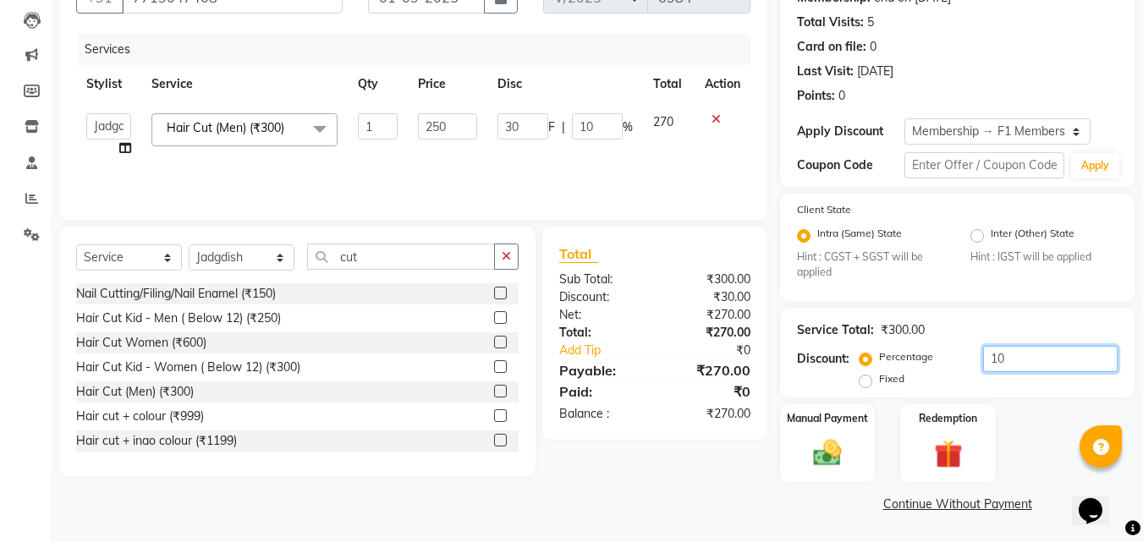
click at [1013, 361] on input "10" at bounding box center [1050, 359] width 135 height 26
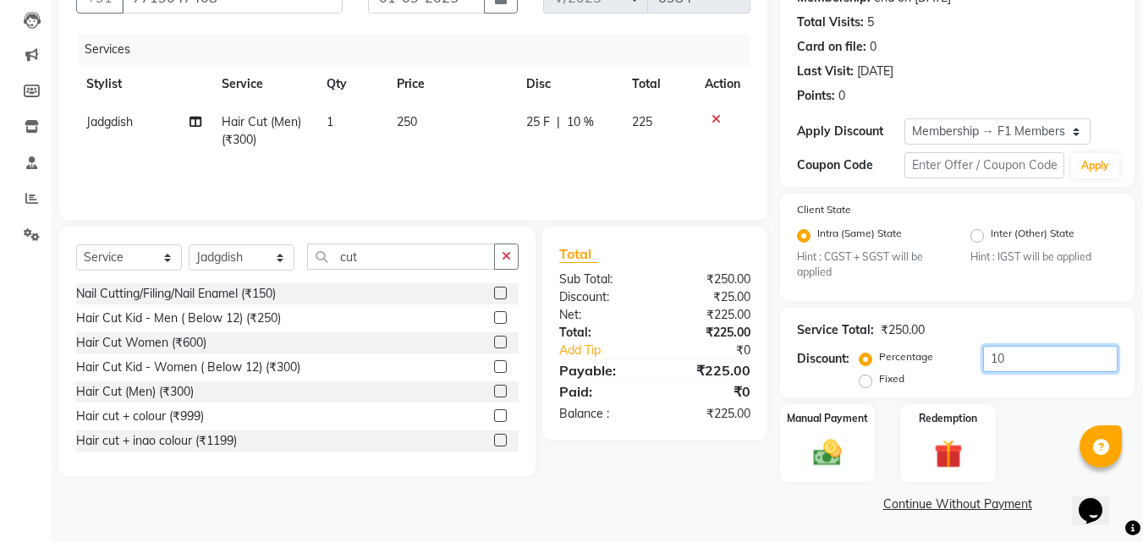
type input "1"
click at [849, 438] on img at bounding box center [827, 453] width 47 height 34
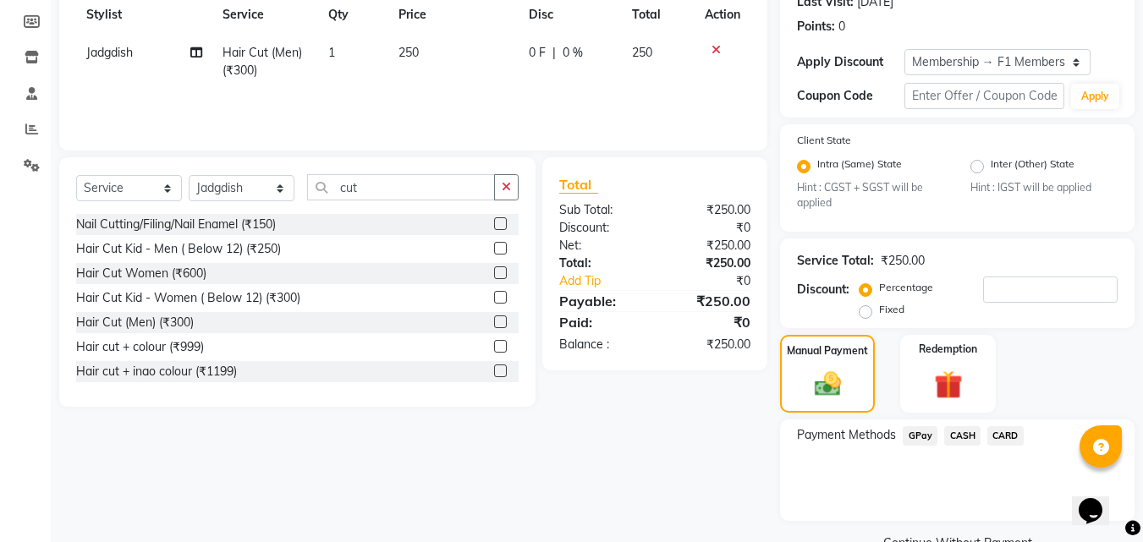
scroll to position [284, 0]
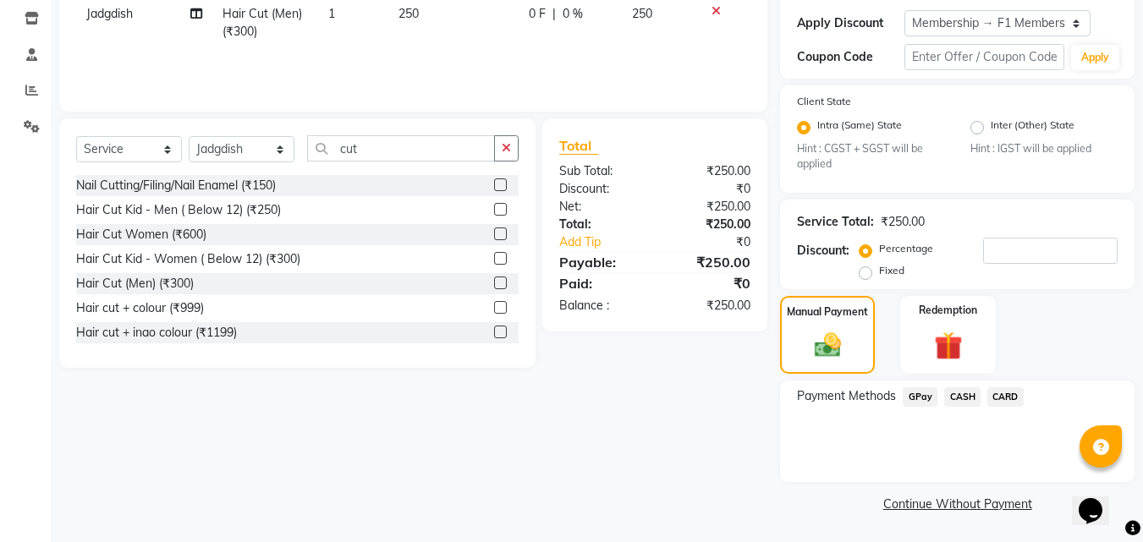
click at [918, 393] on span "GPay" at bounding box center [920, 396] width 35 height 19
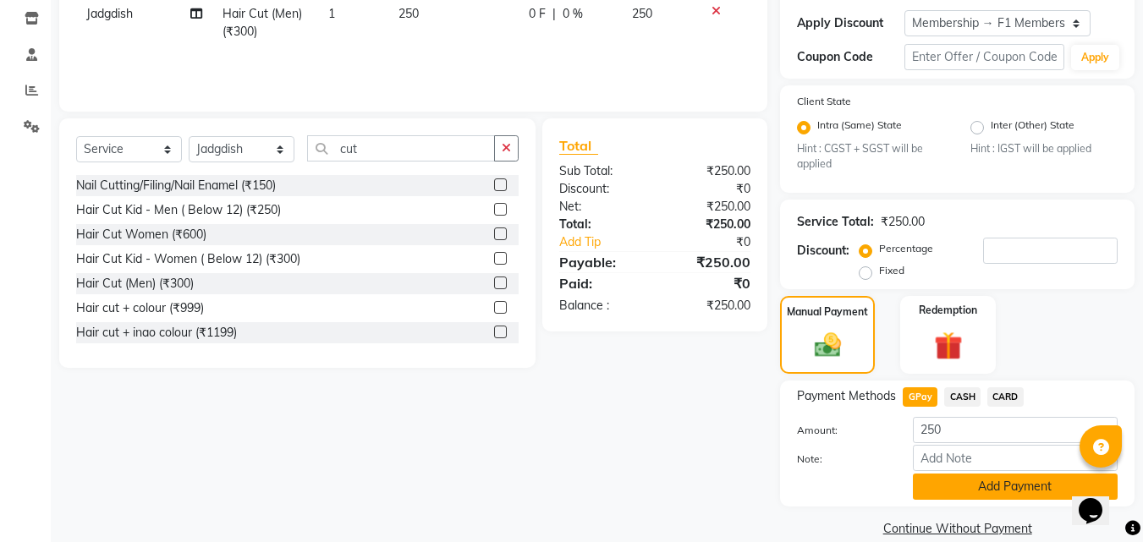
click at [929, 496] on button "Add Payment" at bounding box center [1015, 487] width 205 height 26
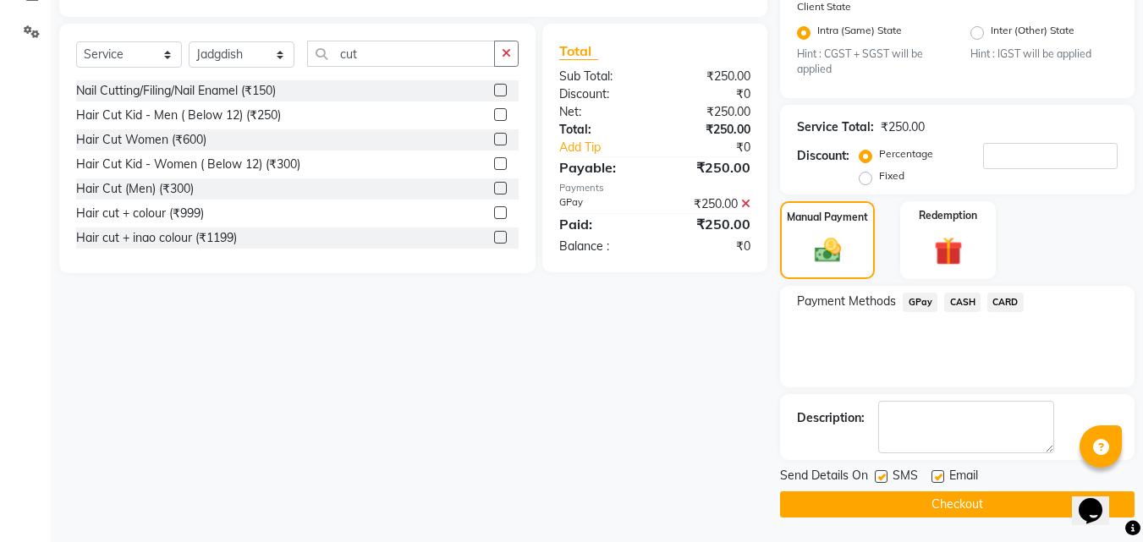
scroll to position [380, 0]
click at [882, 469] on label at bounding box center [881, 475] width 13 height 13
click at [882, 471] on input "checkbox" at bounding box center [880, 476] width 11 height 11
checkbox input "false"
click at [891, 508] on button "Checkout" at bounding box center [957, 504] width 354 height 26
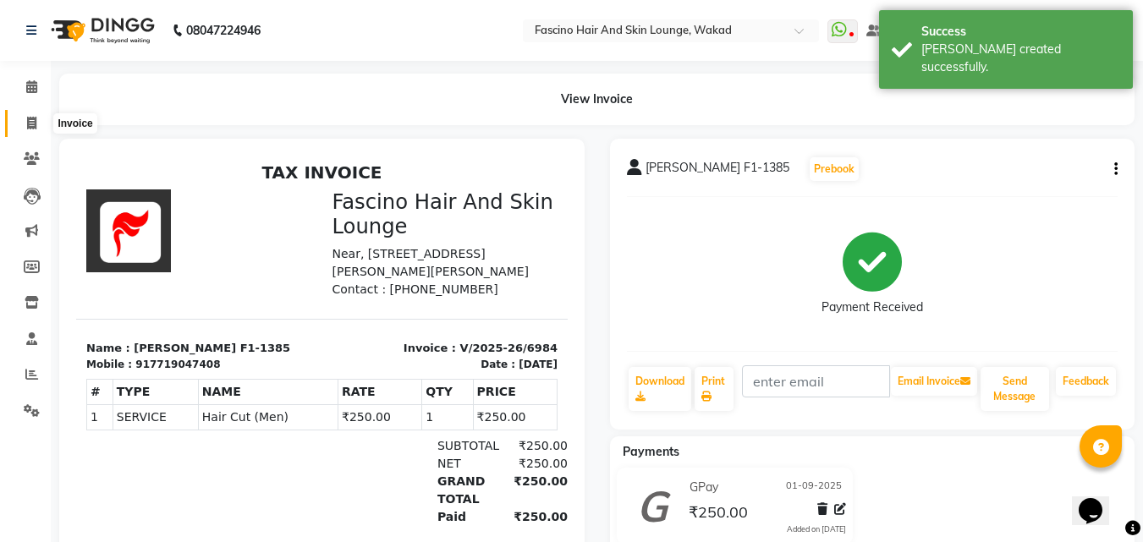
click at [23, 121] on span at bounding box center [32, 123] width 30 height 19
select select "service"
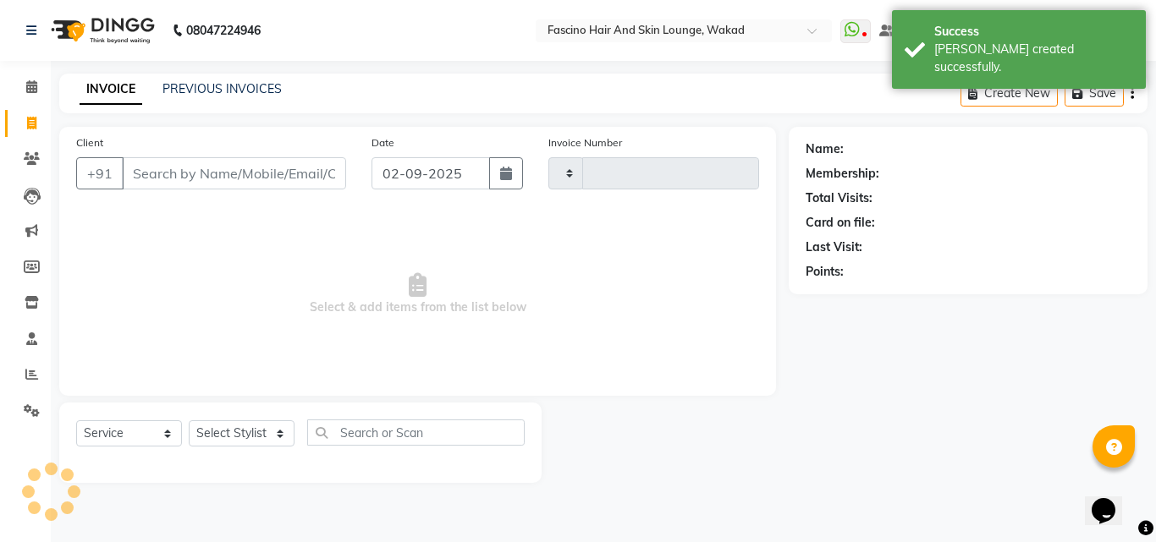
type input "6985"
select select "126"
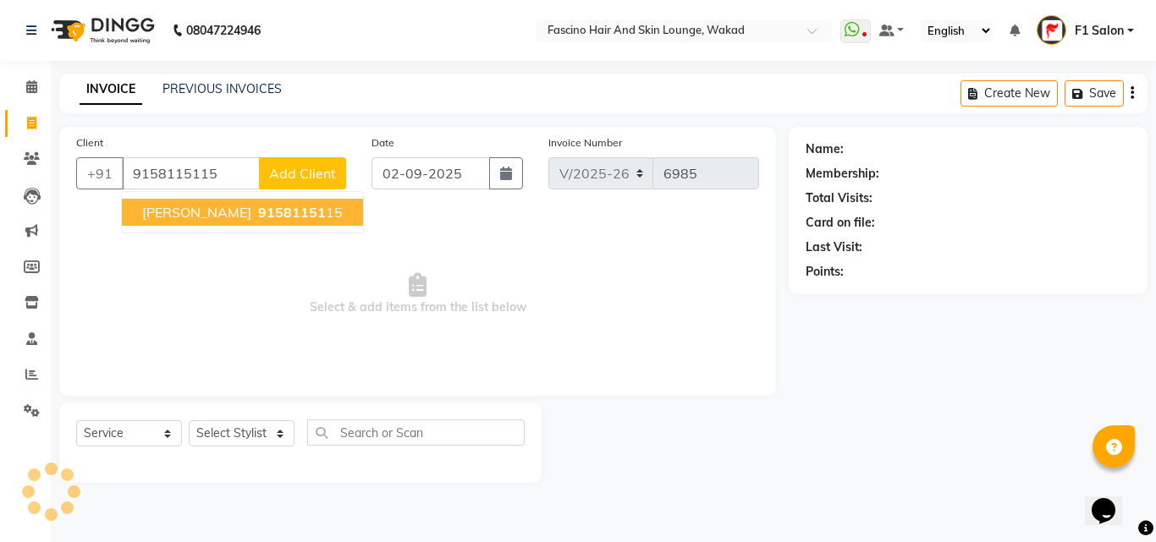
type input "9158115115"
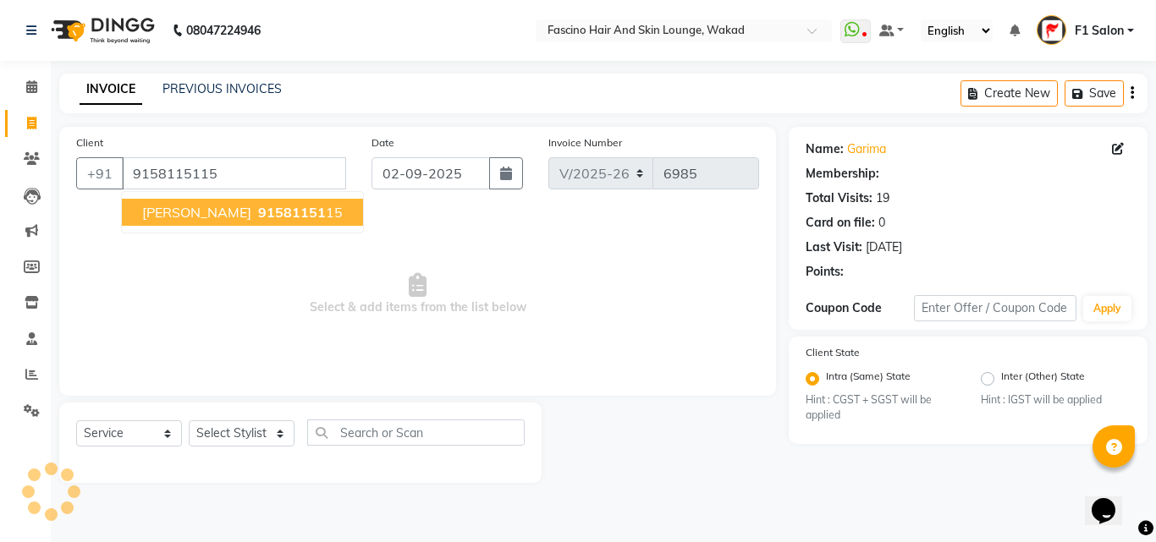
select select "1: Object"
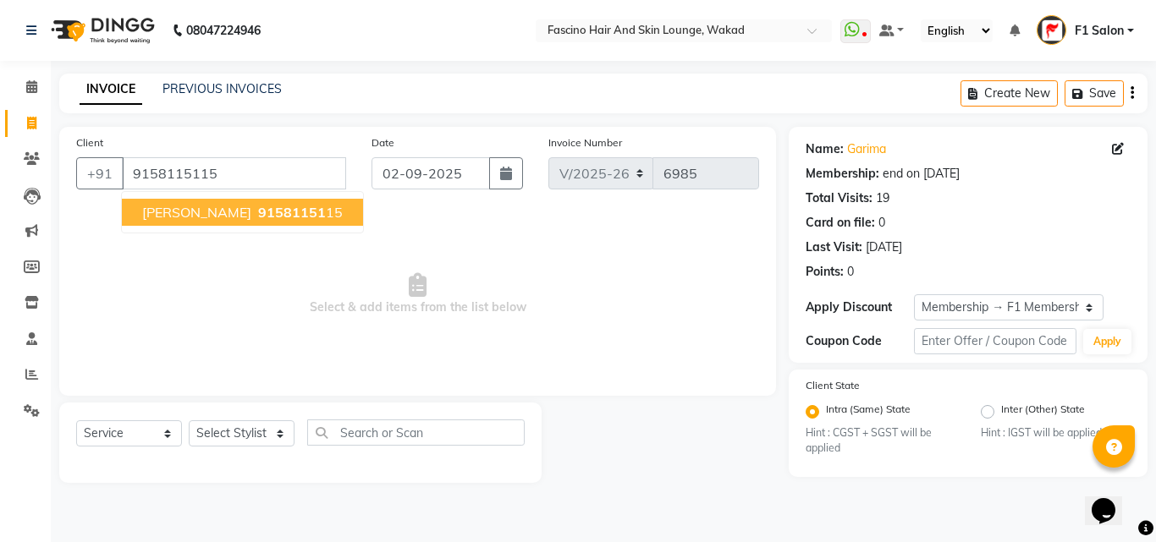
click at [258, 215] on span "91581151" at bounding box center [292, 212] width 68 height 17
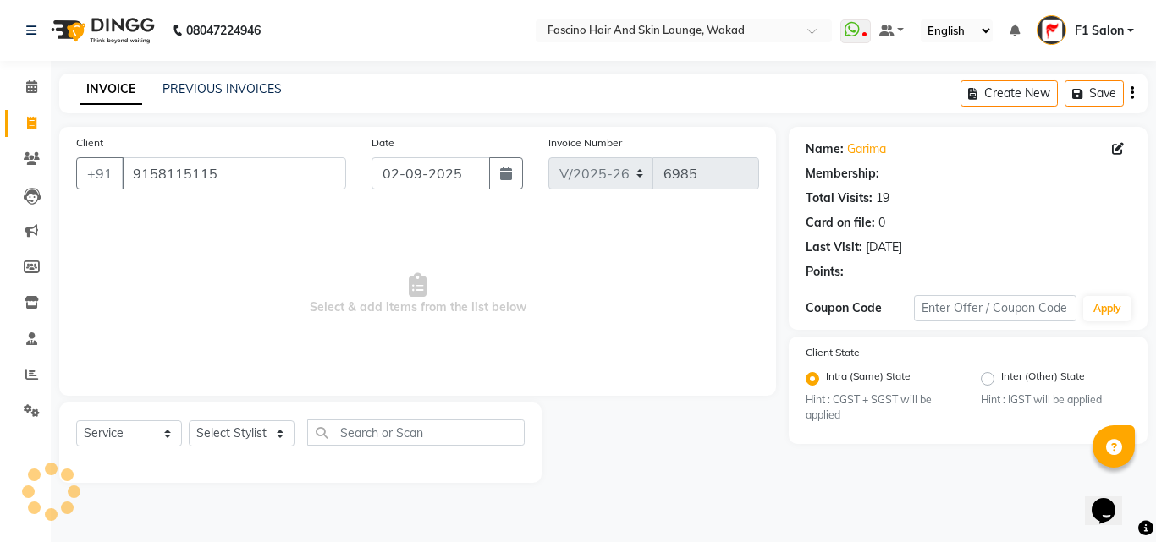
select select "1: Object"
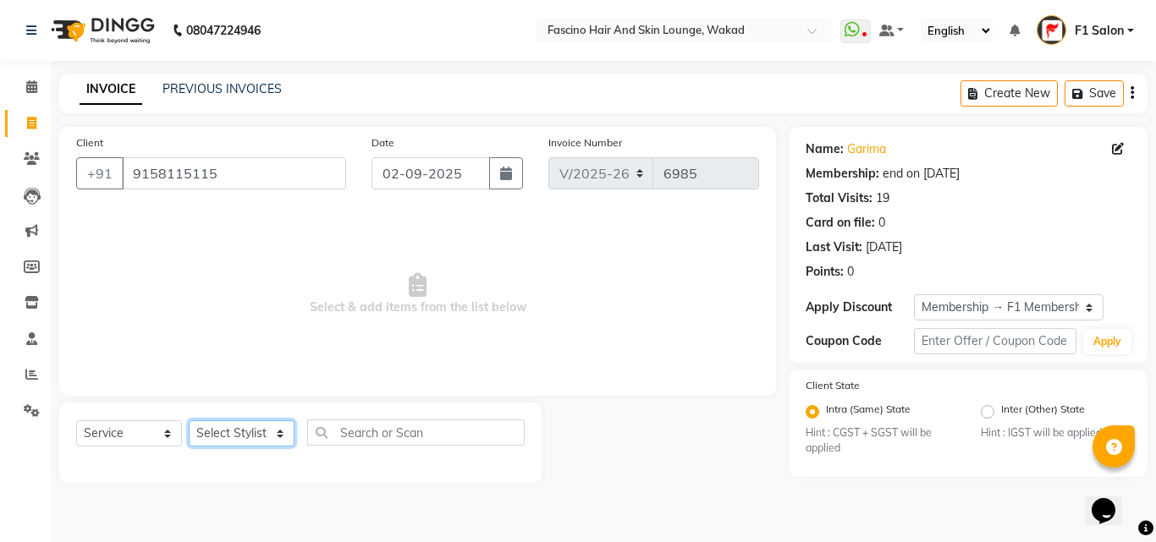
click at [222, 437] on select "Select Stylist 8805000650 Aarohi Chimu [PERSON_NAME] jh F1 Salon Ganesh F1 Gopa…" at bounding box center [242, 433] width 106 height 26
select select "57606"
click at [189, 420] on select "Select Stylist 8805000650 Aarohi Chimu [PERSON_NAME] jh F1 Salon Ganesh F1 Gopa…" at bounding box center [242, 433] width 106 height 26
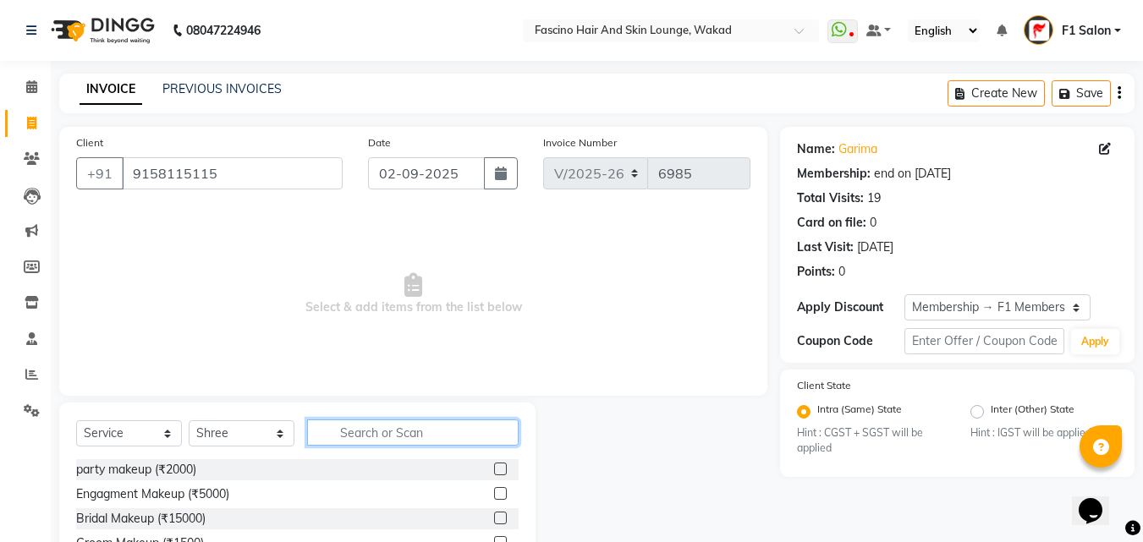
click at [352, 442] on input "text" at bounding box center [412, 433] width 211 height 26
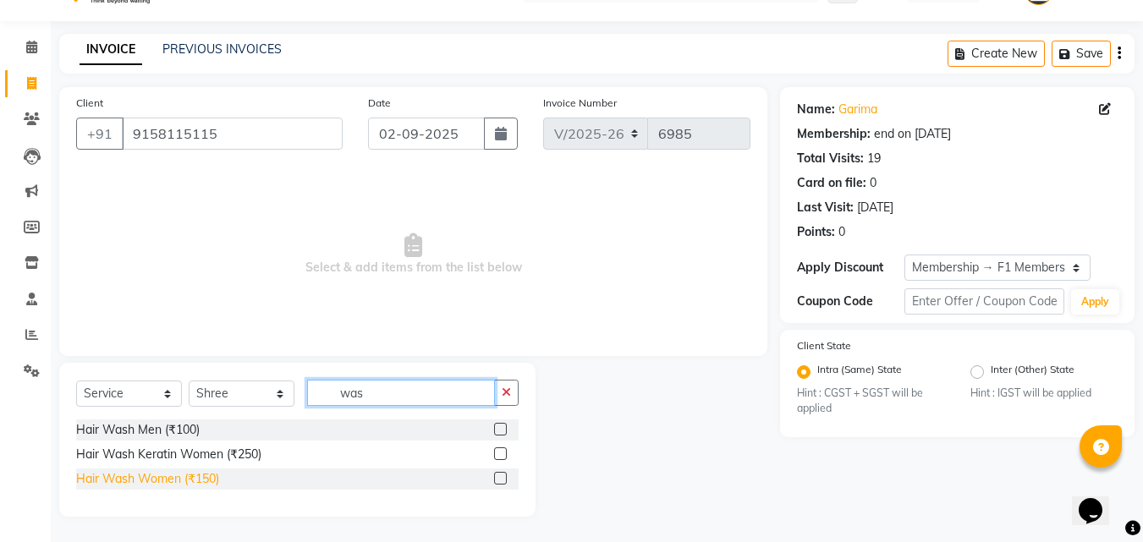
type input "was"
click at [197, 475] on div "Hair Wash Women (₹150)" at bounding box center [147, 479] width 143 height 18
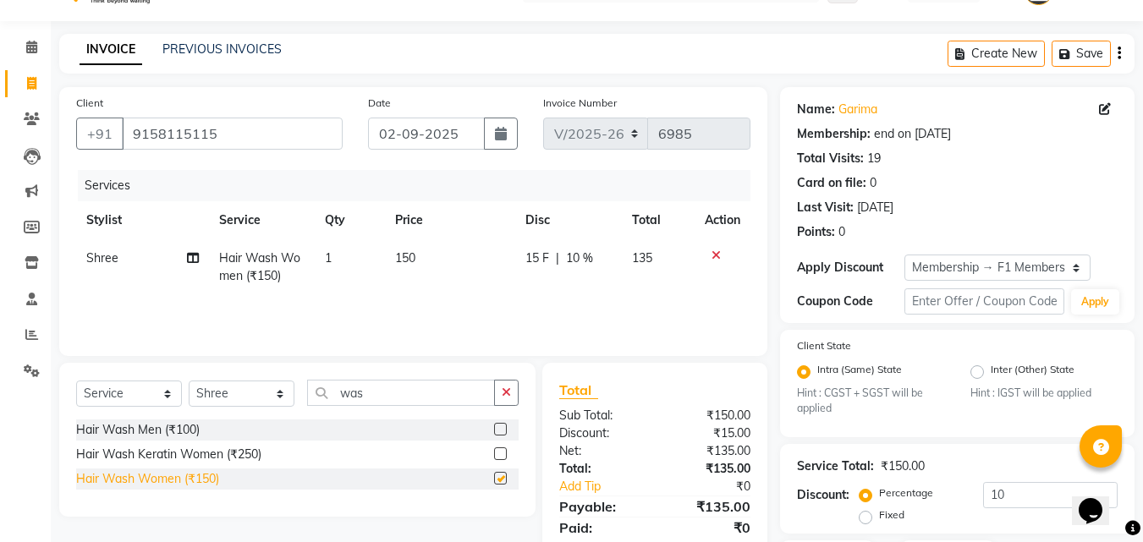
checkbox input "false"
click at [508, 150] on div "Date [DATE]" at bounding box center [442, 128] width 175 height 69
click at [508, 142] on button "button" at bounding box center [501, 134] width 34 height 32
select select "9"
select select "2025"
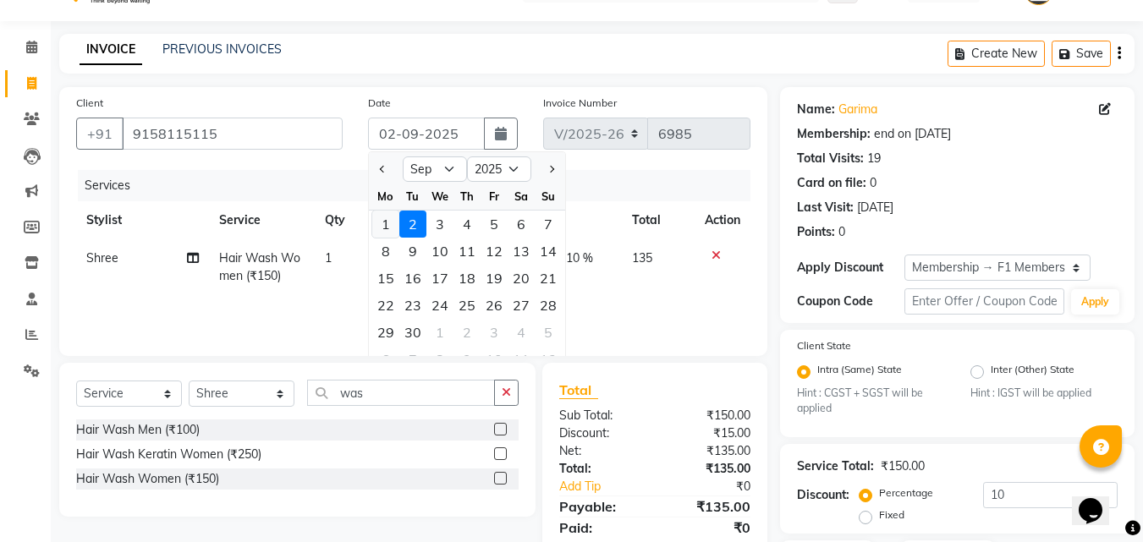
click at [385, 229] on div "1" at bounding box center [385, 224] width 27 height 27
type input "01-09-2025"
type input "0"
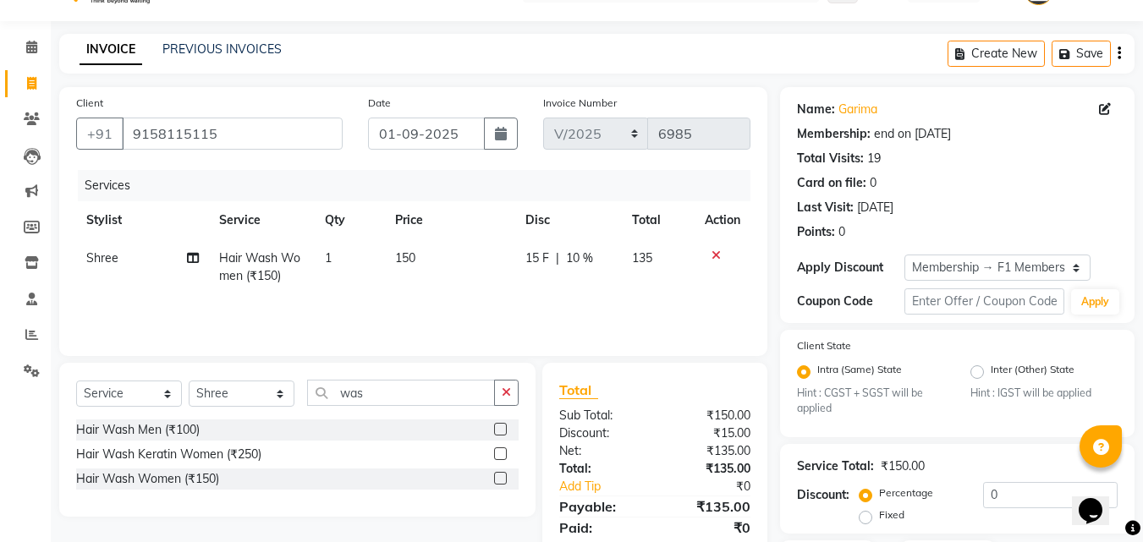
click at [417, 257] on td "150" at bounding box center [450, 267] width 130 height 56
select select "57606"
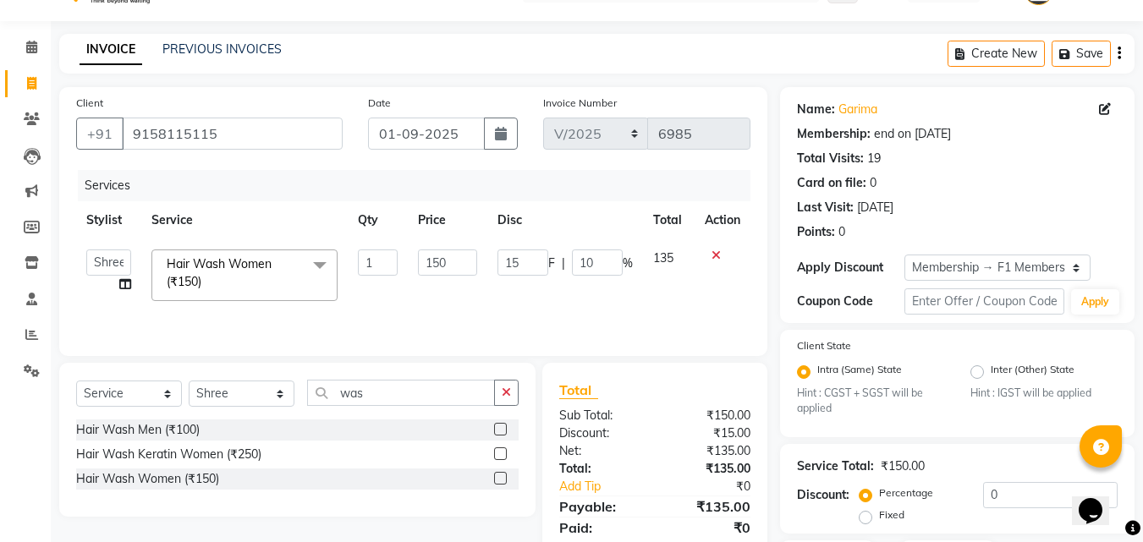
click at [417, 257] on td "150" at bounding box center [447, 275] width 79 height 72
click at [428, 262] on input "150" at bounding box center [447, 263] width 58 height 26
click at [434, 255] on input "150" at bounding box center [447, 263] width 58 height 26
type input "250"
click at [206, 390] on select "Select Stylist 8805000650 Aarohi Chimu [PERSON_NAME] jh F1 Salon Ganesh F1 Gopa…" at bounding box center [242, 394] width 106 height 26
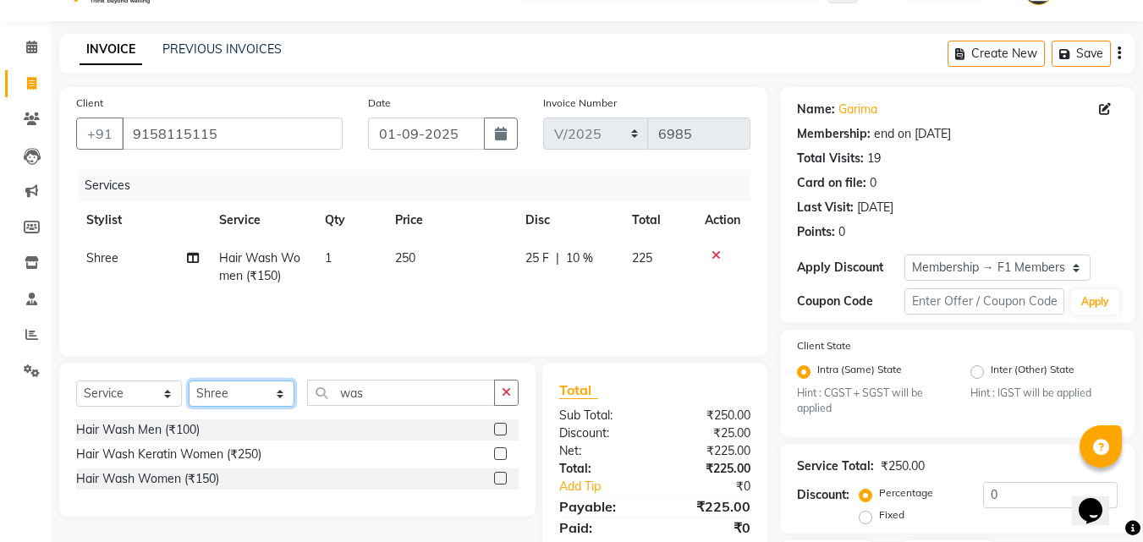
select select "87888"
click at [189, 381] on select "Select Stylist 8805000650 Aarohi Chimu [PERSON_NAME] jh F1 Salon Ganesh F1 Gopa…" at bounding box center [242, 394] width 106 height 26
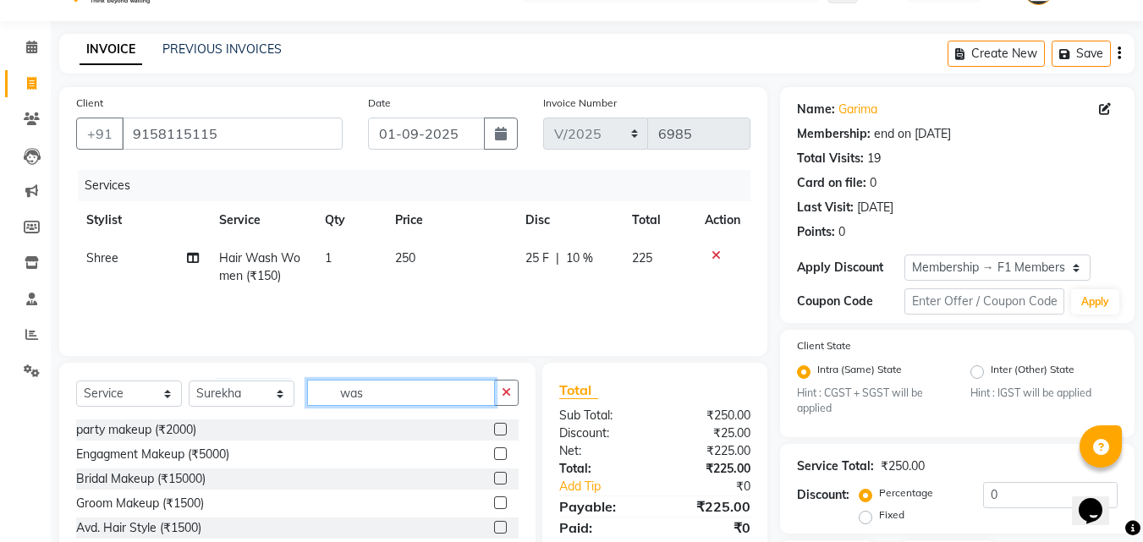
click at [354, 387] on input "was" at bounding box center [401, 393] width 188 height 26
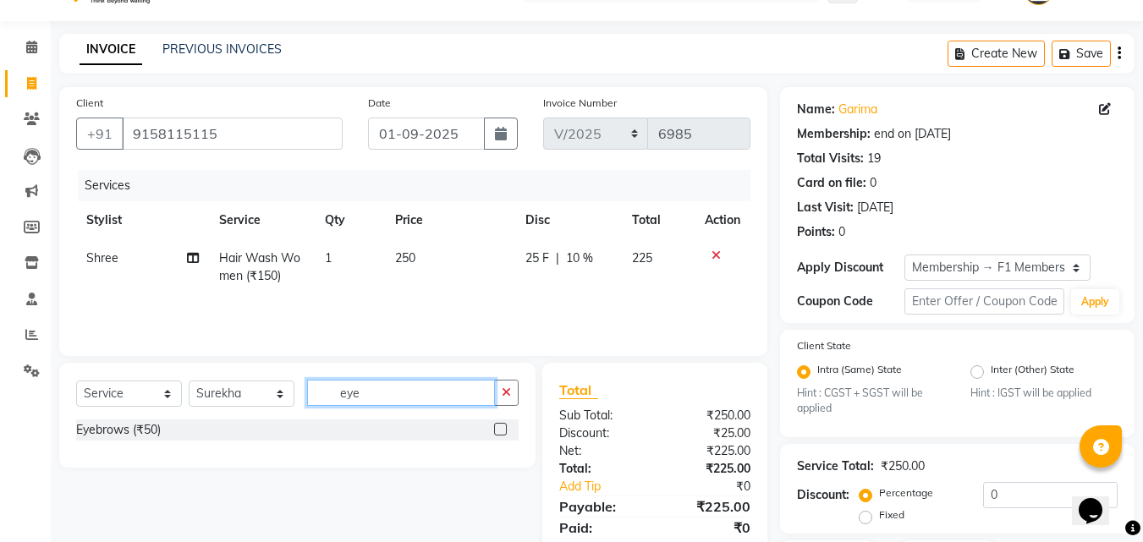
type input "eye"
click at [156, 441] on div "Eyebrows (₹50)" at bounding box center [297, 432] width 442 height 25
click at [151, 423] on div "Eyebrows (₹50)" at bounding box center [118, 430] width 85 height 18
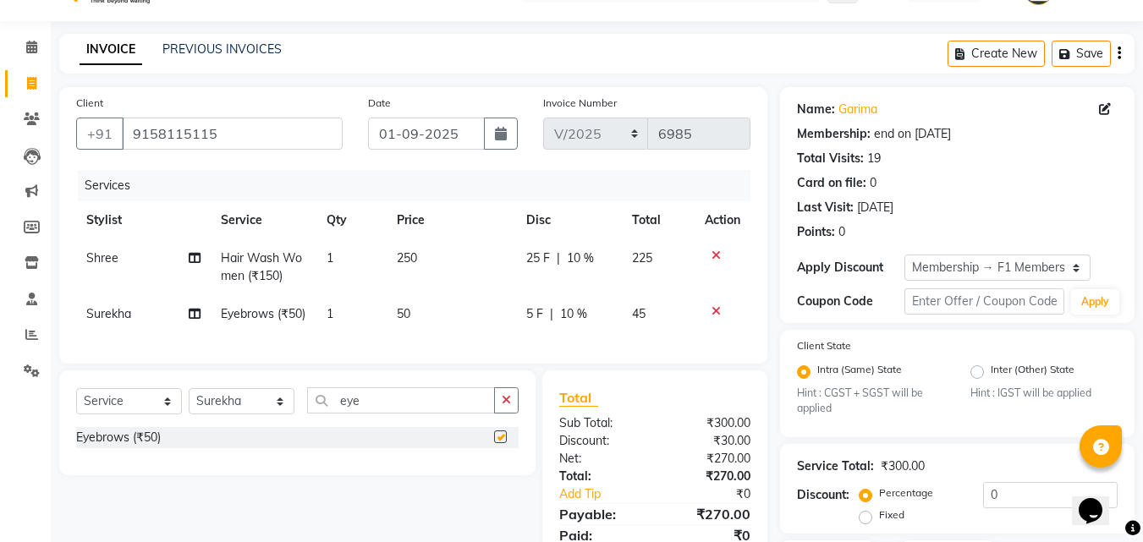
checkbox input "false"
click at [395, 313] on td "50" at bounding box center [451, 314] width 129 height 38
select select "87888"
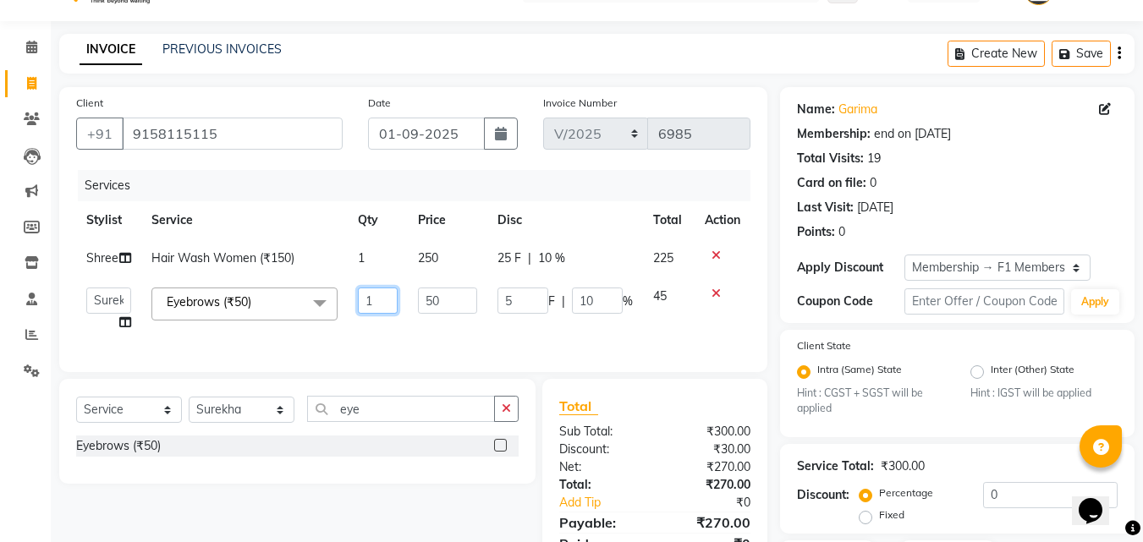
click at [397, 310] on input "1" at bounding box center [378, 301] width 41 height 26
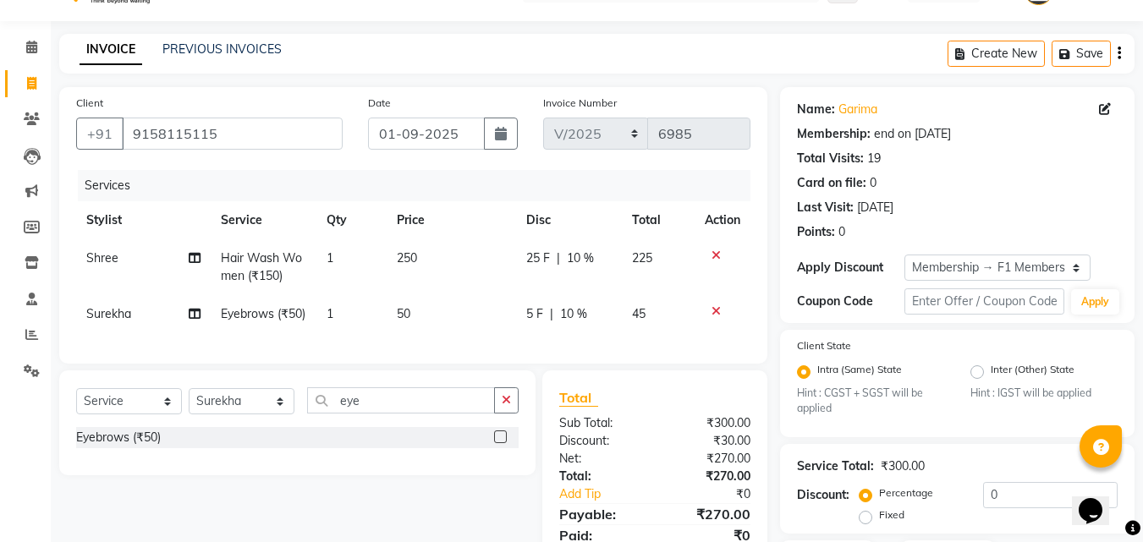
click at [444, 310] on td "50" at bounding box center [451, 314] width 129 height 38
select select "87888"
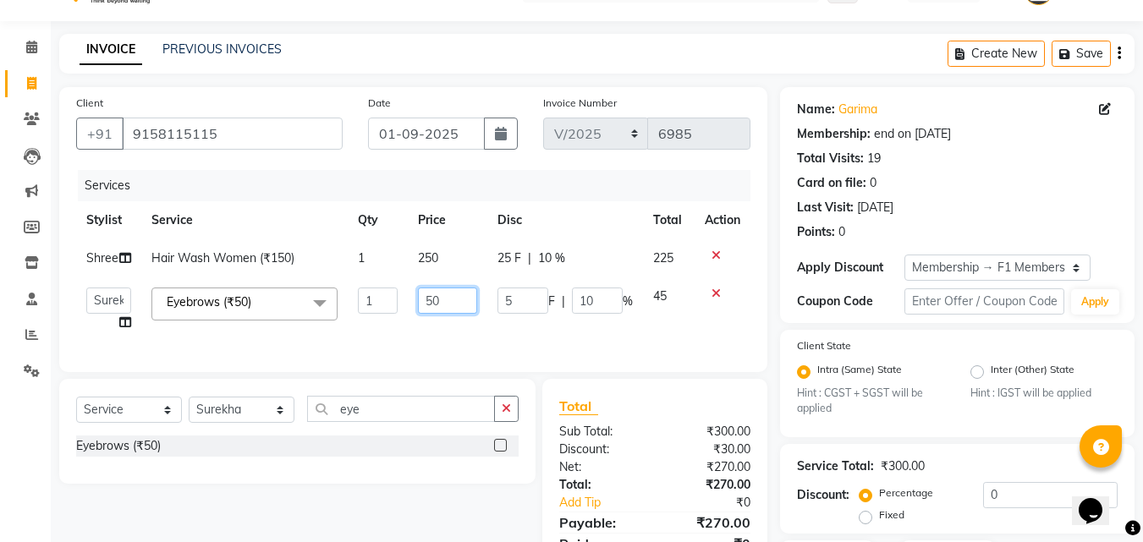
click at [444, 310] on input "50" at bounding box center [447, 301] width 58 height 26
type input "5"
type input "100"
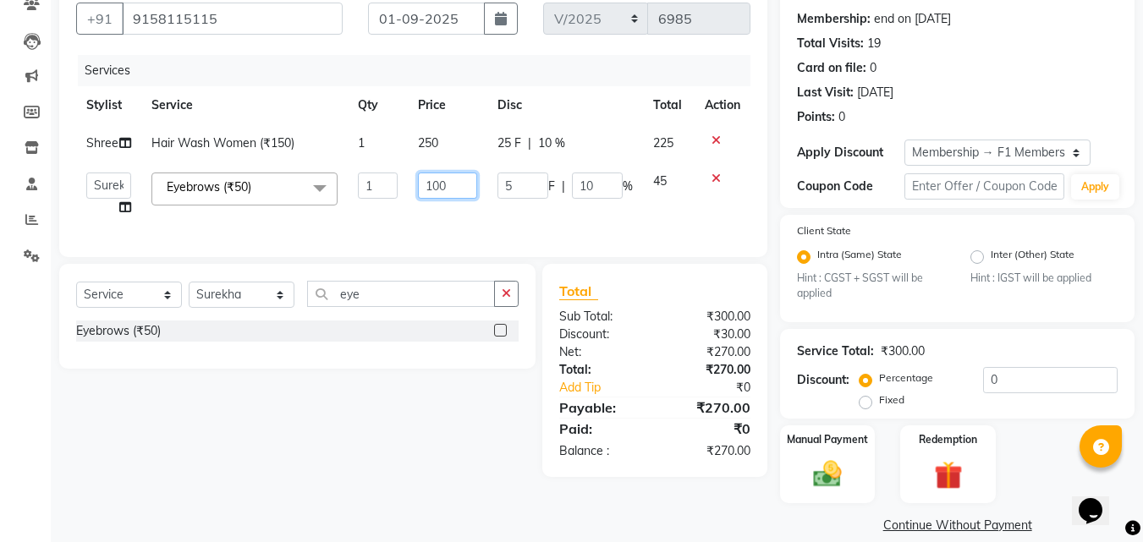
scroll to position [176, 0]
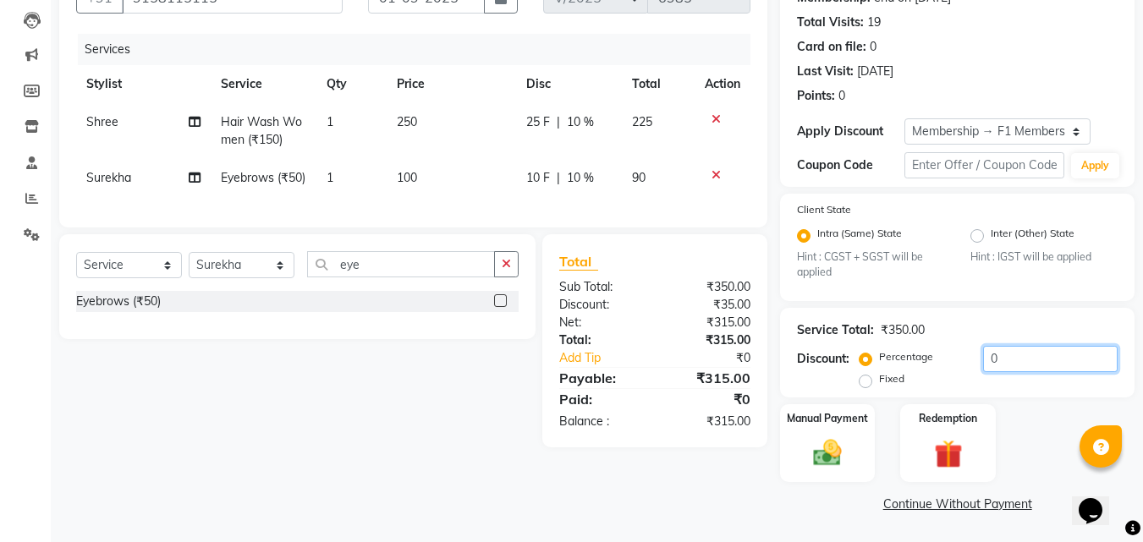
click at [1031, 353] on input "0" at bounding box center [1050, 359] width 135 height 26
click at [137, 278] on select "Select Service Product Membership Package Voucher Prepaid Gift Card" at bounding box center [129, 265] width 106 height 26
click at [223, 278] on select "Select Stylist 8805000650 Aarohi Chimu [PERSON_NAME] jh F1 Salon Ganesh F1 Gopa…" at bounding box center [242, 265] width 106 height 26
select select "30598"
click at [189, 278] on select "Select Stylist 8805000650 Aarohi Chimu [PERSON_NAME] jh F1 Salon Ganesh F1 Gopa…" at bounding box center [242, 265] width 106 height 26
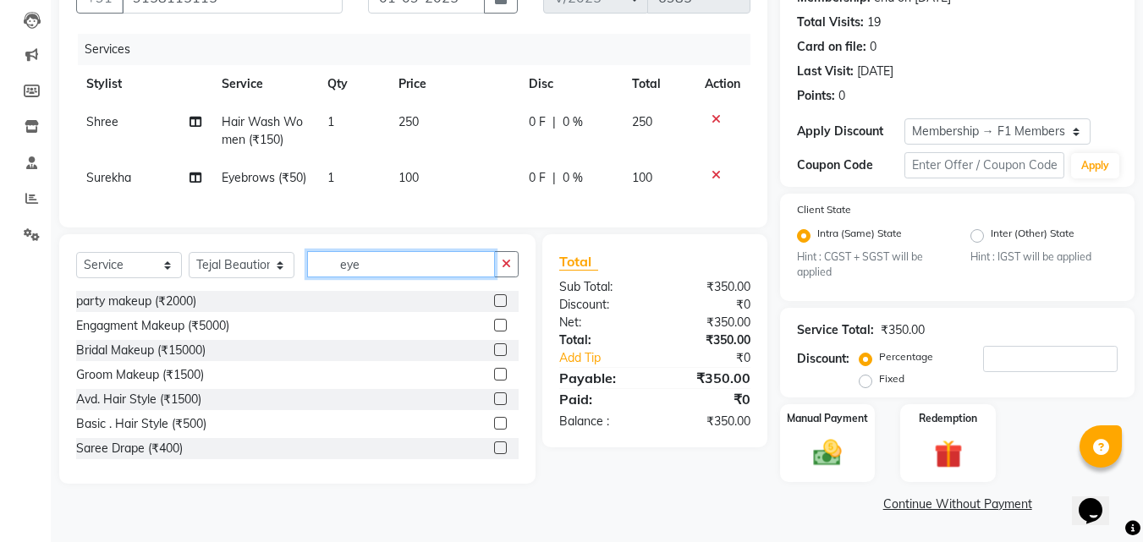
click at [396, 277] on input "eye" at bounding box center [401, 264] width 188 height 26
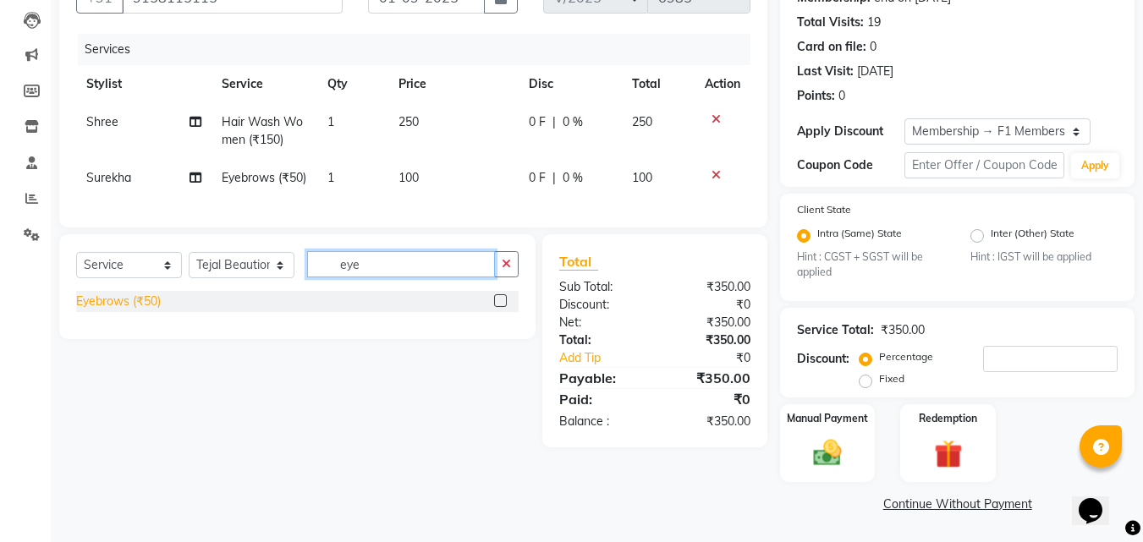
type input "eye"
click at [108, 310] on div "Eyebrows (₹50)" at bounding box center [118, 302] width 85 height 18
checkbox input "false"
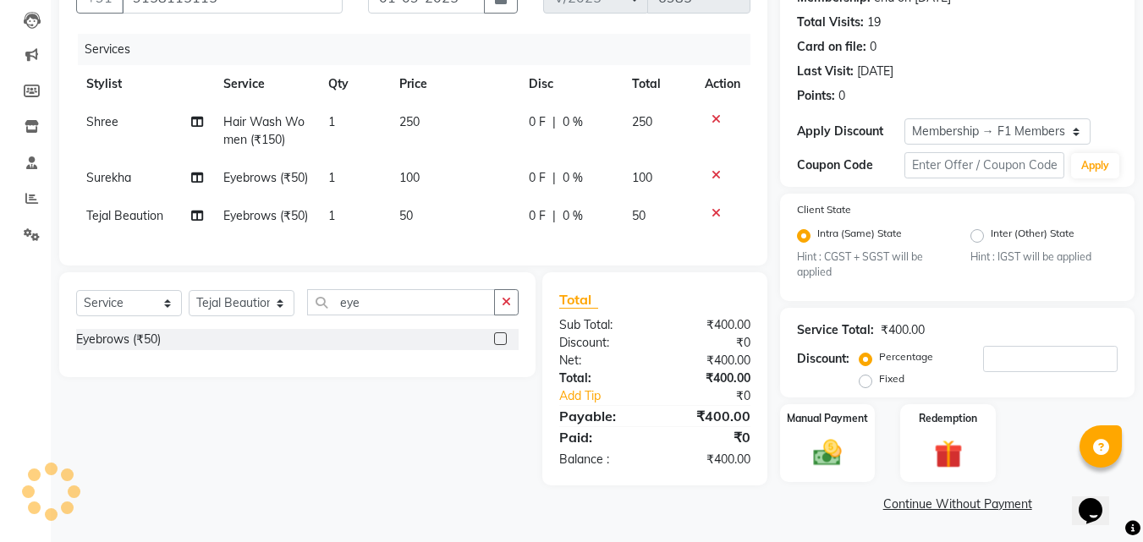
click at [430, 235] on td "50" at bounding box center [453, 216] width 129 height 38
select select "30598"
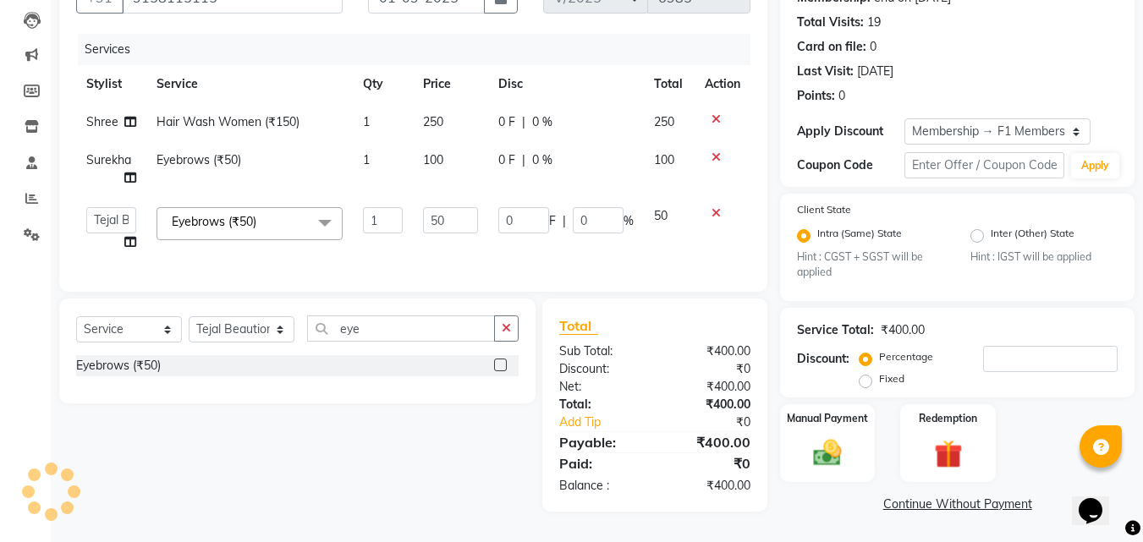
click at [430, 252] on td "50" at bounding box center [451, 229] width 76 height 64
click at [449, 197] on td "50" at bounding box center [451, 229] width 76 height 64
click at [446, 211] on input "50" at bounding box center [451, 220] width 56 height 26
type input "5"
type input "250"
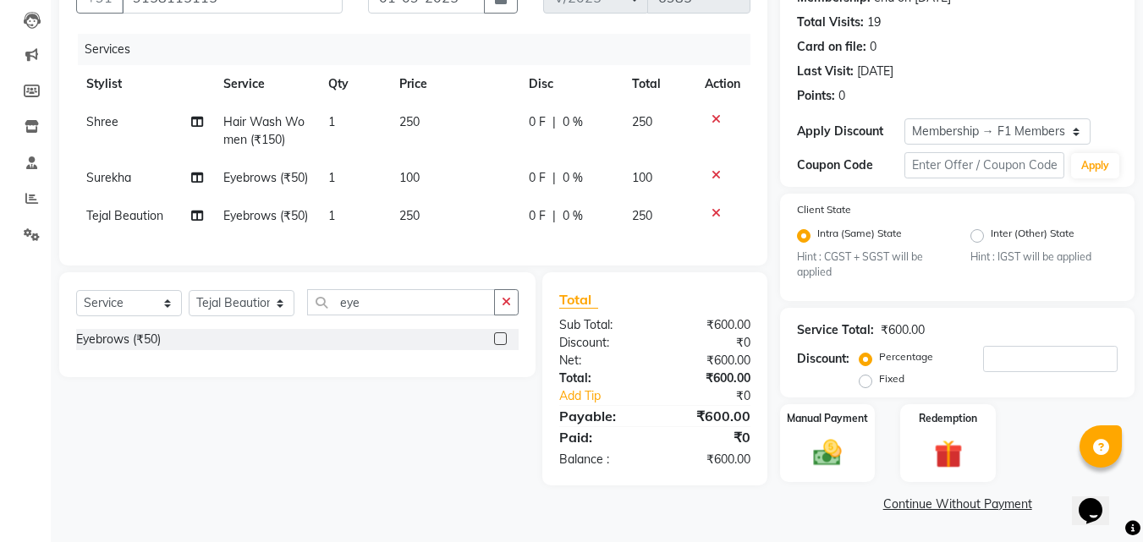
drag, startPoint x: 426, startPoint y: 264, endPoint x: 313, endPoint y: 295, distance: 117.6
click at [426, 249] on div "Services Stylist Service Qty Price Disc Total Action Shree Hair Wash Women (₹15…" at bounding box center [413, 141] width 674 height 215
click at [244, 316] on select "Select Stylist 8805000650 Aarohi Chimu [PERSON_NAME] jh F1 Salon Ganesh F1 Gopa…" at bounding box center [242, 303] width 106 height 26
select select "57606"
click at [189, 316] on select "Select Stylist 8805000650 Aarohi Chimu [PERSON_NAME] jh F1 Salon Ganesh F1 Gopa…" at bounding box center [242, 303] width 106 height 26
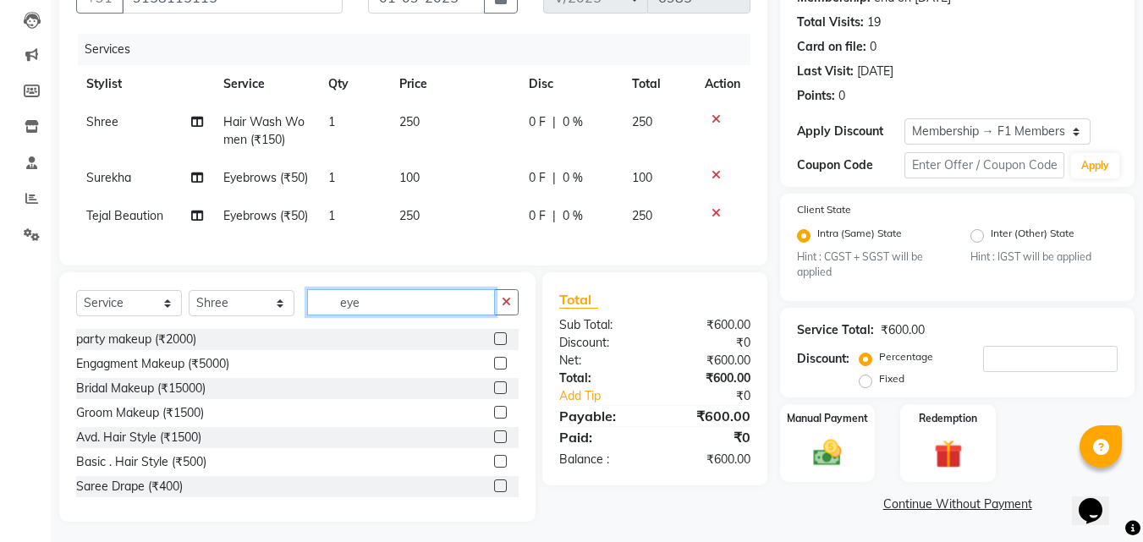
click at [369, 316] on input "eye" at bounding box center [401, 302] width 188 height 26
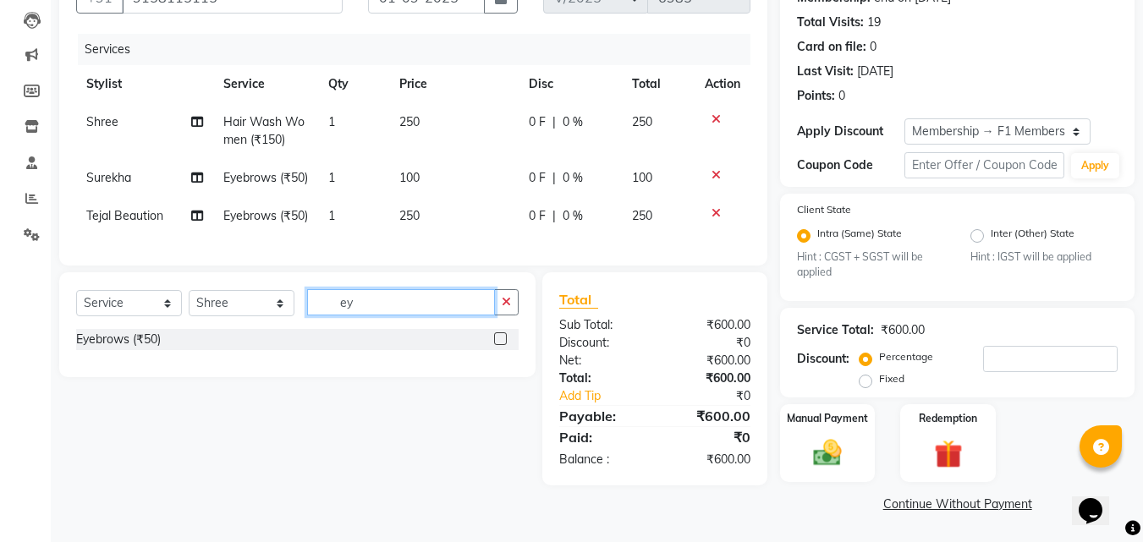
type input "e"
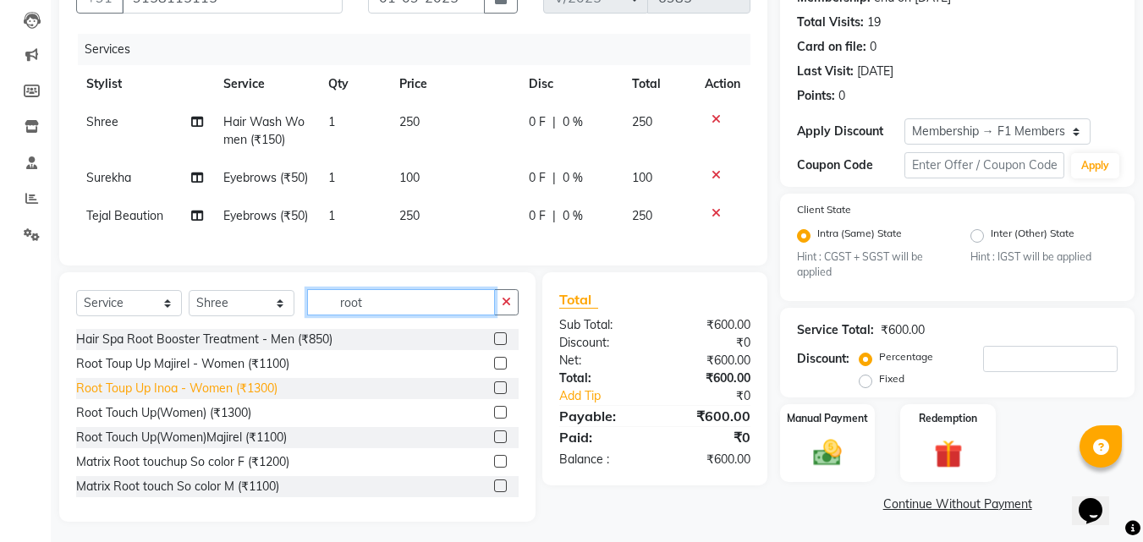
type input "root"
click at [174, 398] on div "Root Toup Up Inoa - Women (₹1300)" at bounding box center [176, 389] width 201 height 18
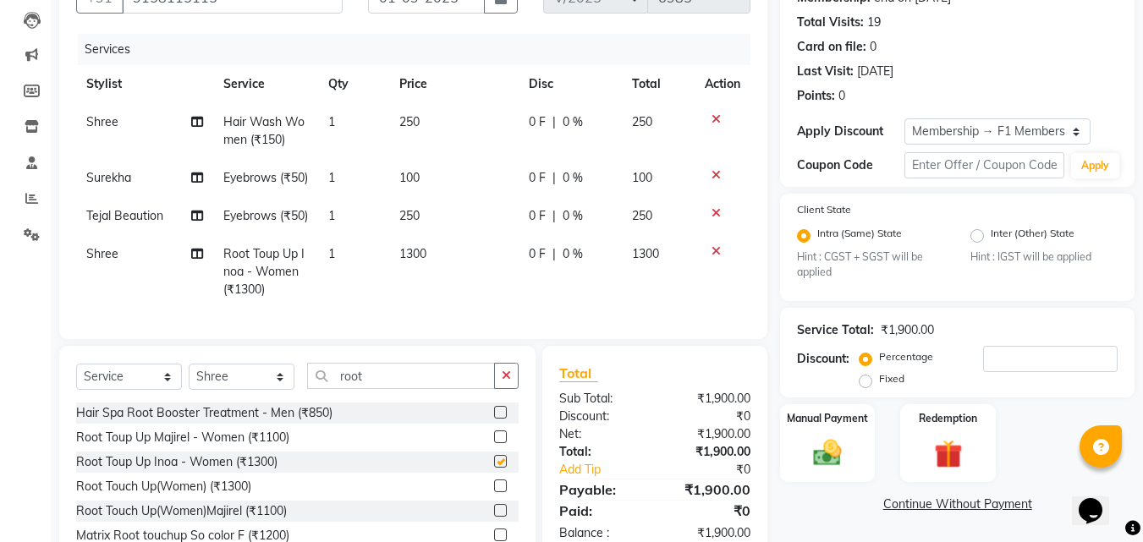
checkbox input "false"
click at [426, 261] on span "1300" at bounding box center [412, 253] width 27 height 15
select select "57606"
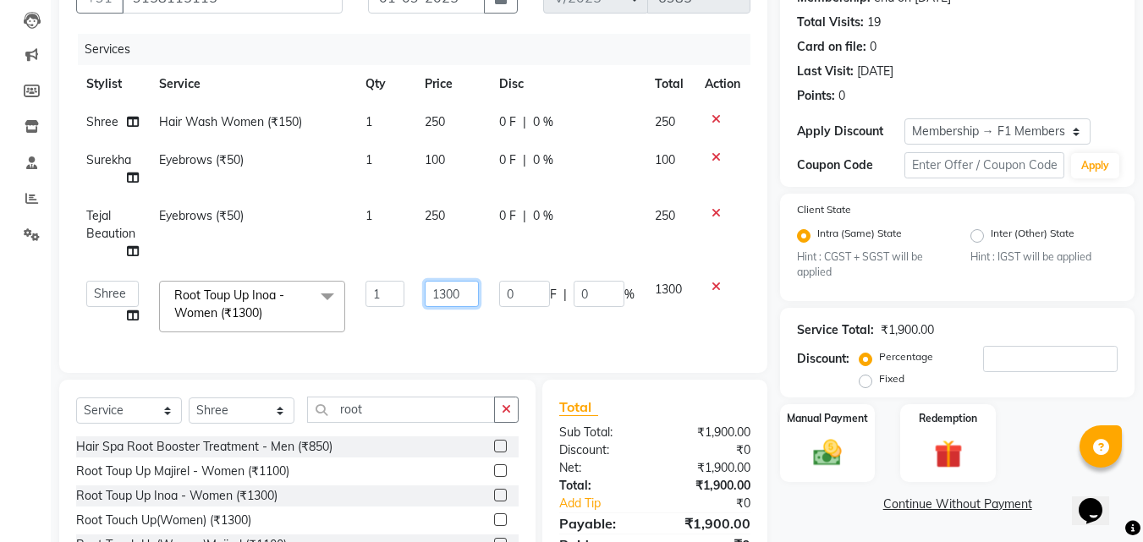
click at [448, 287] on input "1300" at bounding box center [452, 294] width 54 height 26
type input "1200"
click at [502, 330] on tr "8805000650 Aarohi Chimu [PERSON_NAME] jh F1 Salon Ganesh F1 Gopal {JH} Jadgdish…" at bounding box center [413, 307] width 674 height 72
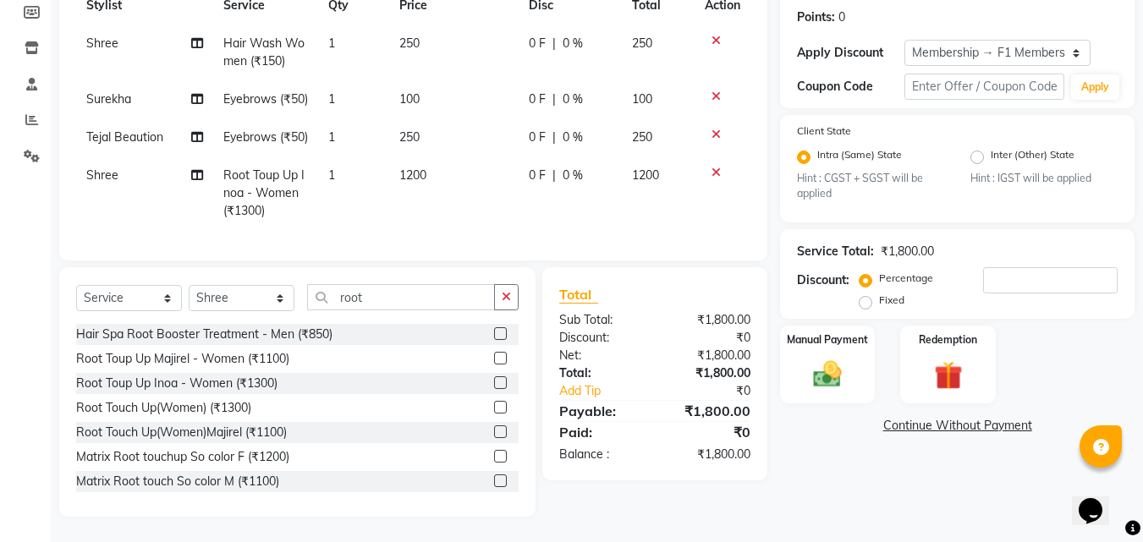
scroll to position [303, 0]
click at [220, 295] on select "Select Stylist 8805000650 Aarohi Chimu [PERSON_NAME] jh F1 Salon Ganesh F1 Gopa…" at bounding box center [242, 298] width 106 height 26
select select "30598"
click at [189, 285] on select "Select Stylist 8805000650 Aarohi Chimu [PERSON_NAME] jh F1 Salon Ganesh F1 Gopa…" at bounding box center [242, 298] width 106 height 26
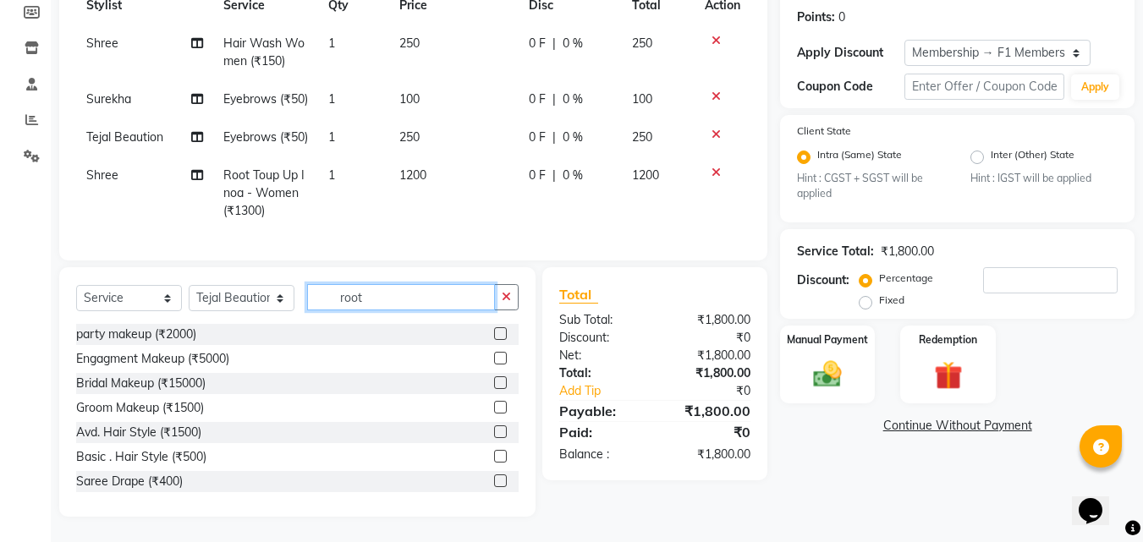
click at [341, 294] on input "root" at bounding box center [401, 297] width 188 height 26
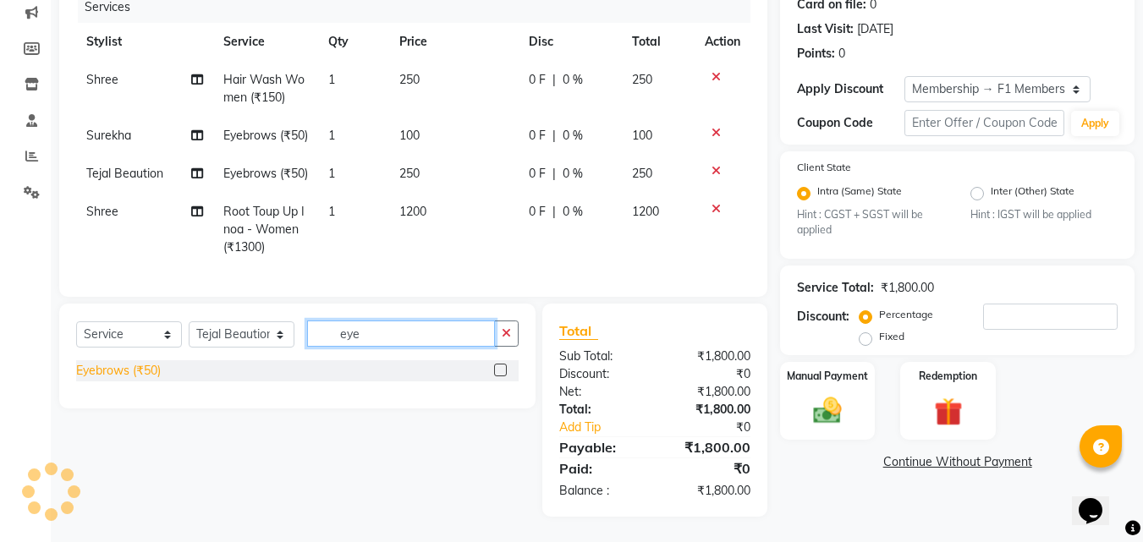
type input "eye"
drag, startPoint x: 160, startPoint y: 364, endPoint x: 283, endPoint y: 321, distance: 130.8
click at [162, 365] on div "Eyebrows (₹50)" at bounding box center [297, 370] width 442 height 21
click at [124, 369] on div "Eyebrows (₹50)" at bounding box center [118, 371] width 85 height 18
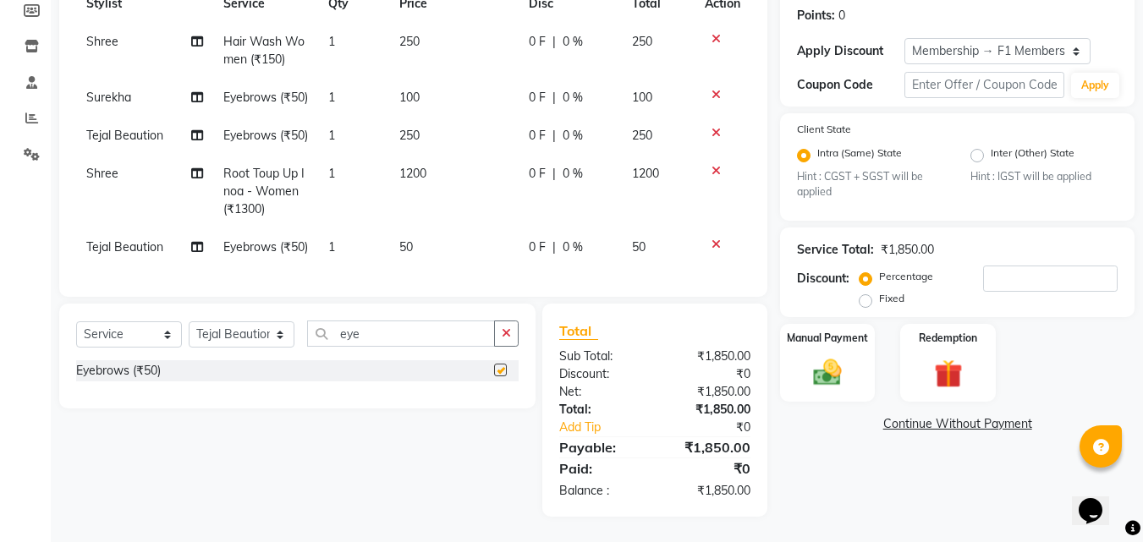
checkbox input "false"
click at [418, 228] on td "50" at bounding box center [453, 247] width 129 height 38
select select "30598"
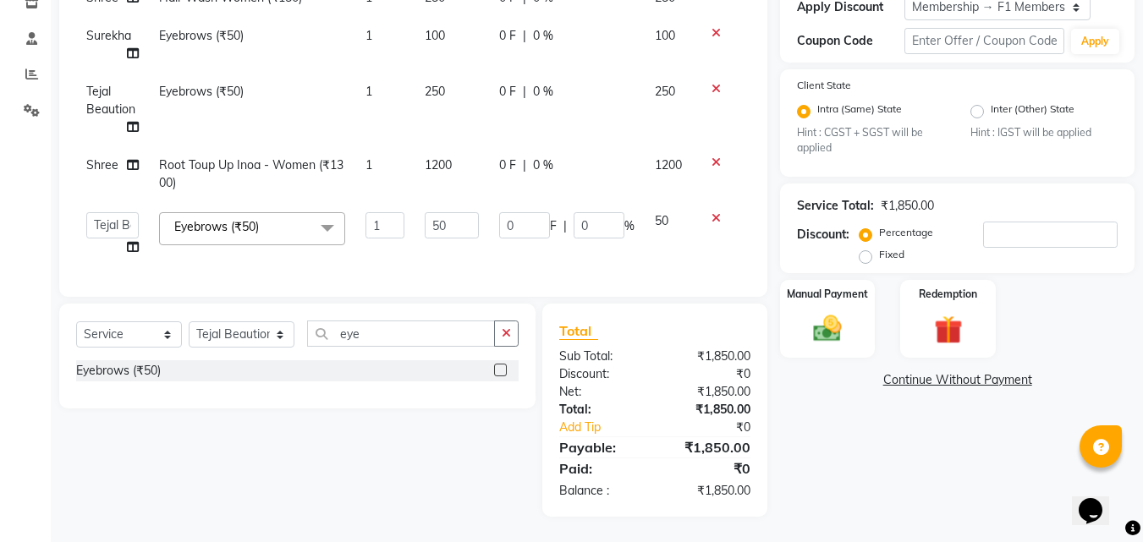
scroll to position [313, 0]
click at [418, 207] on td "50" at bounding box center [452, 234] width 74 height 64
click at [439, 212] on input "50" at bounding box center [452, 225] width 54 height 26
type input "40"
click at [530, 237] on td "0 F | 0 %" at bounding box center [567, 234] width 156 height 64
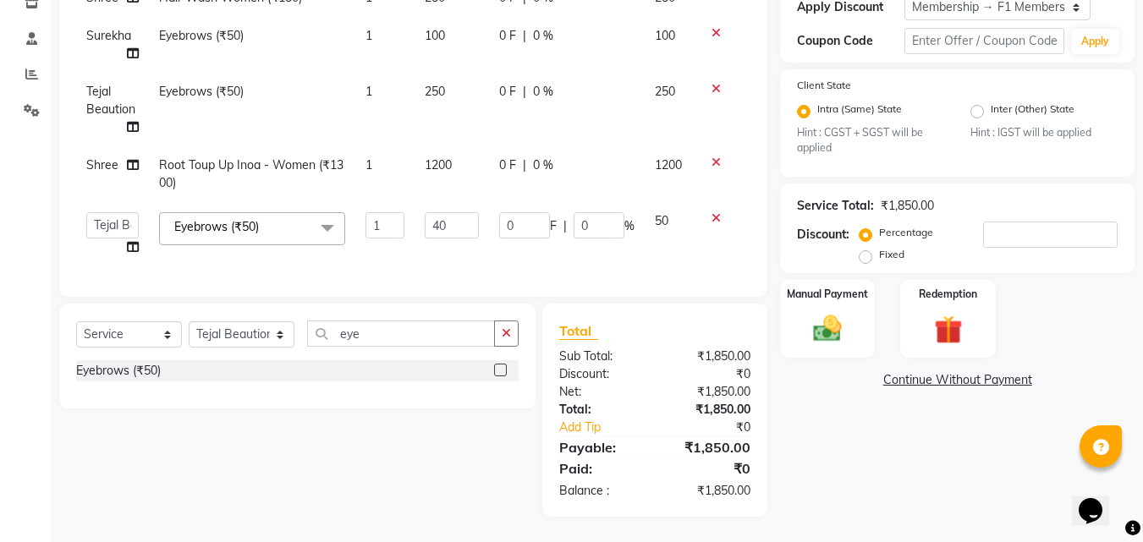
select select "30598"
click at [854, 309] on div "Manual Payment" at bounding box center [827, 318] width 99 height 80
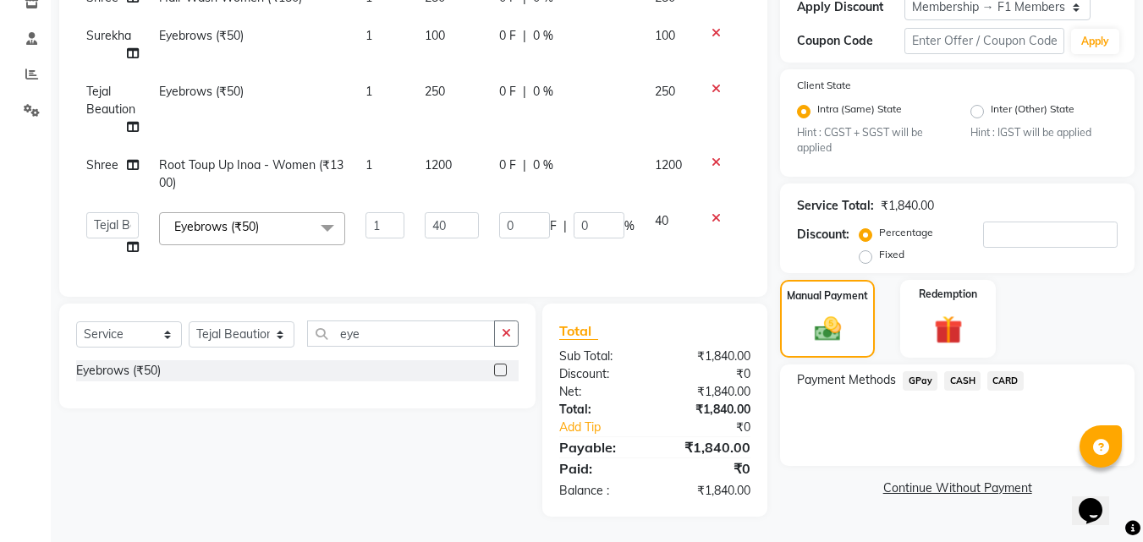
click at [913, 371] on span "GPay" at bounding box center [920, 380] width 35 height 19
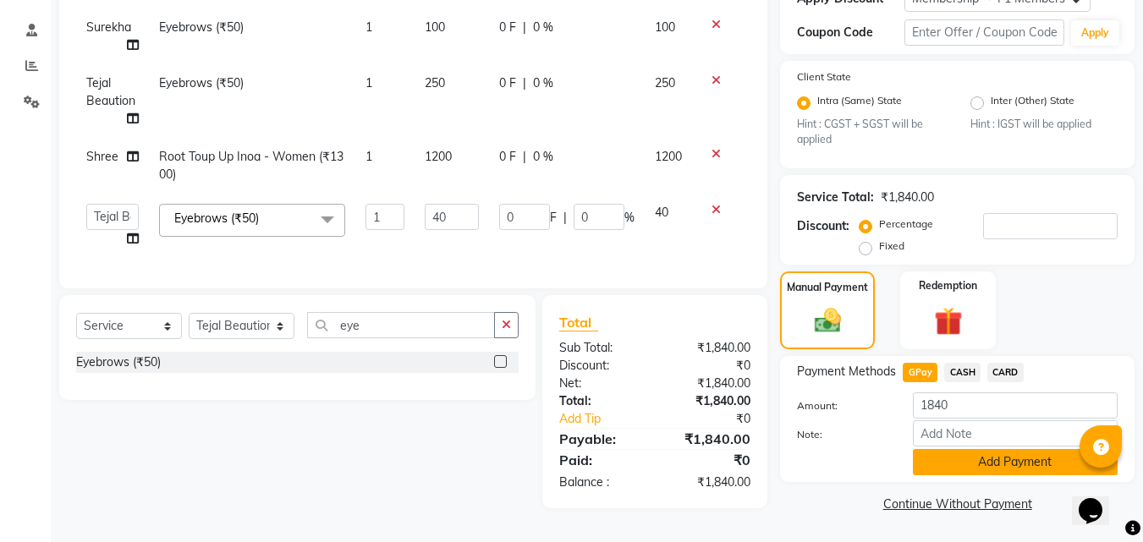
click at [948, 455] on button "Add Payment" at bounding box center [1015, 462] width 205 height 26
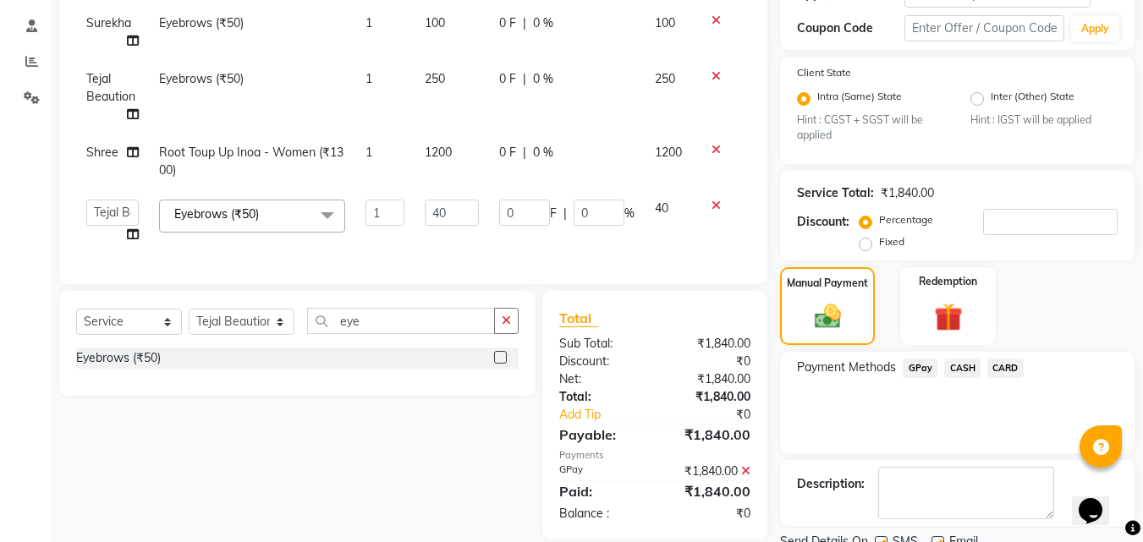
scroll to position [380, 0]
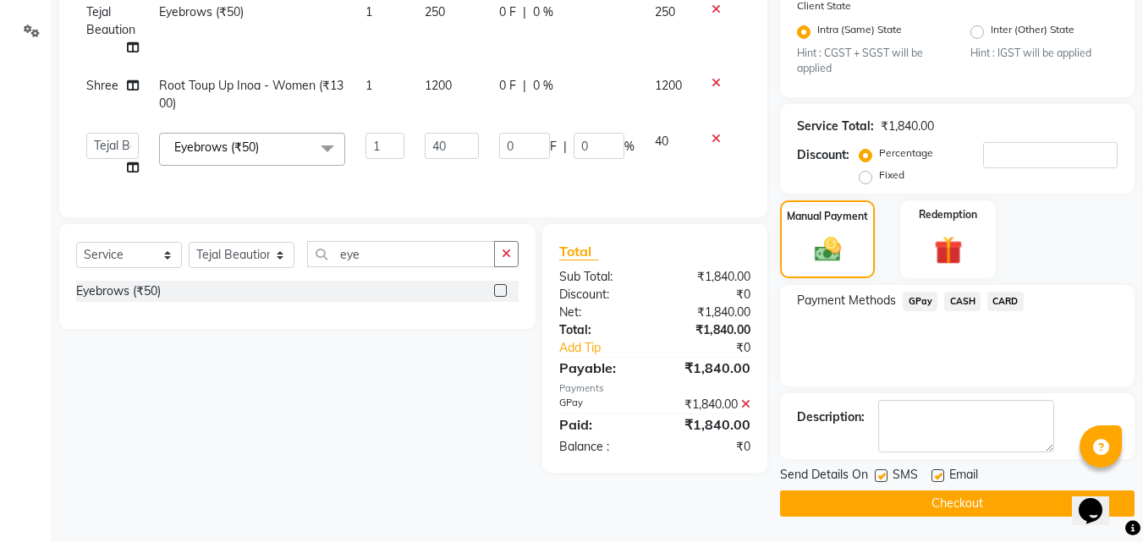
click at [884, 471] on label at bounding box center [881, 475] width 13 height 13
click at [884, 471] on input "checkbox" at bounding box center [880, 476] width 11 height 11
checkbox input "false"
click at [929, 511] on button "Checkout" at bounding box center [957, 504] width 354 height 26
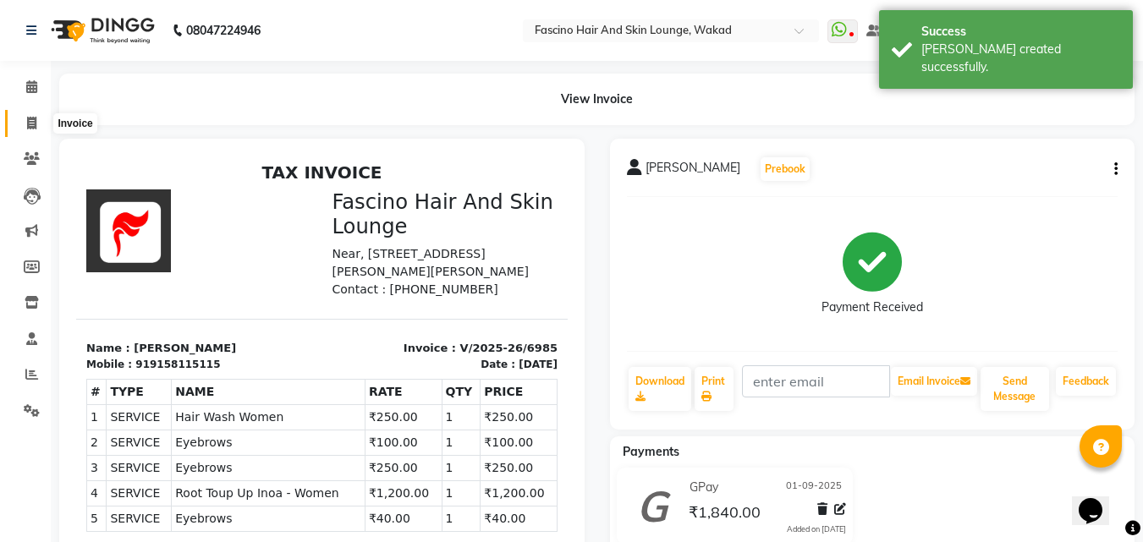
click at [25, 124] on span at bounding box center [32, 123] width 30 height 19
select select "service"
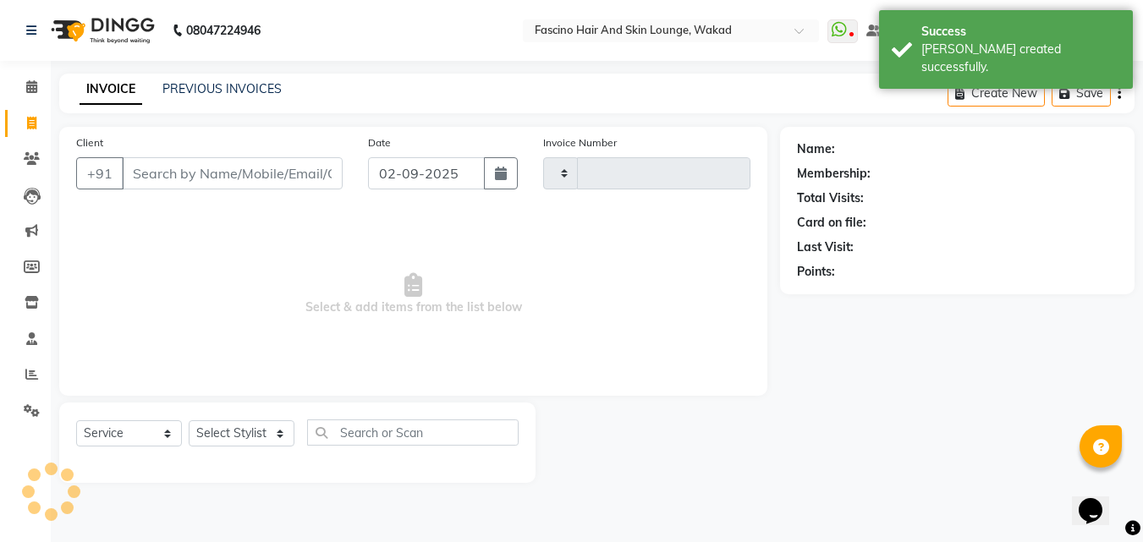
type input "6986"
select select "126"
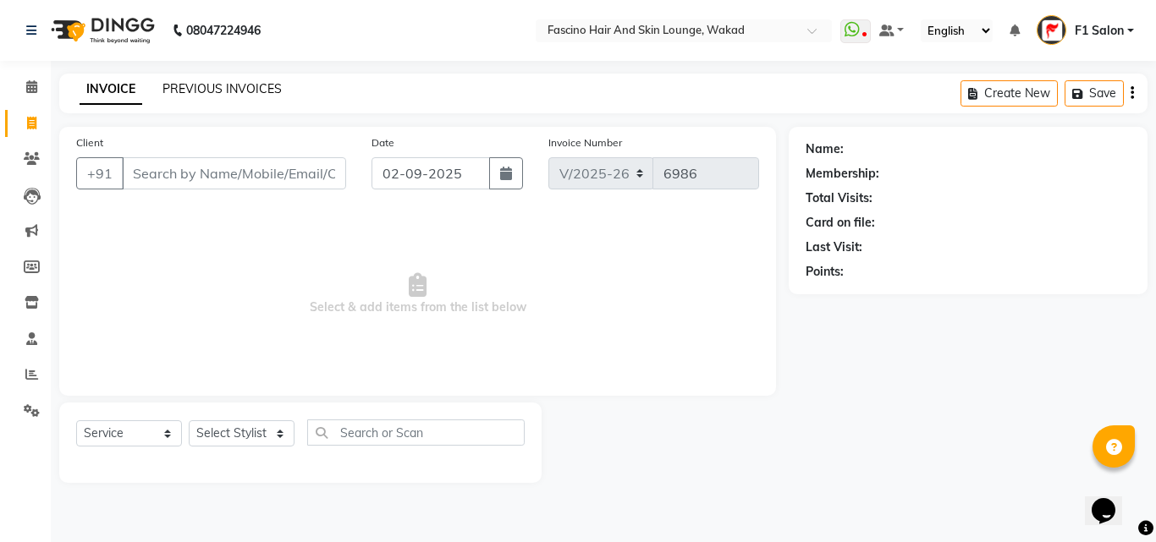
click at [228, 82] on link "PREVIOUS INVOICES" at bounding box center [221, 88] width 119 height 15
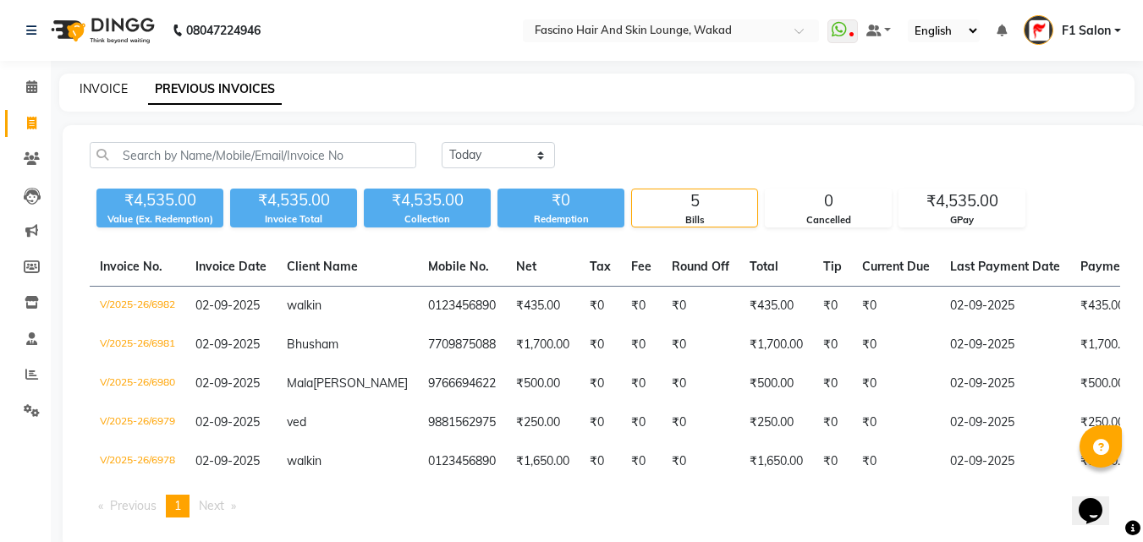
click at [108, 90] on link "INVOICE" at bounding box center [104, 88] width 48 height 15
select select "service"
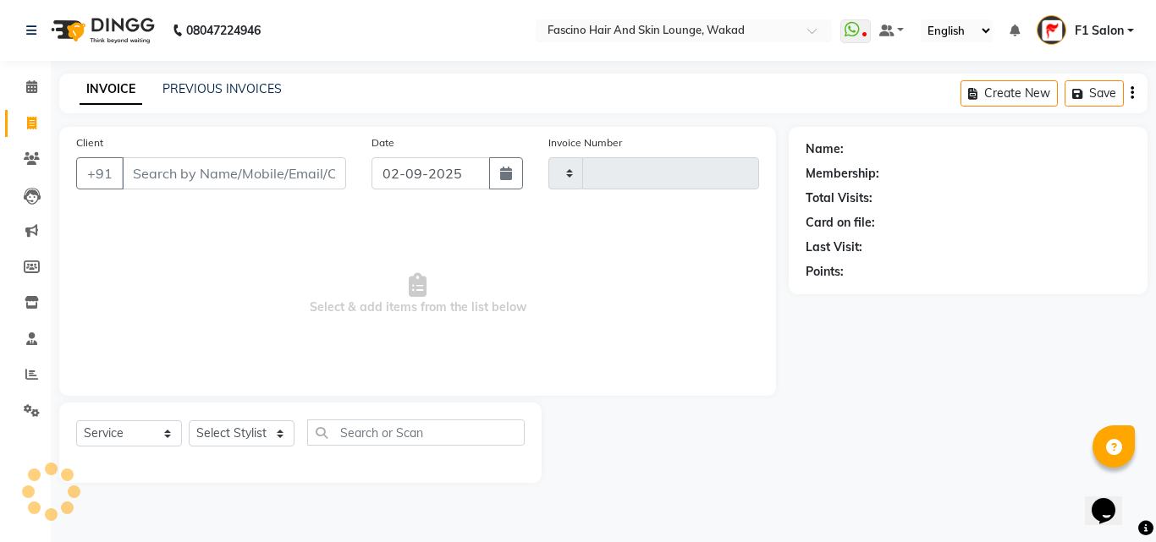
type input "6986"
select select "126"
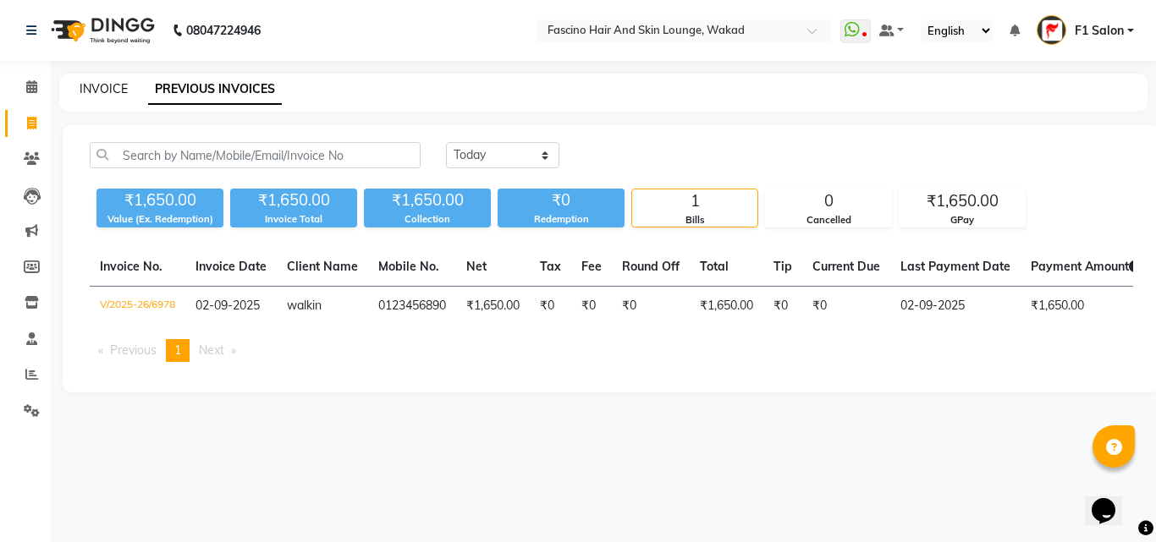
click at [91, 93] on link "INVOICE" at bounding box center [104, 88] width 48 height 15
select select "126"
select select "service"
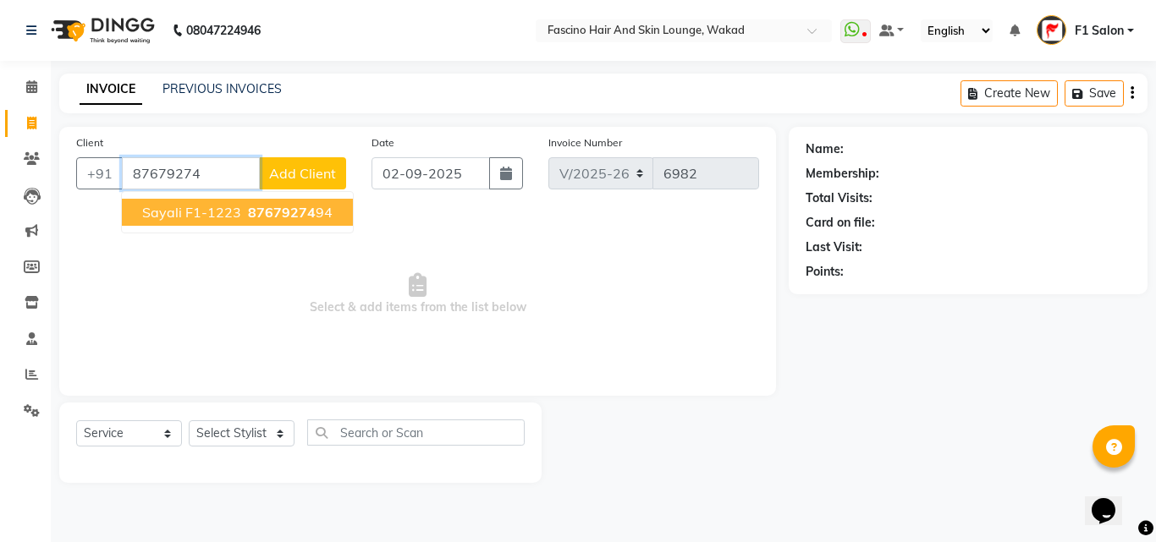
click at [226, 215] on span "Sayali F1-1223" at bounding box center [191, 212] width 99 height 17
type input "8767927494"
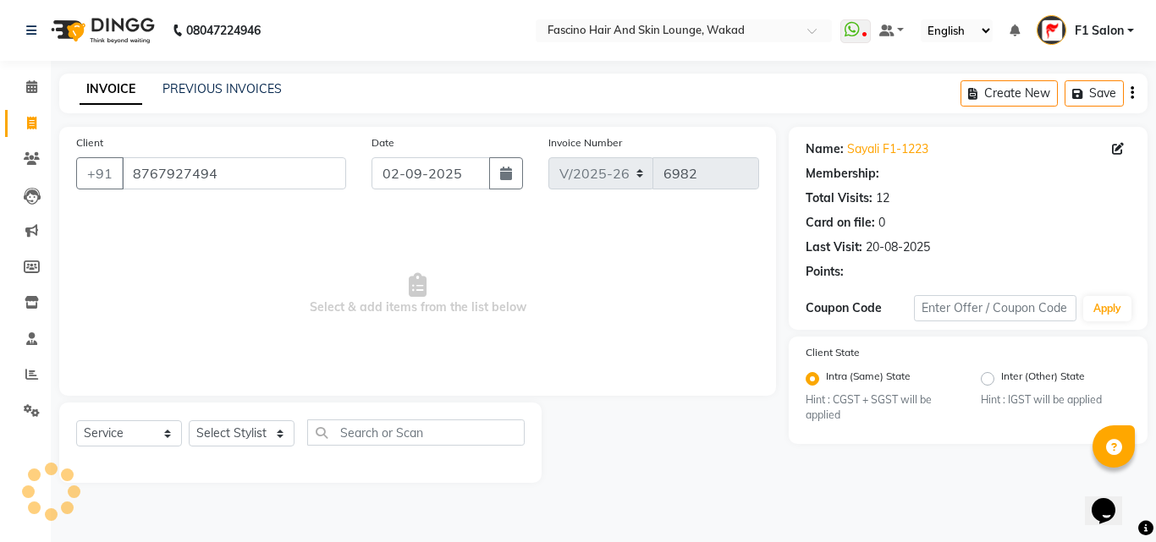
select select "1: Object"
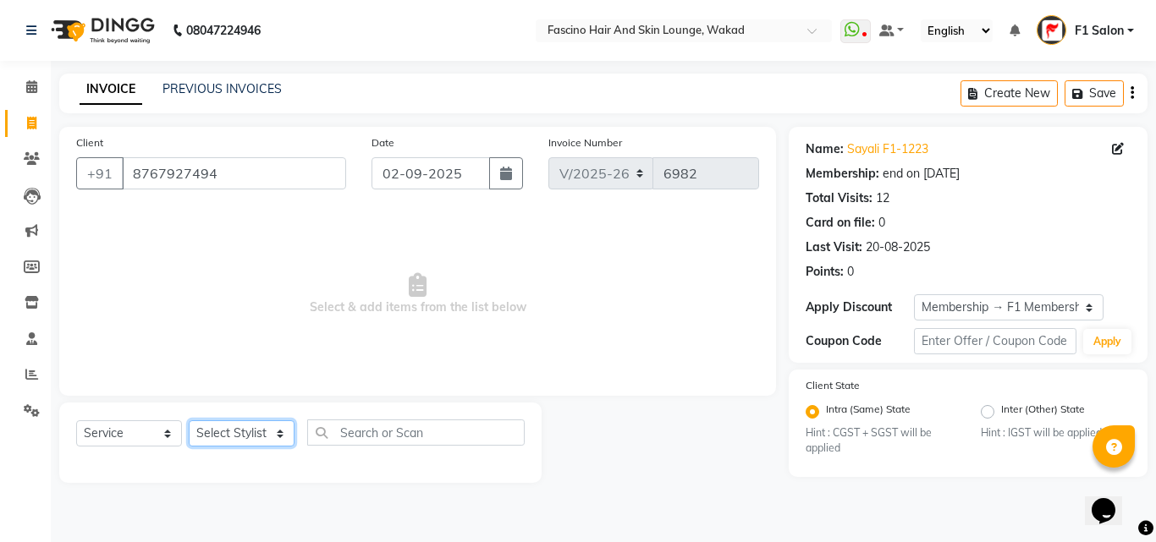
click at [200, 435] on select "Select Stylist 8805000650 Aarohi Chimu [PERSON_NAME] jh F1 Salon Ganesh F1 Gopa…" at bounding box center [242, 433] width 106 height 26
click at [393, 248] on span "Select & add items from the list below" at bounding box center [417, 294] width 683 height 169
